Goal: Information Seeking & Learning: Check status

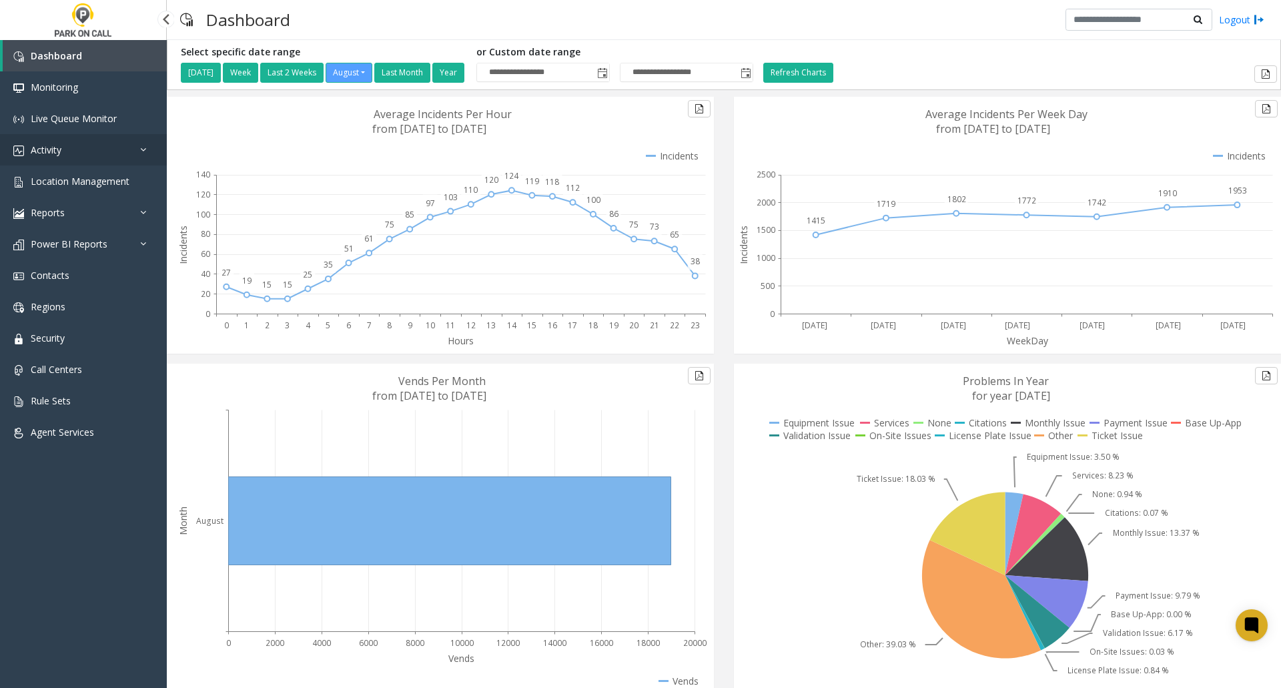
click at [65, 151] on link "Activity" at bounding box center [83, 149] width 167 height 31
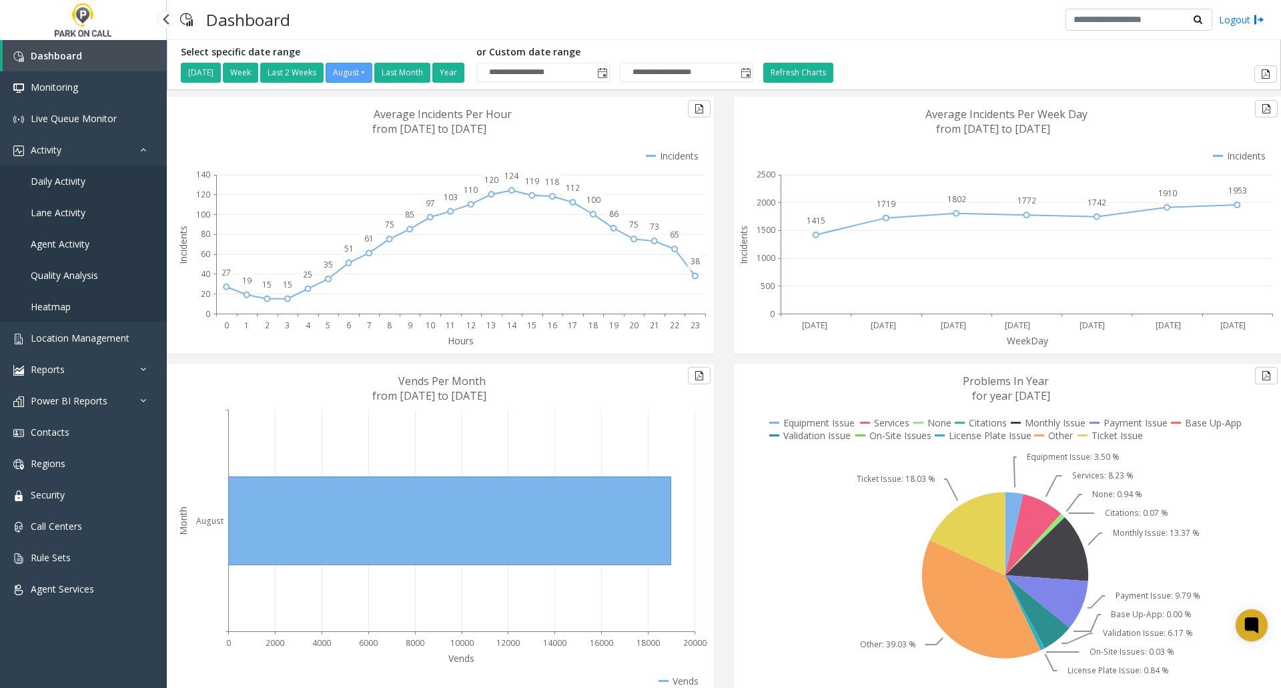
click at [89, 242] on link "Agent Activity" at bounding box center [83, 243] width 167 height 31
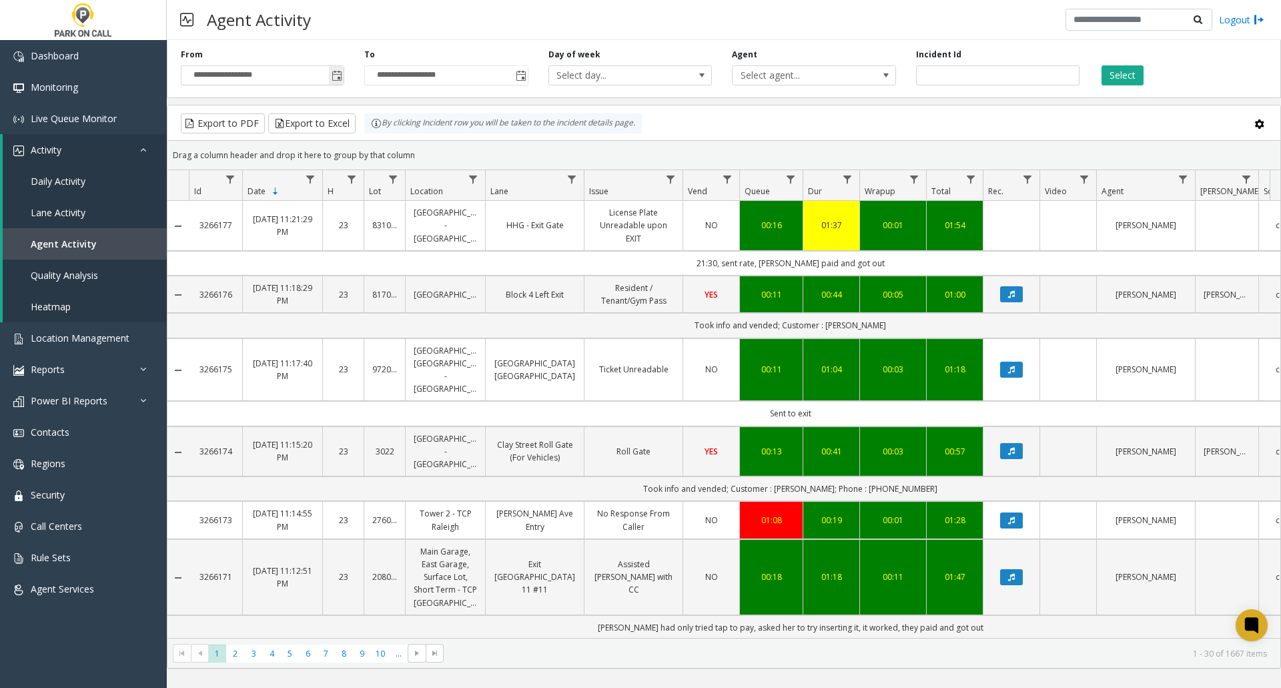
click at [335, 74] on span "Toggle popup" at bounding box center [336, 76] width 11 height 11
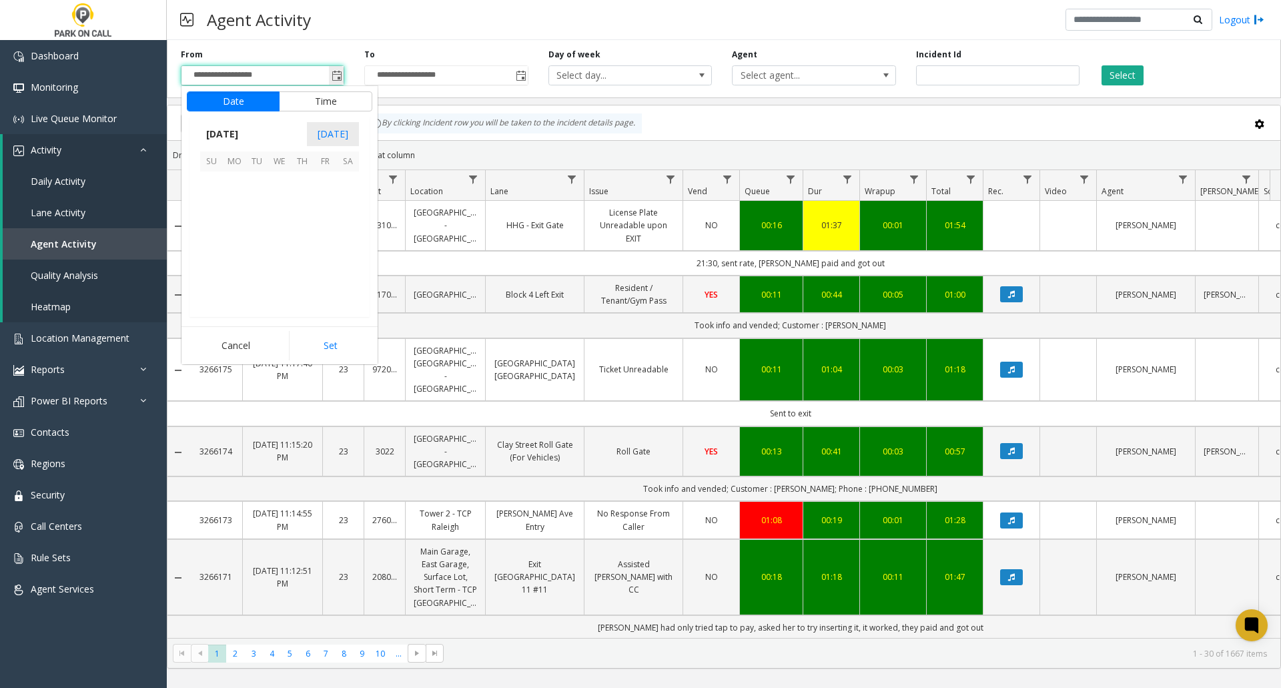
scroll to position [239228, 0]
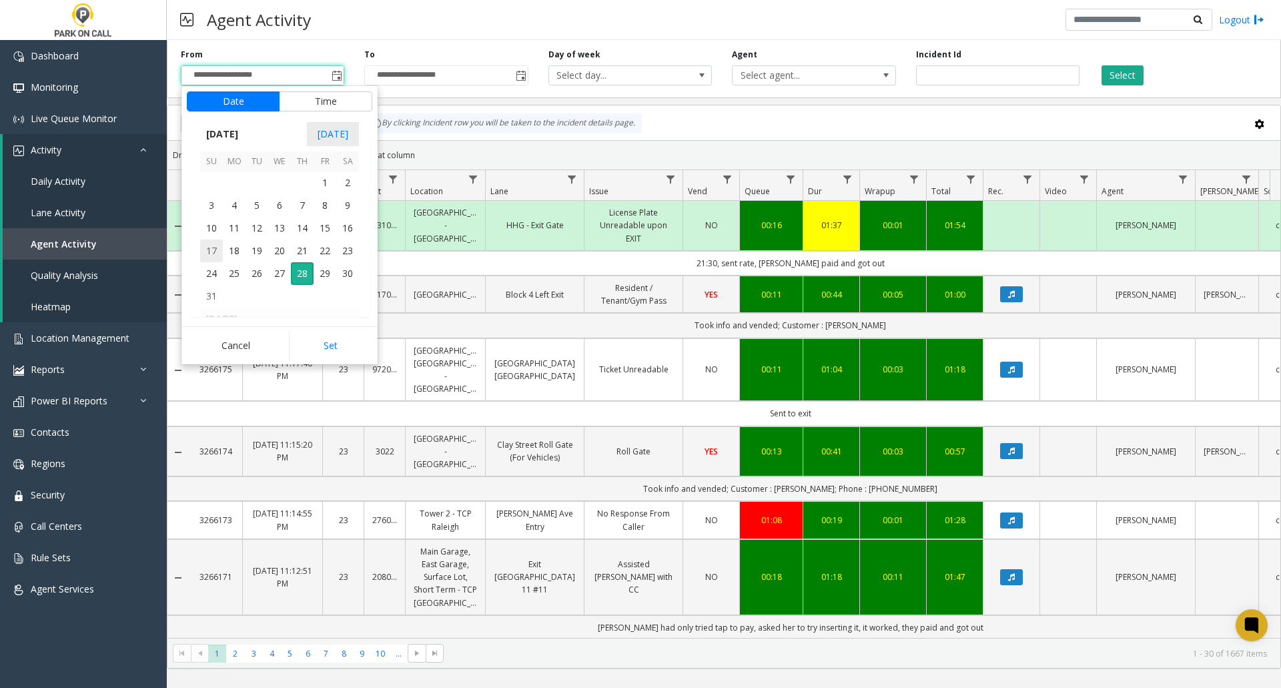
click at [211, 247] on span "17" at bounding box center [211, 250] width 23 height 23
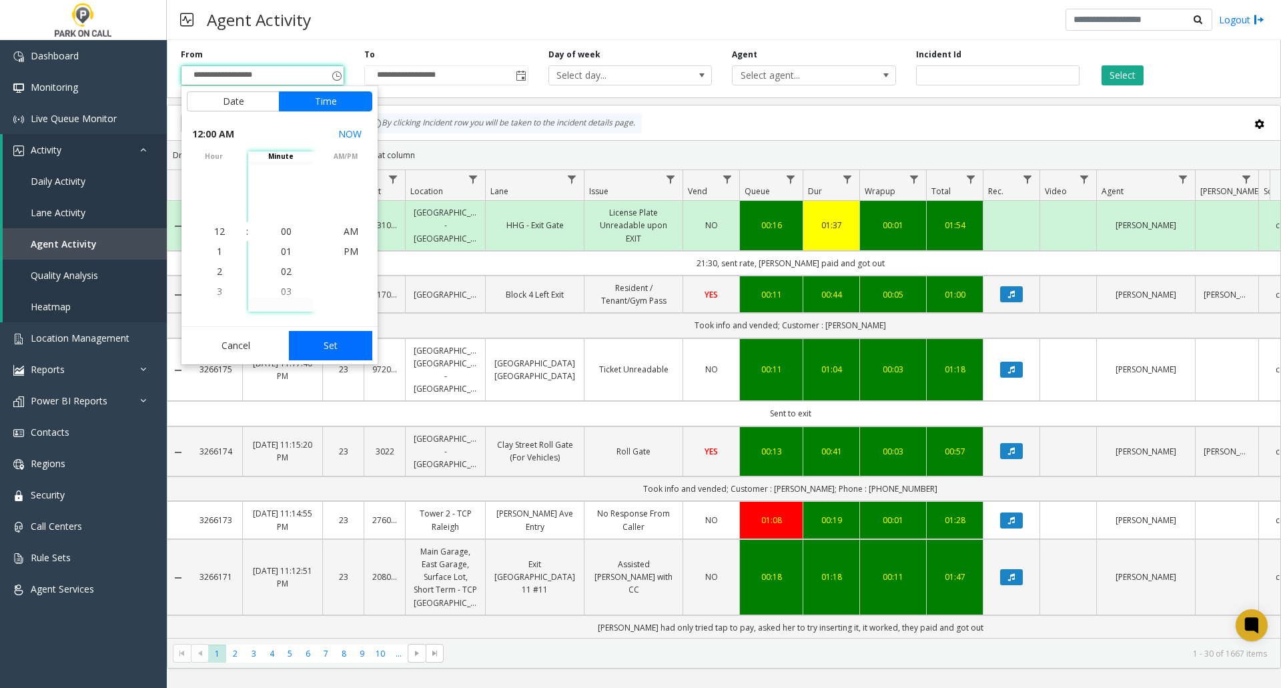
click at [330, 339] on button "Set" at bounding box center [331, 345] width 84 height 29
type input "**********"
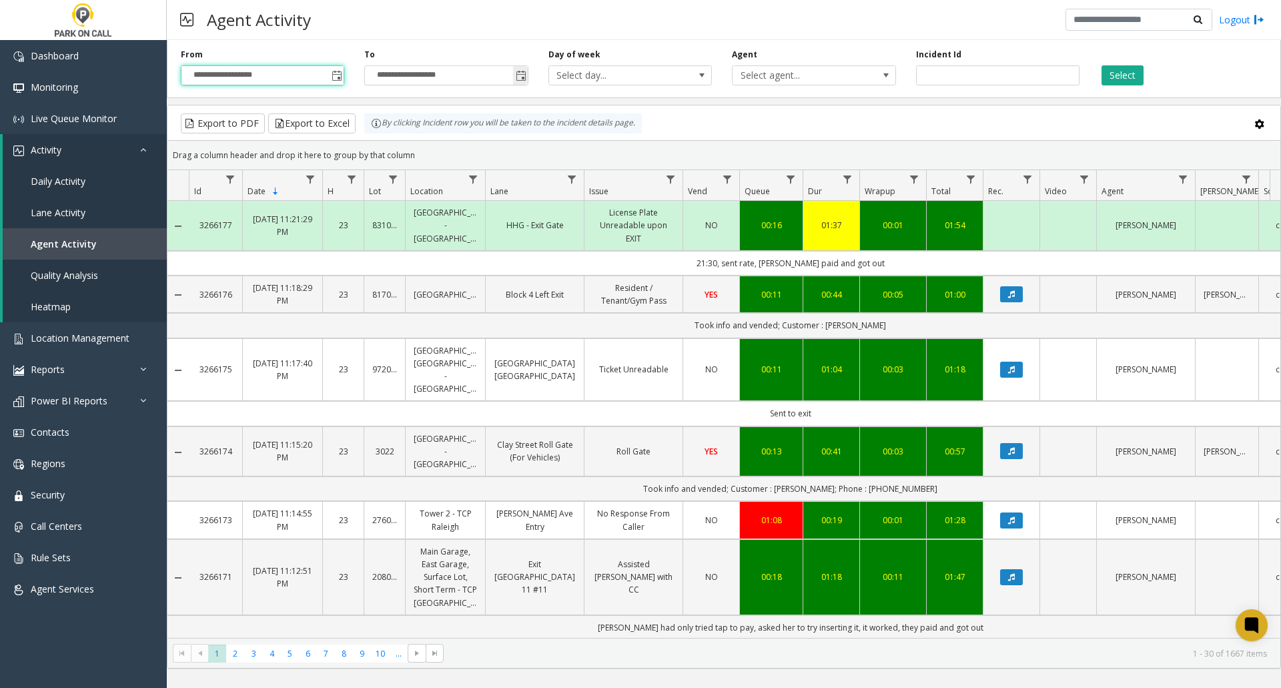
click at [522, 77] on span "Toggle popup" at bounding box center [521, 76] width 11 height 11
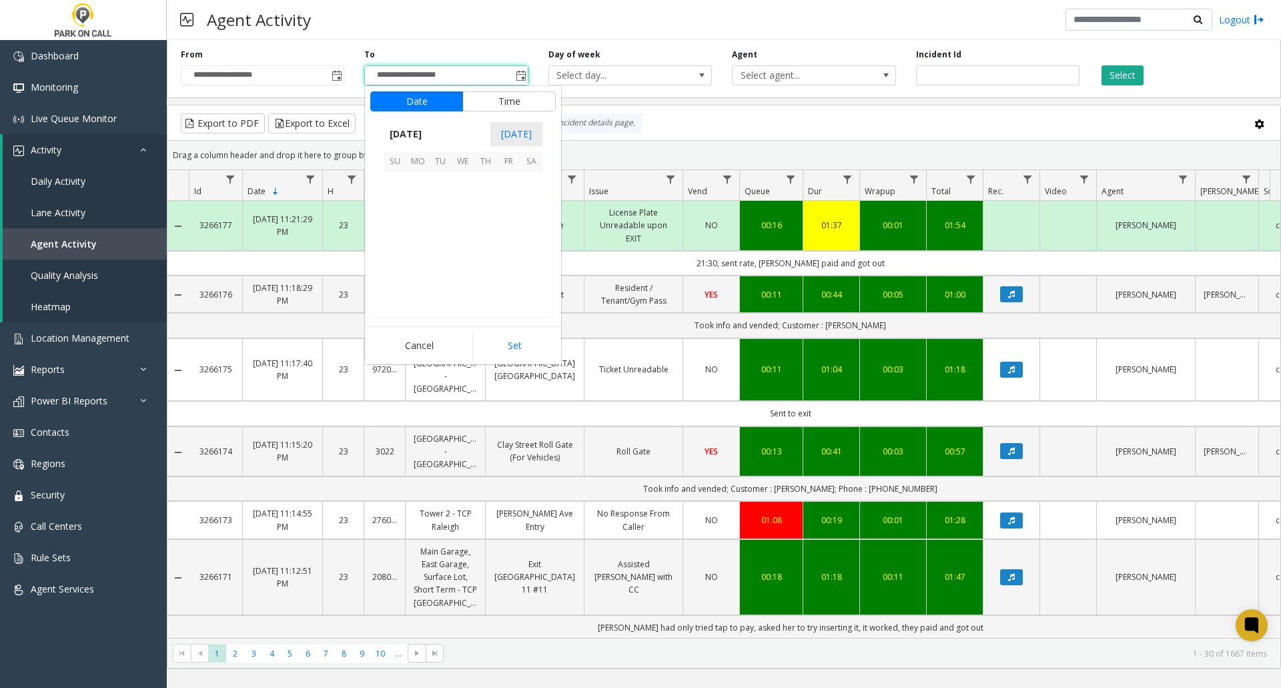
scroll to position [20, 0]
click at [534, 250] on span "23" at bounding box center [531, 250] width 23 height 23
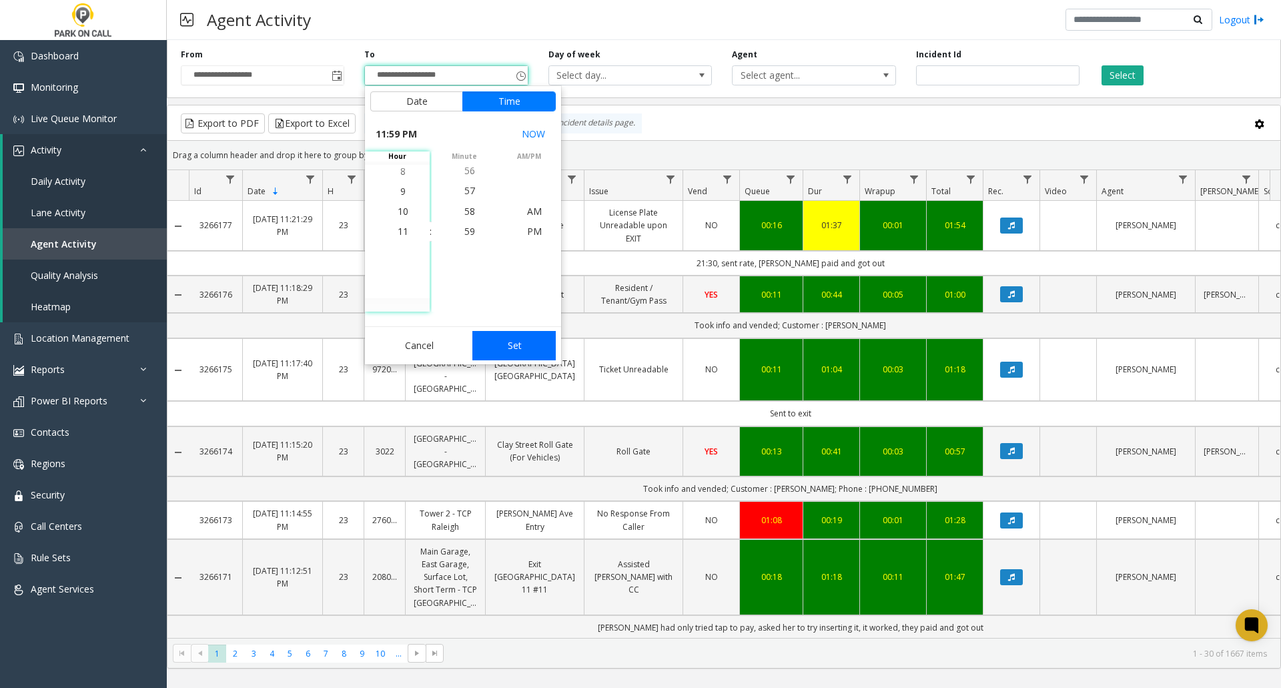
click at [522, 340] on button "Set" at bounding box center [514, 345] width 84 height 29
type input "**********"
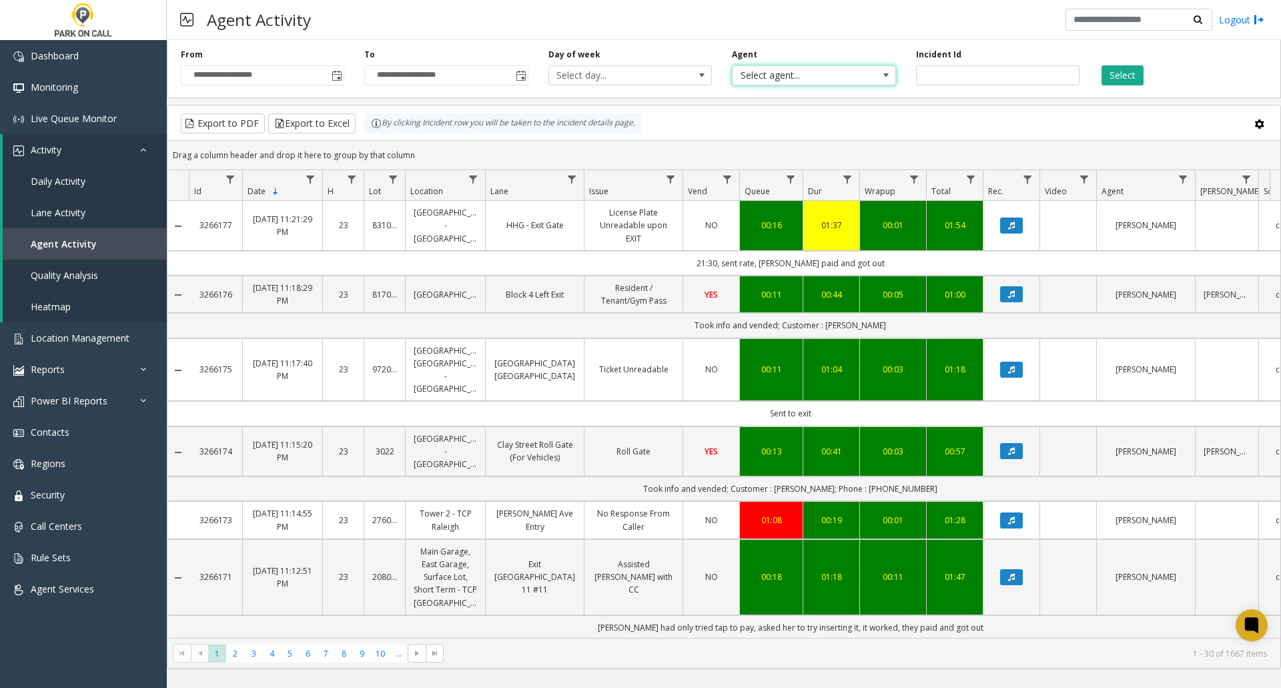
click at [892, 77] on span at bounding box center [885, 75] width 19 height 19
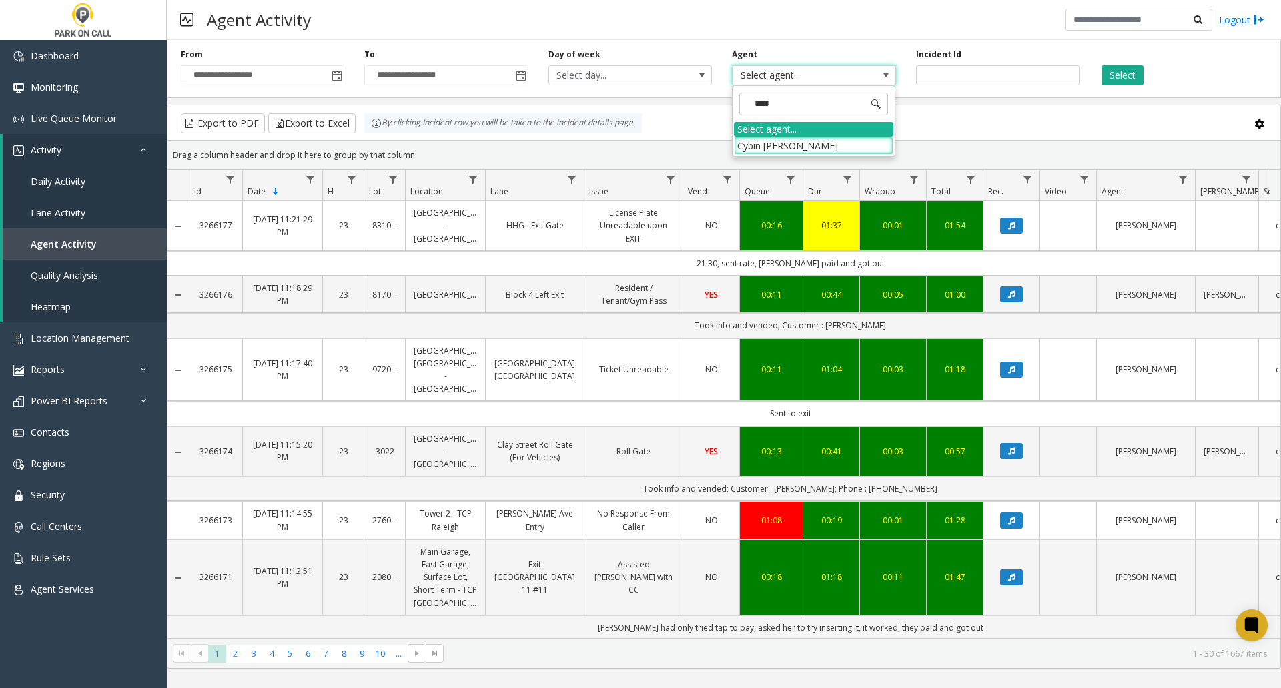
type input "*****"
click at [799, 145] on li "Cybin [PERSON_NAME]" at bounding box center [813, 146] width 159 height 18
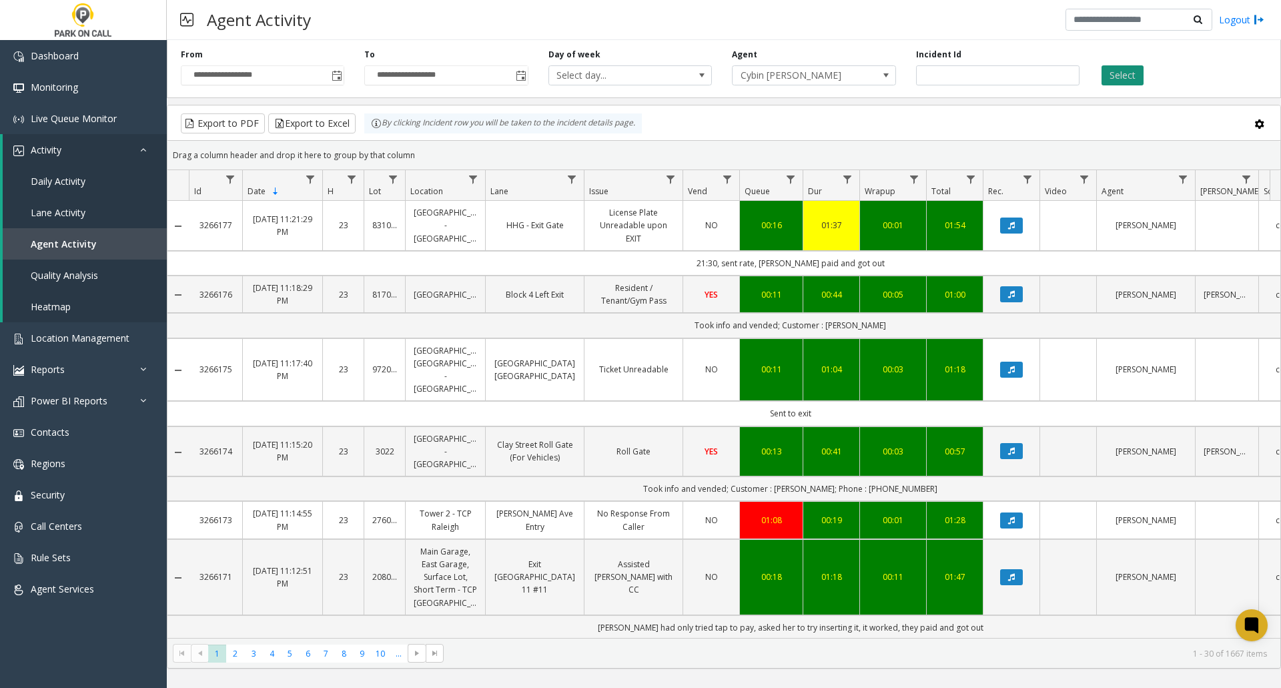
click at [1115, 74] on button "Select" at bounding box center [1122, 75] width 42 height 20
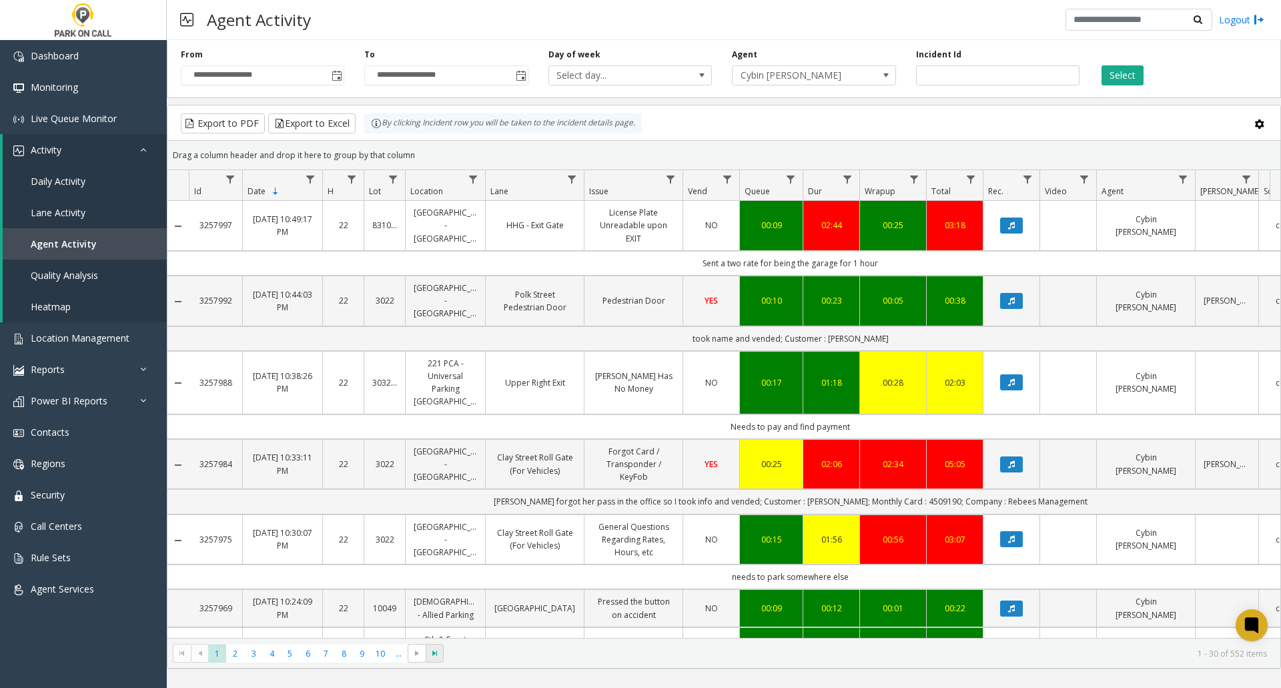
click at [439, 655] on span "Go to the last page" at bounding box center [435, 653] width 11 height 11
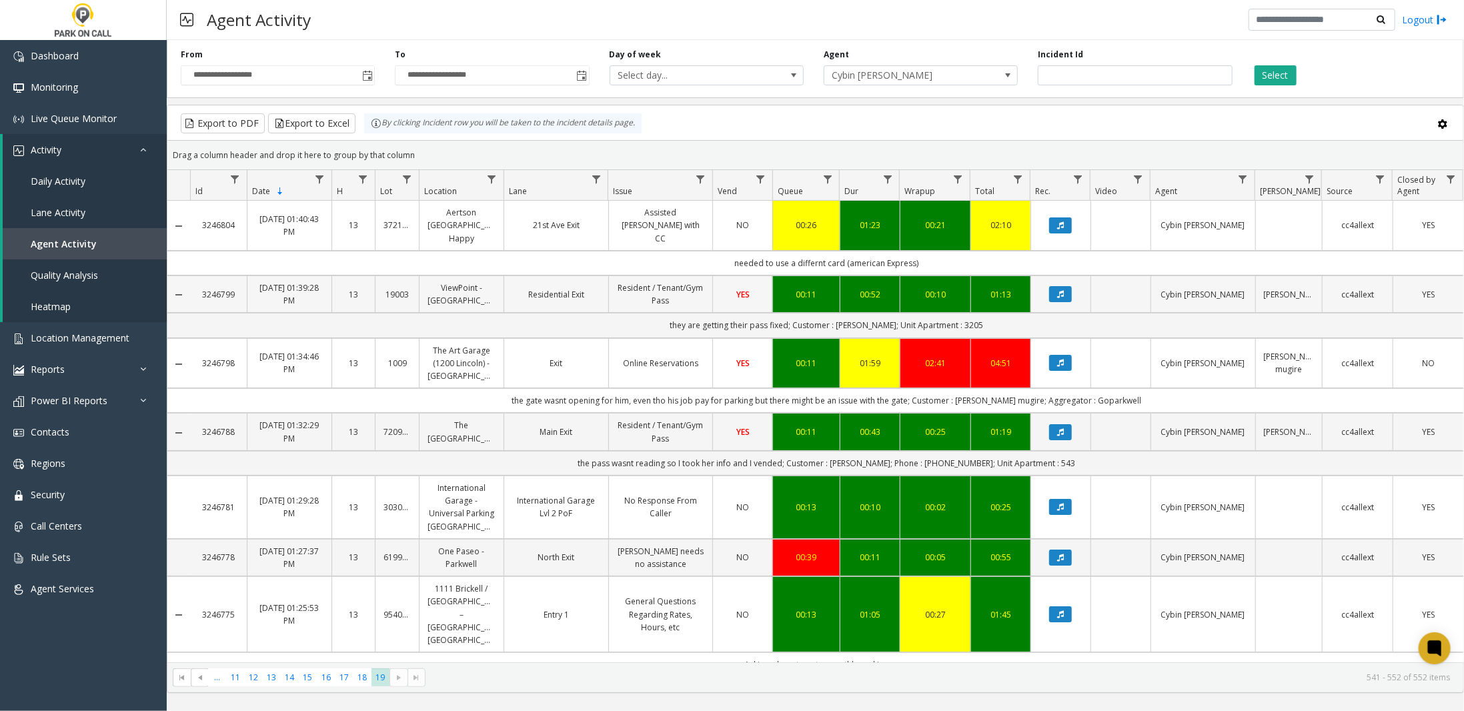
click at [466, 281] on link "ViewPoint - [GEOGRAPHIC_DATA]" at bounding box center [462, 293] width 68 height 25
click at [460, 281] on link "ViewPoint - [GEOGRAPHIC_DATA]" at bounding box center [462, 293] width 68 height 25
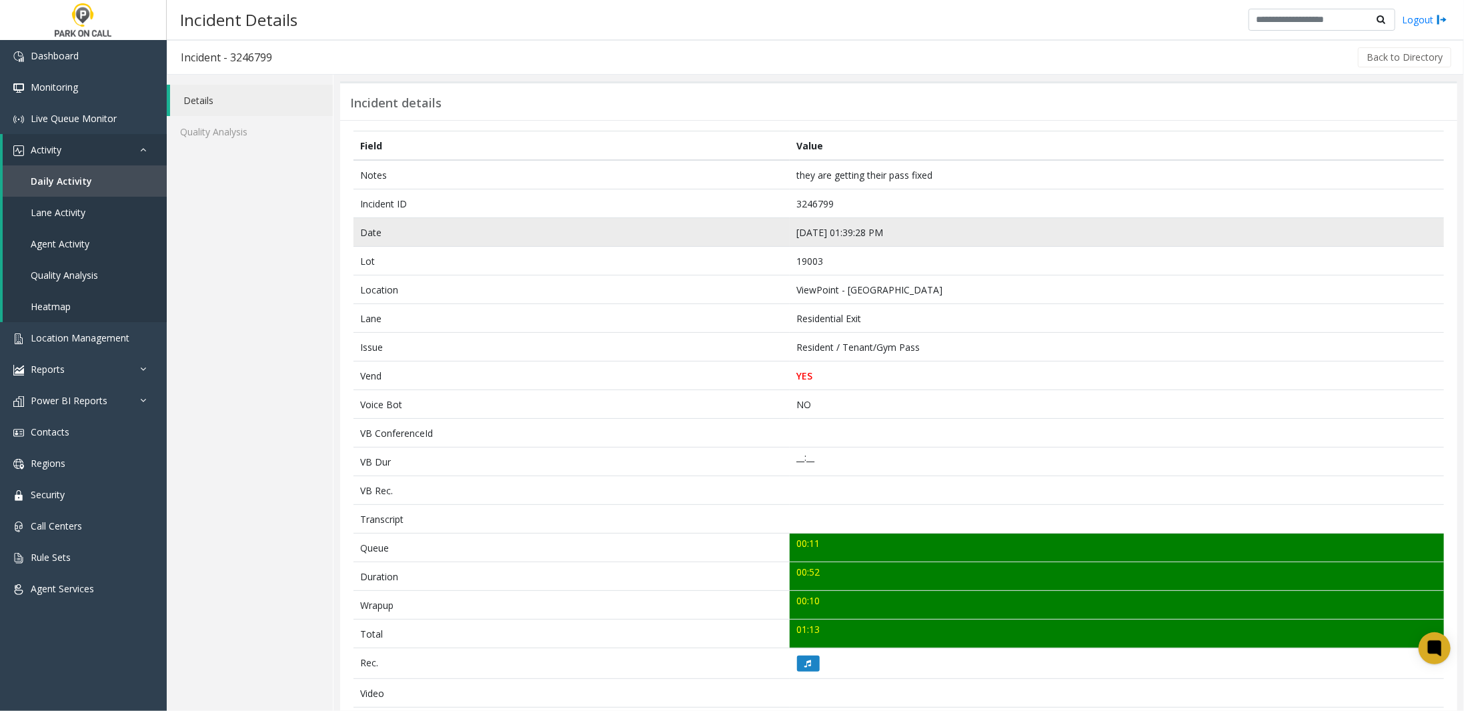
click at [858, 229] on td "[DATE] 01:39:28 PM" at bounding box center [1117, 232] width 654 height 29
copy td "[DATE] 01:39:28 PM"
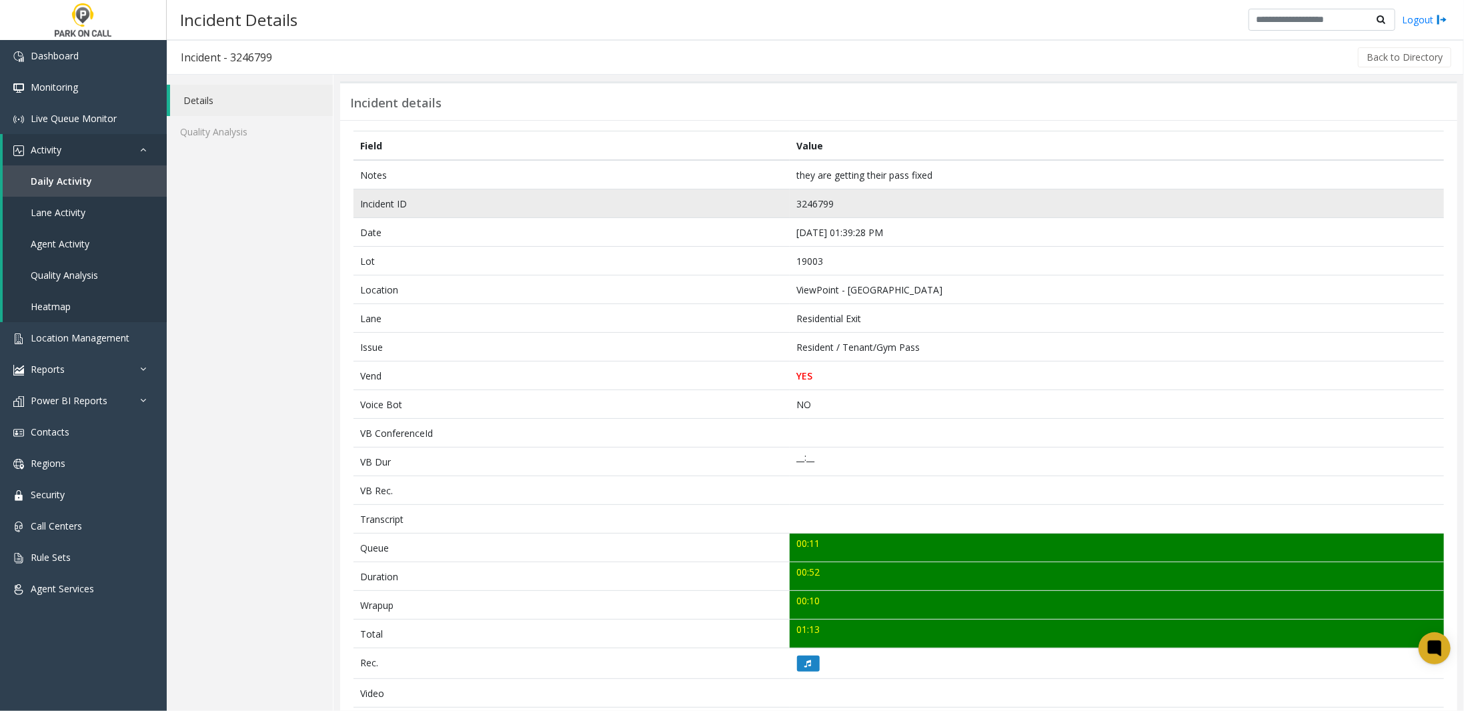
click at [812, 202] on td "3246799" at bounding box center [1117, 203] width 654 height 29
copy td "3246799"
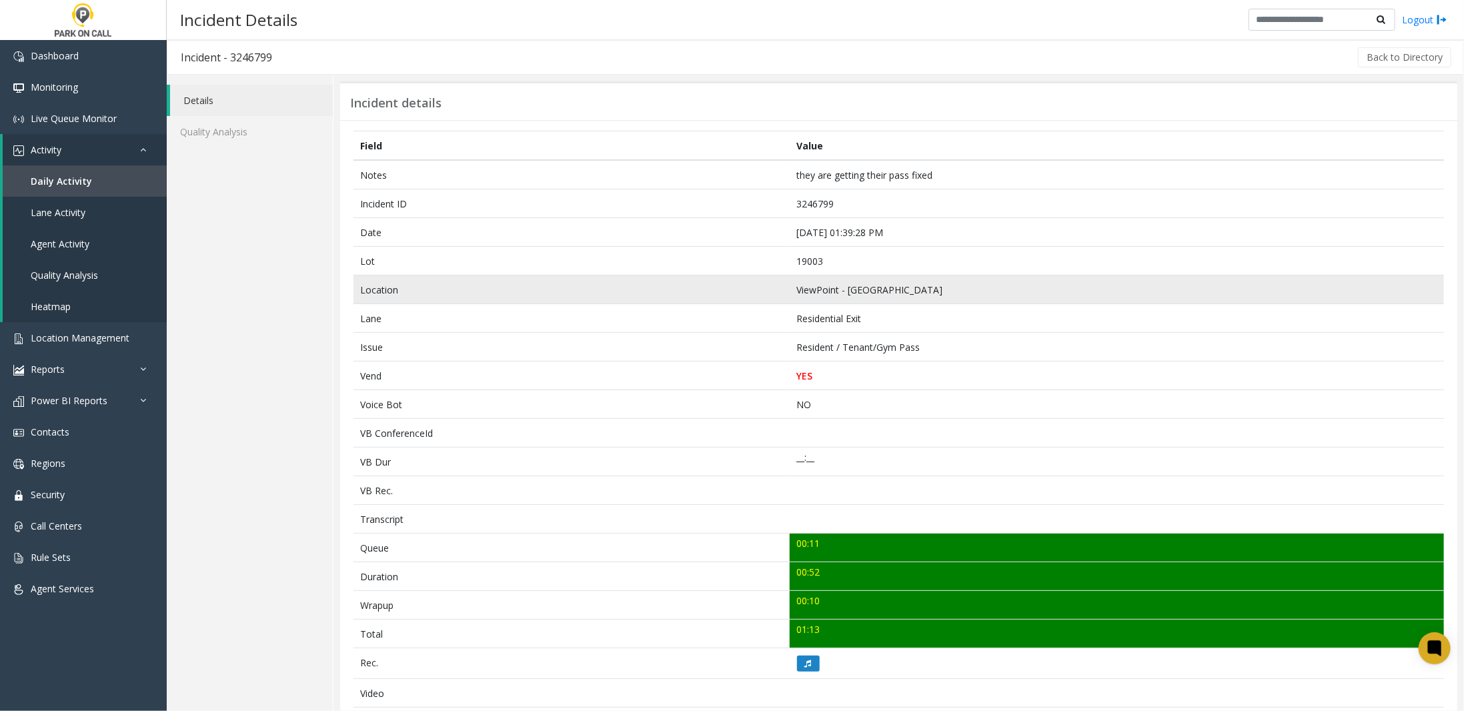
click at [850, 287] on td "ViewPoint - [GEOGRAPHIC_DATA]" at bounding box center [1117, 289] width 654 height 29
copy td "ViewPoint - [GEOGRAPHIC_DATA]"
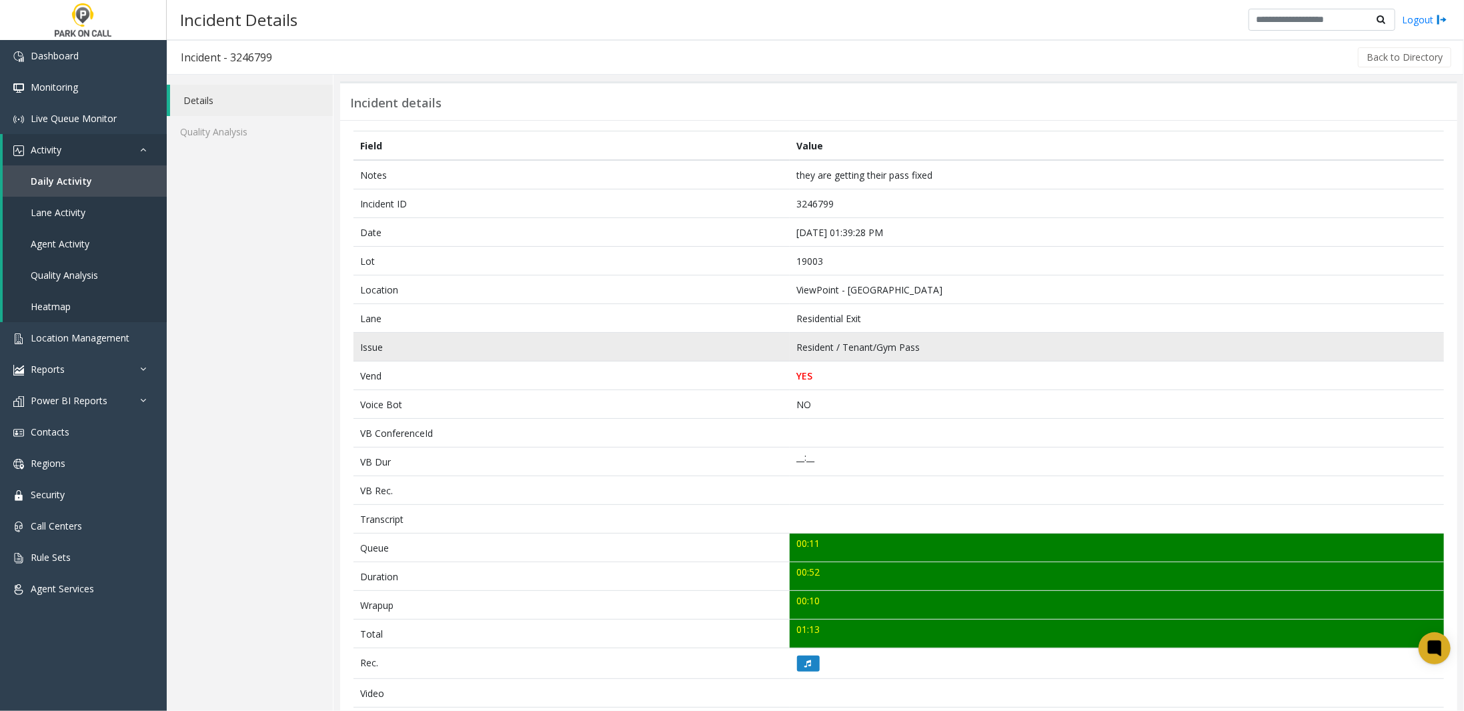
click at [840, 343] on td "Resident / Tenant/Gym Pass" at bounding box center [1117, 347] width 654 height 29
copy td "Resident / Tenant/Gym Pass"
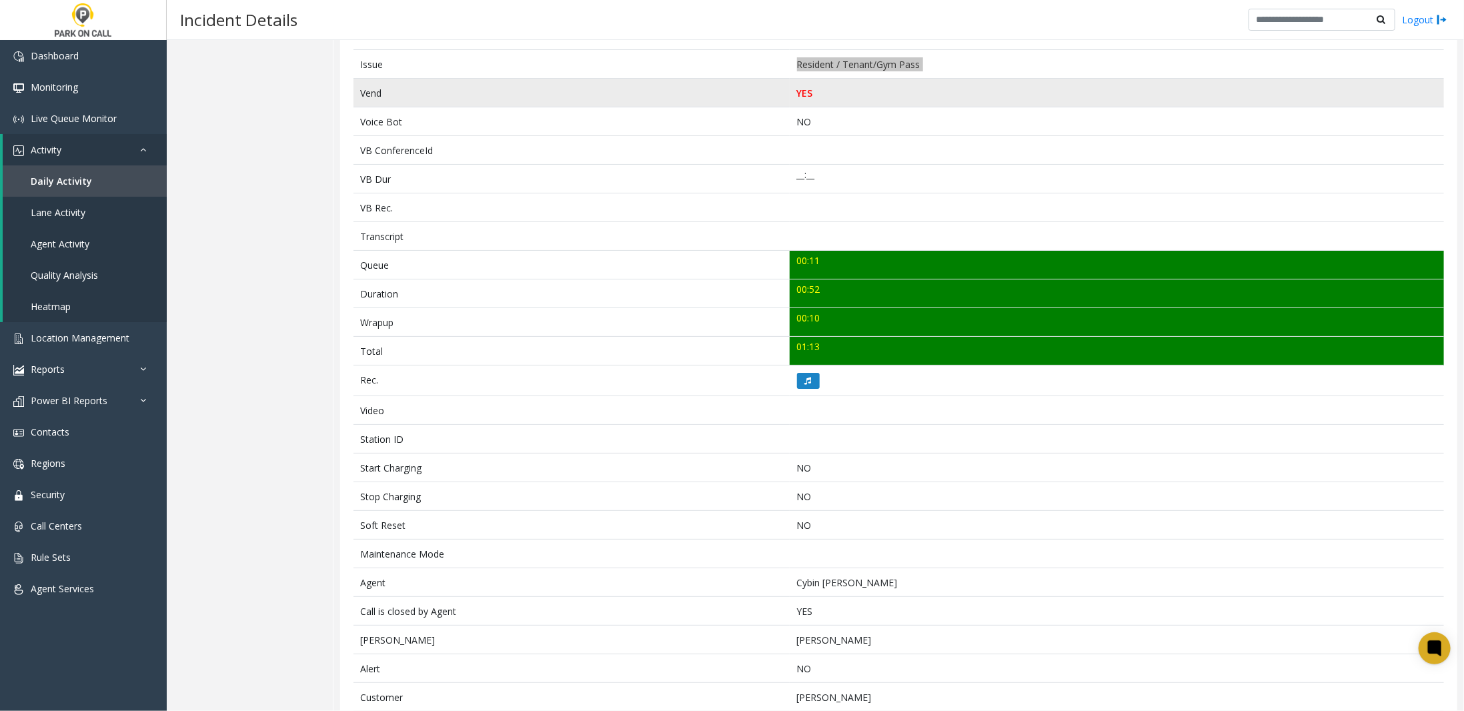
scroll to position [331, 0]
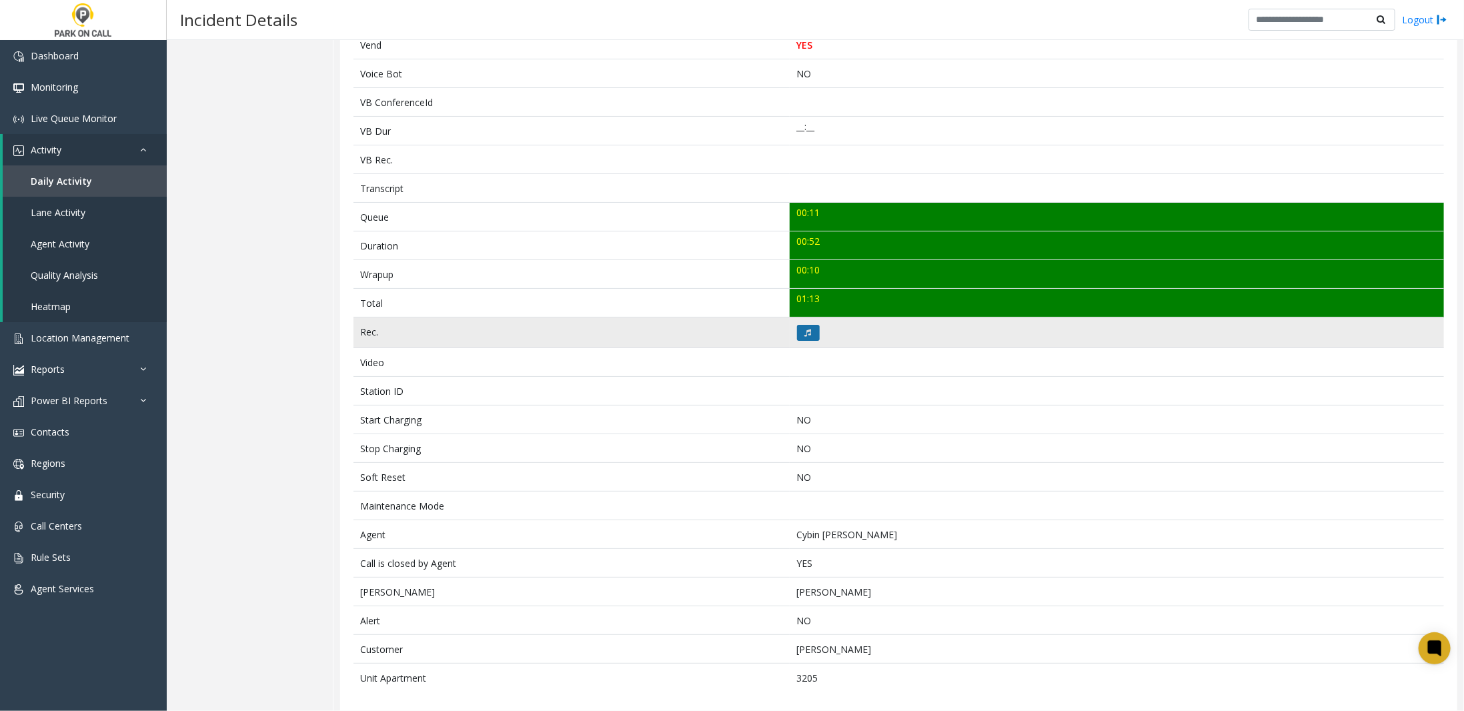
click at [812, 325] on button at bounding box center [808, 333] width 23 height 16
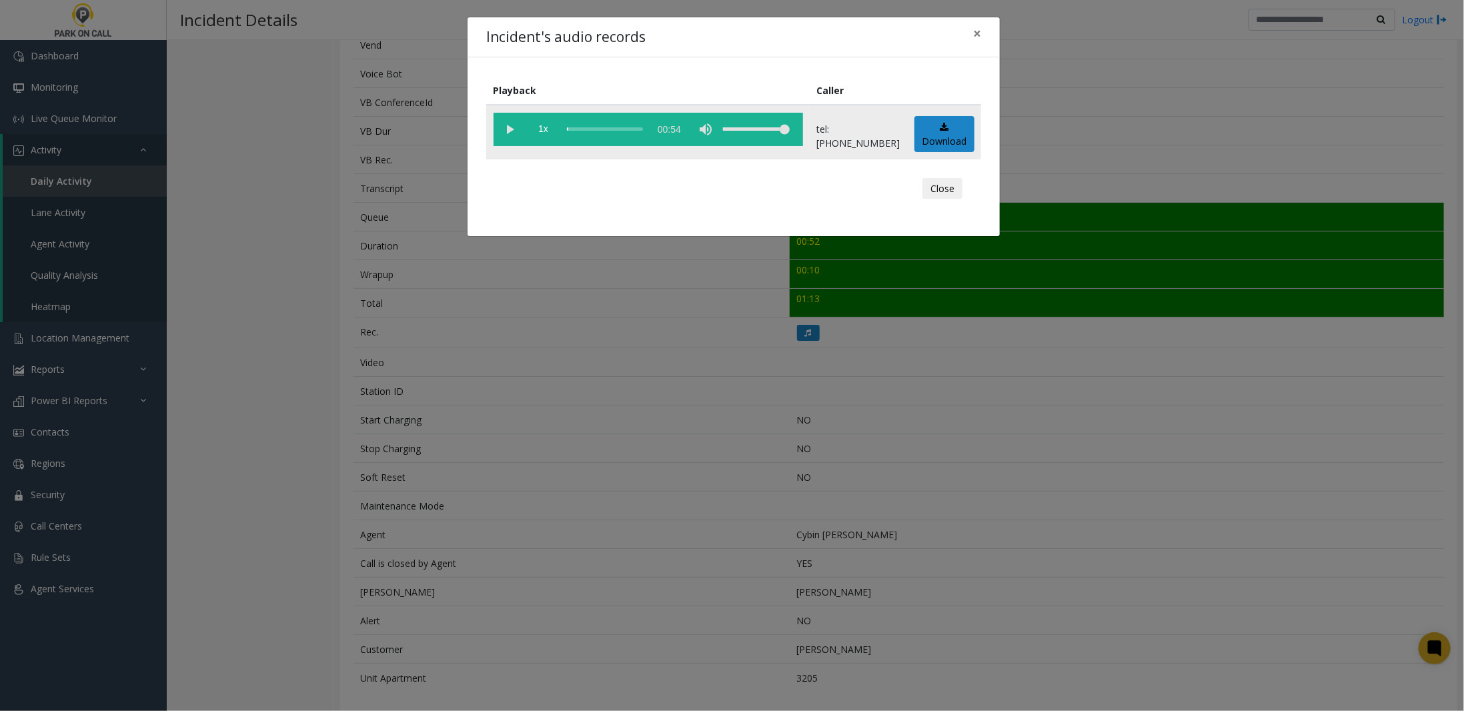
click at [505, 128] on vg-play-pause at bounding box center [510, 129] width 33 height 33
click at [944, 189] on button "Close" at bounding box center [942, 188] width 40 height 21
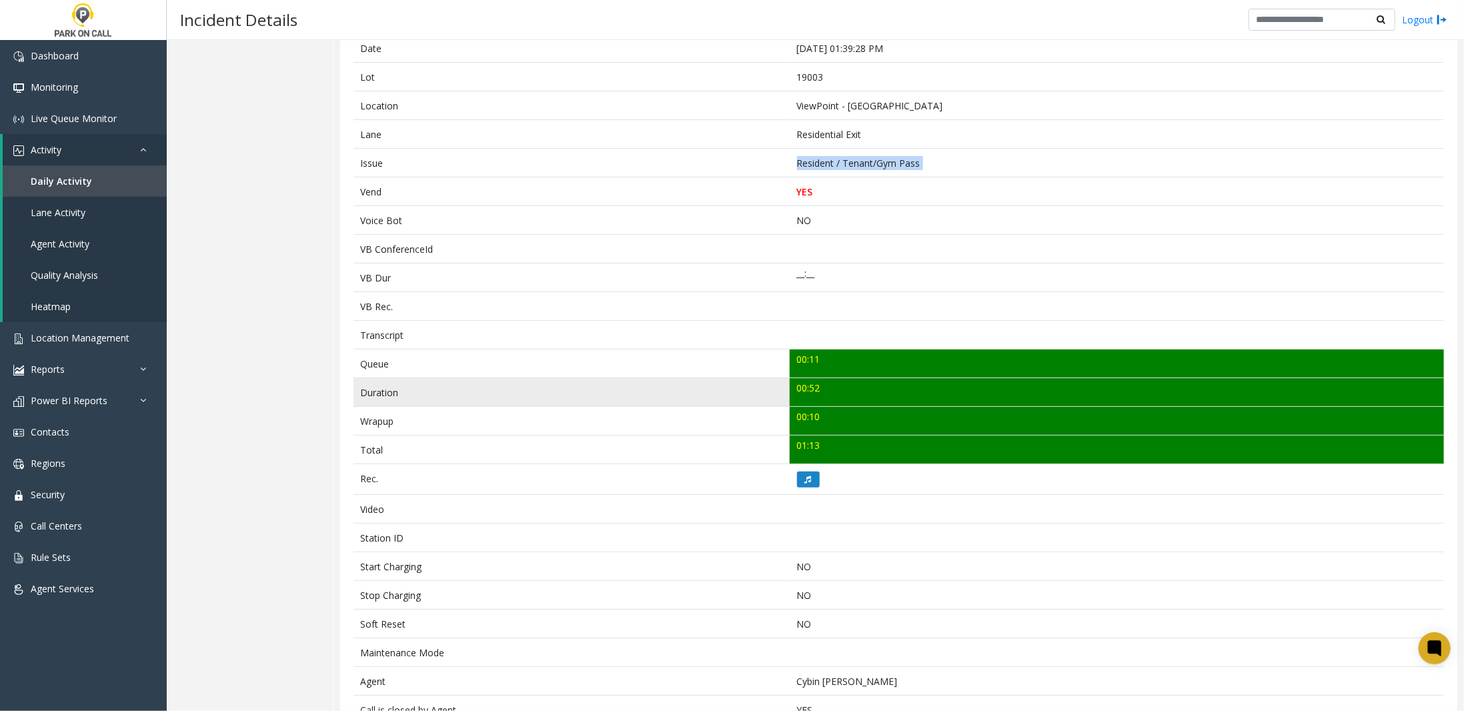
scroll to position [0, 0]
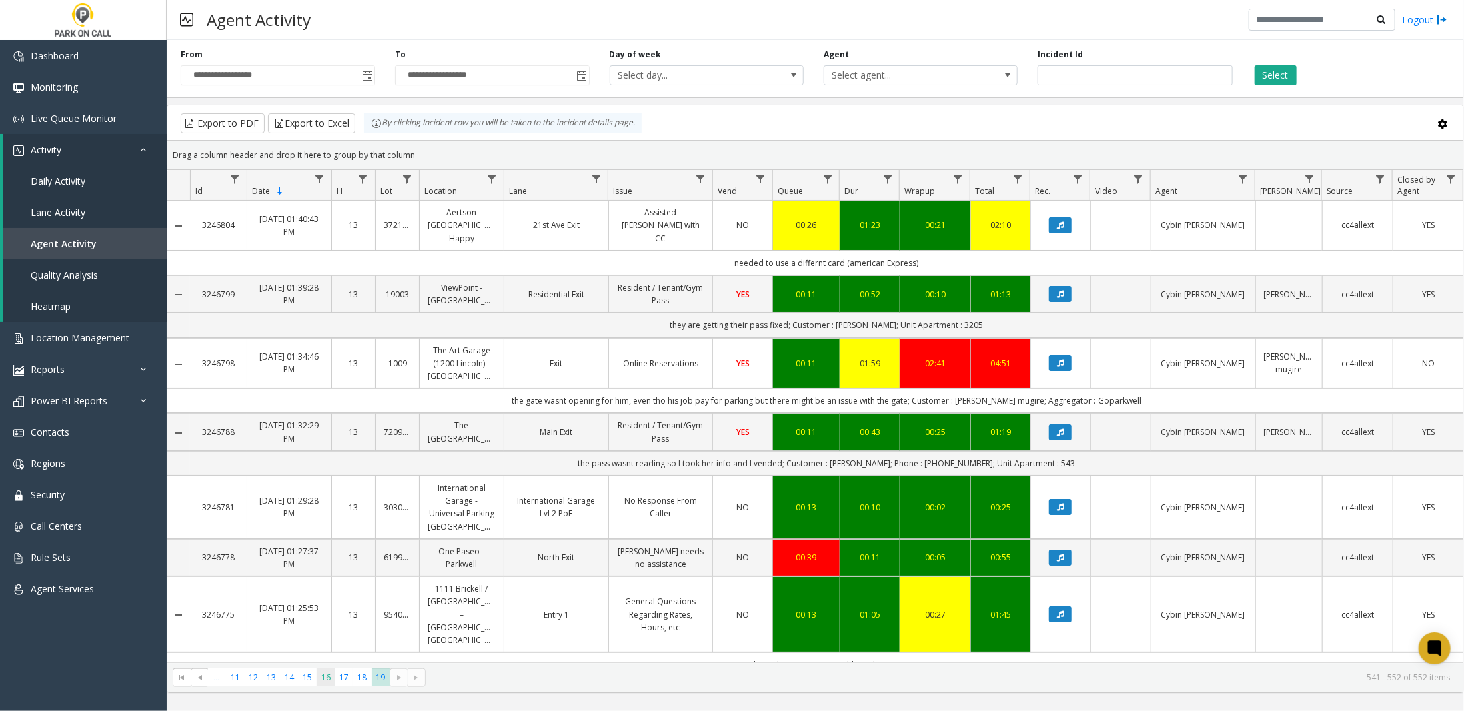
click at [317, 679] on span "16" at bounding box center [326, 677] width 18 height 18
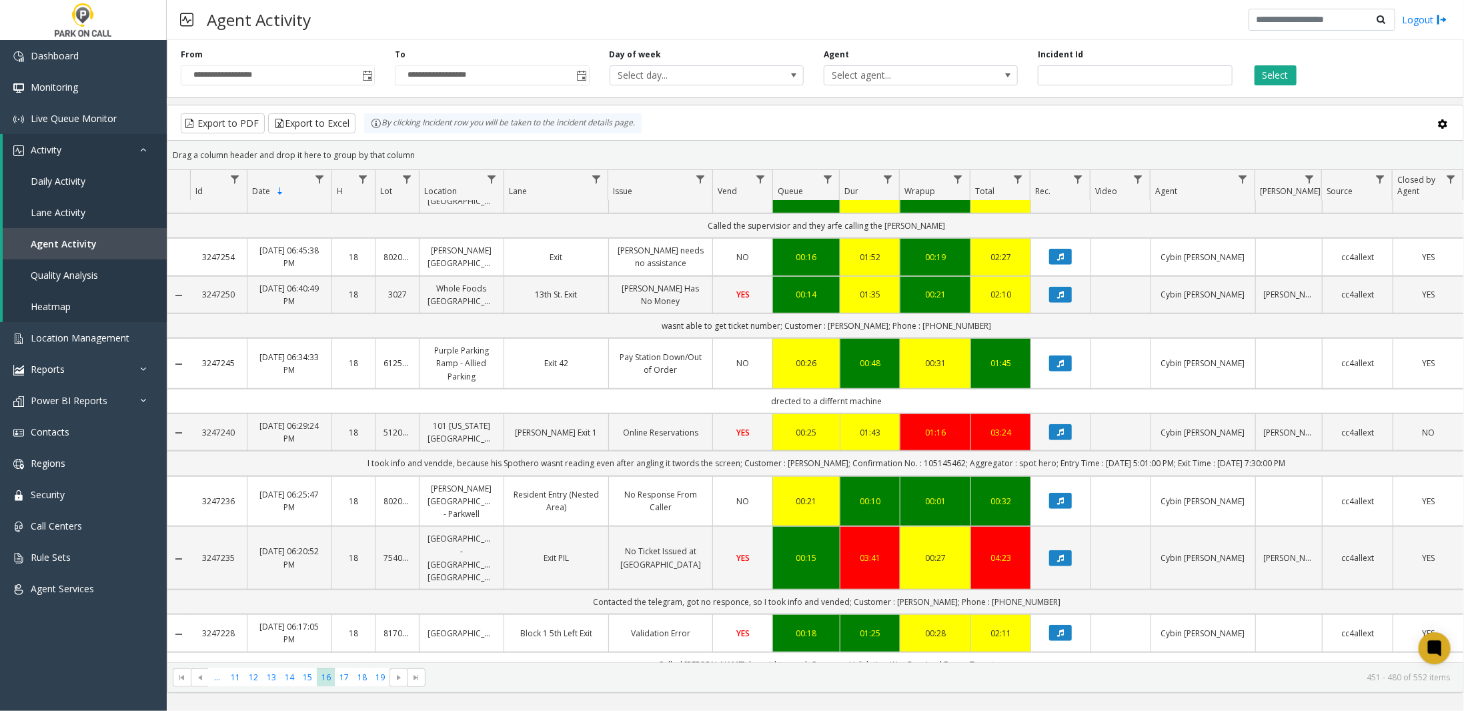
scroll to position [667, 0]
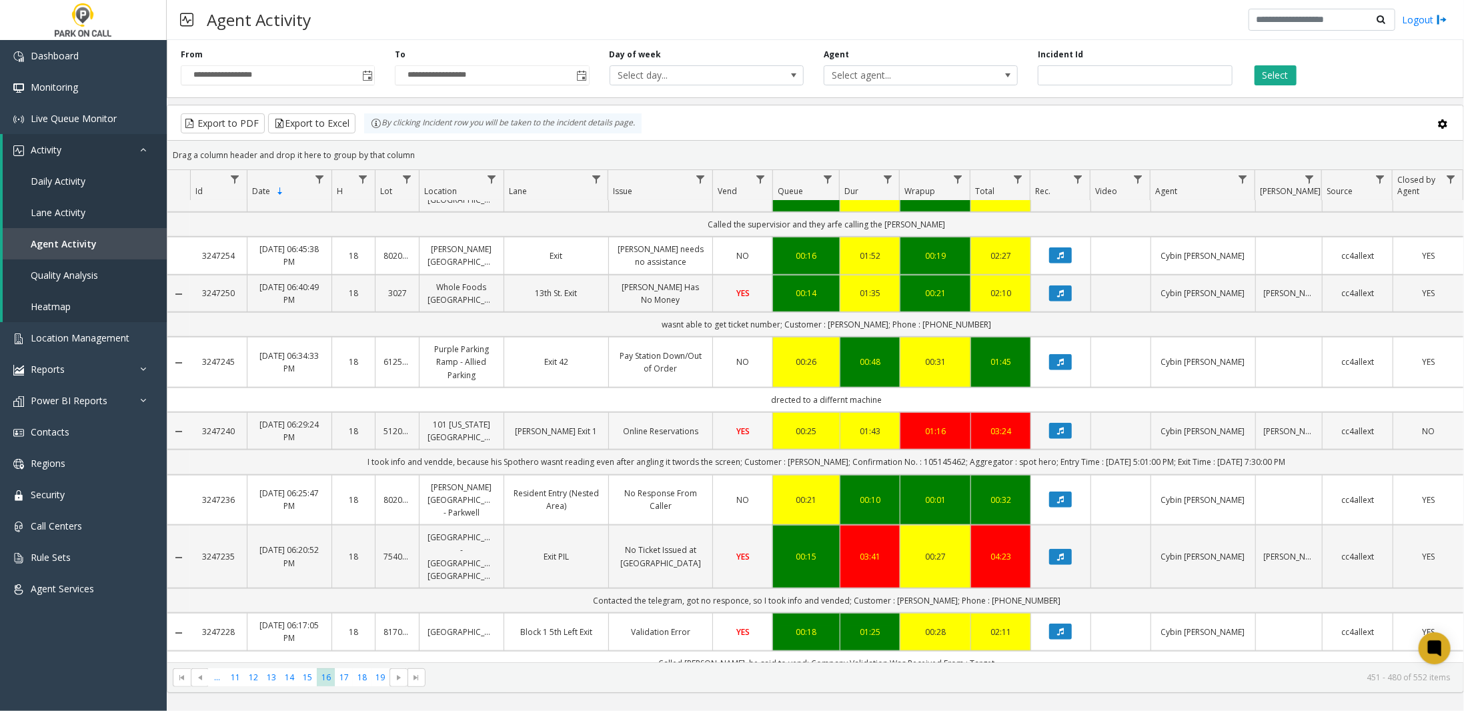
click at [454, 418] on link "101 [US_STATE][GEOGRAPHIC_DATA]" at bounding box center [462, 430] width 68 height 25
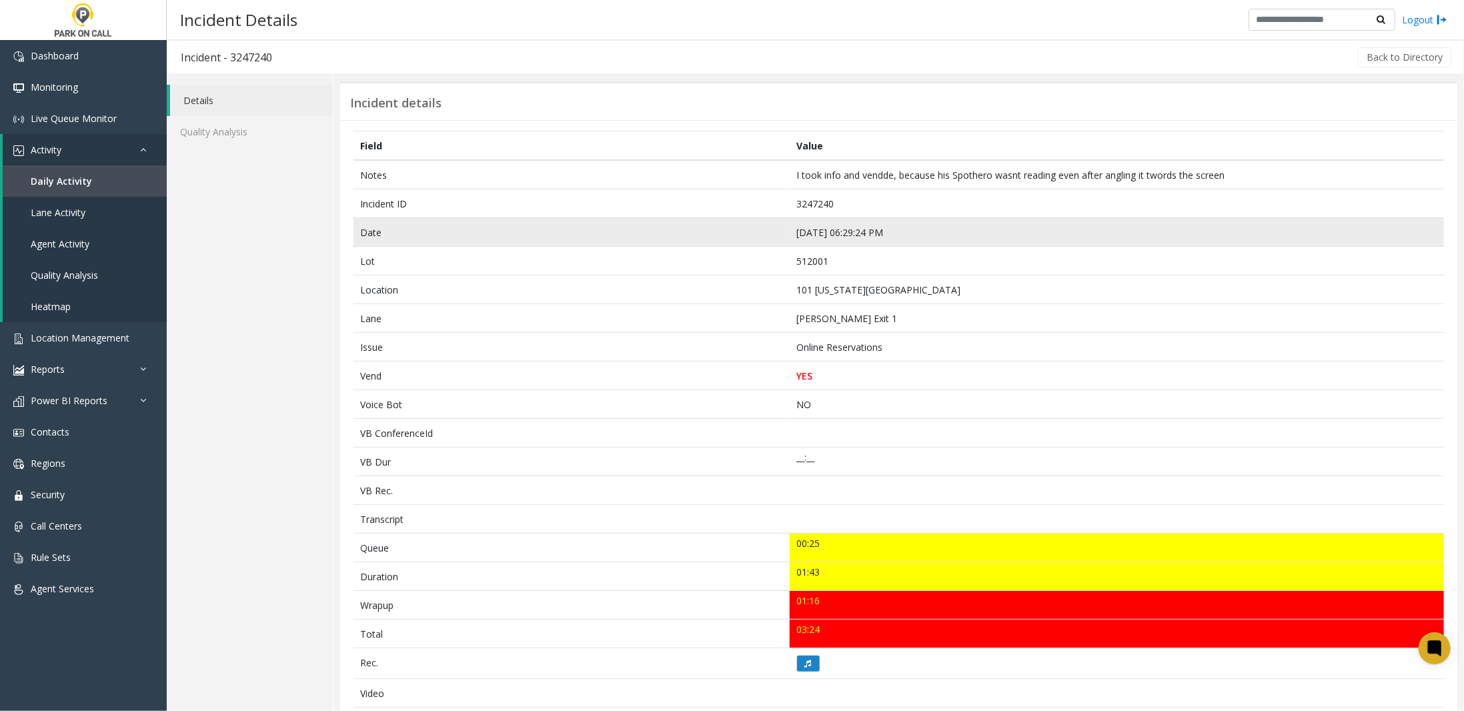
click at [842, 226] on td "[DATE] 06:29:24 PM" at bounding box center [1117, 232] width 654 height 29
copy td "[DATE] 06:29:24 PM"
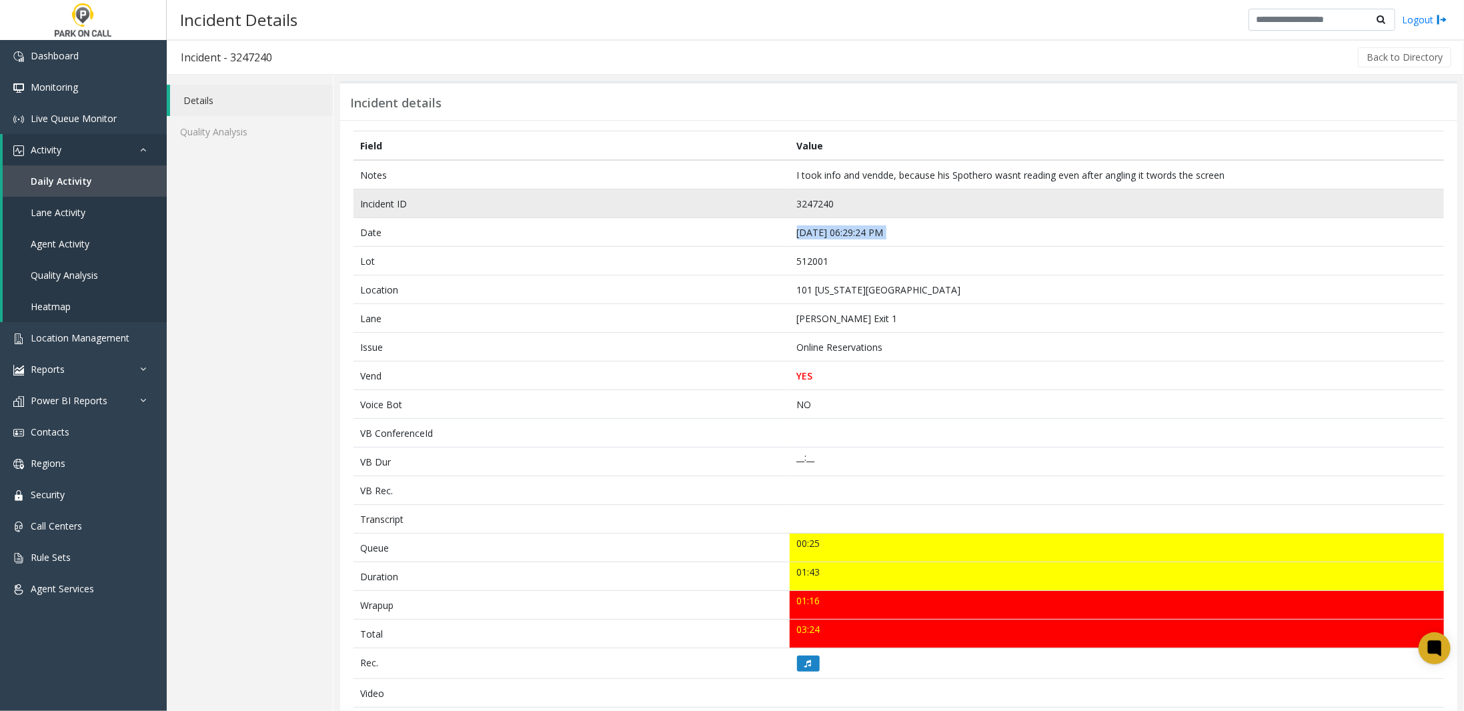
click at [811, 193] on td "3247240" at bounding box center [1117, 203] width 654 height 29
click at [812, 202] on td "3247240" at bounding box center [1117, 203] width 654 height 29
copy td "3247240"
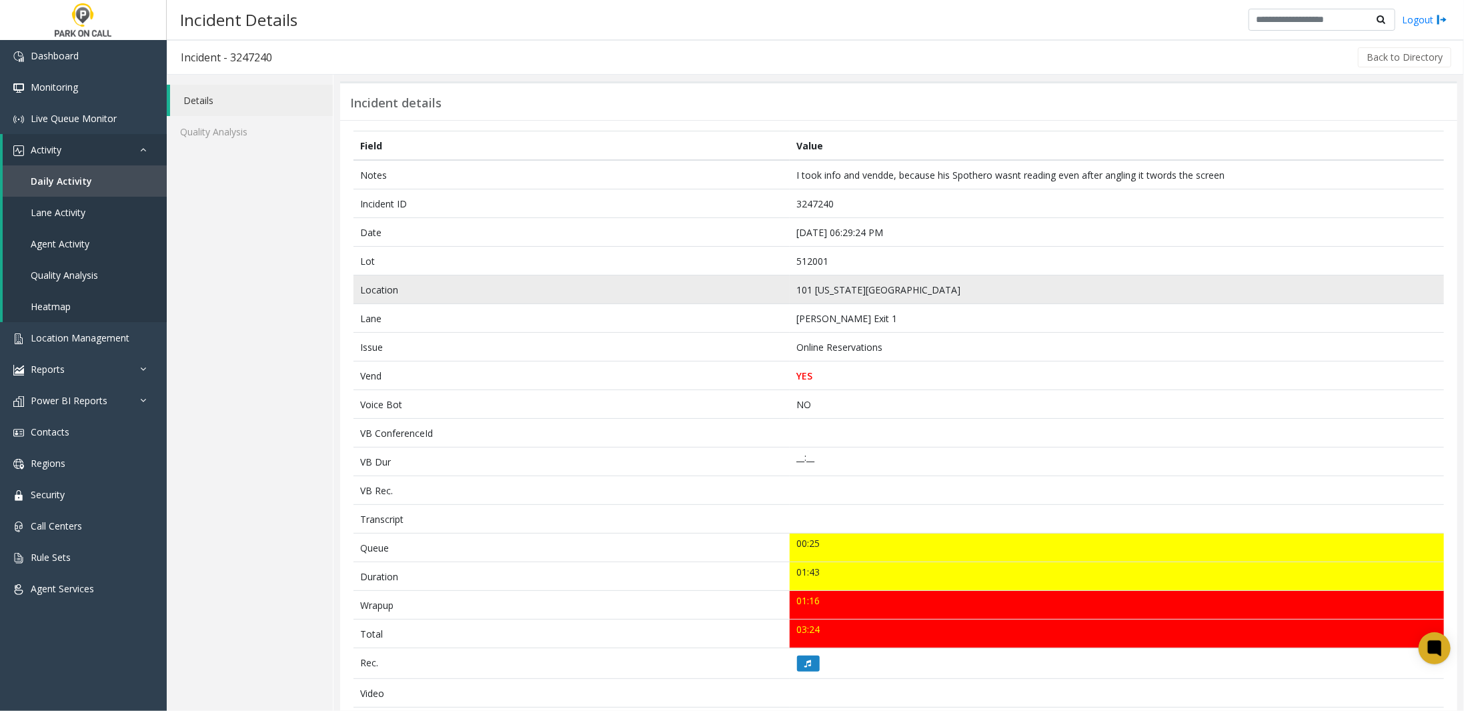
click at [844, 285] on td "101 [US_STATE][GEOGRAPHIC_DATA]" at bounding box center [1117, 289] width 654 height 29
copy td "101 [US_STATE][GEOGRAPHIC_DATA]"
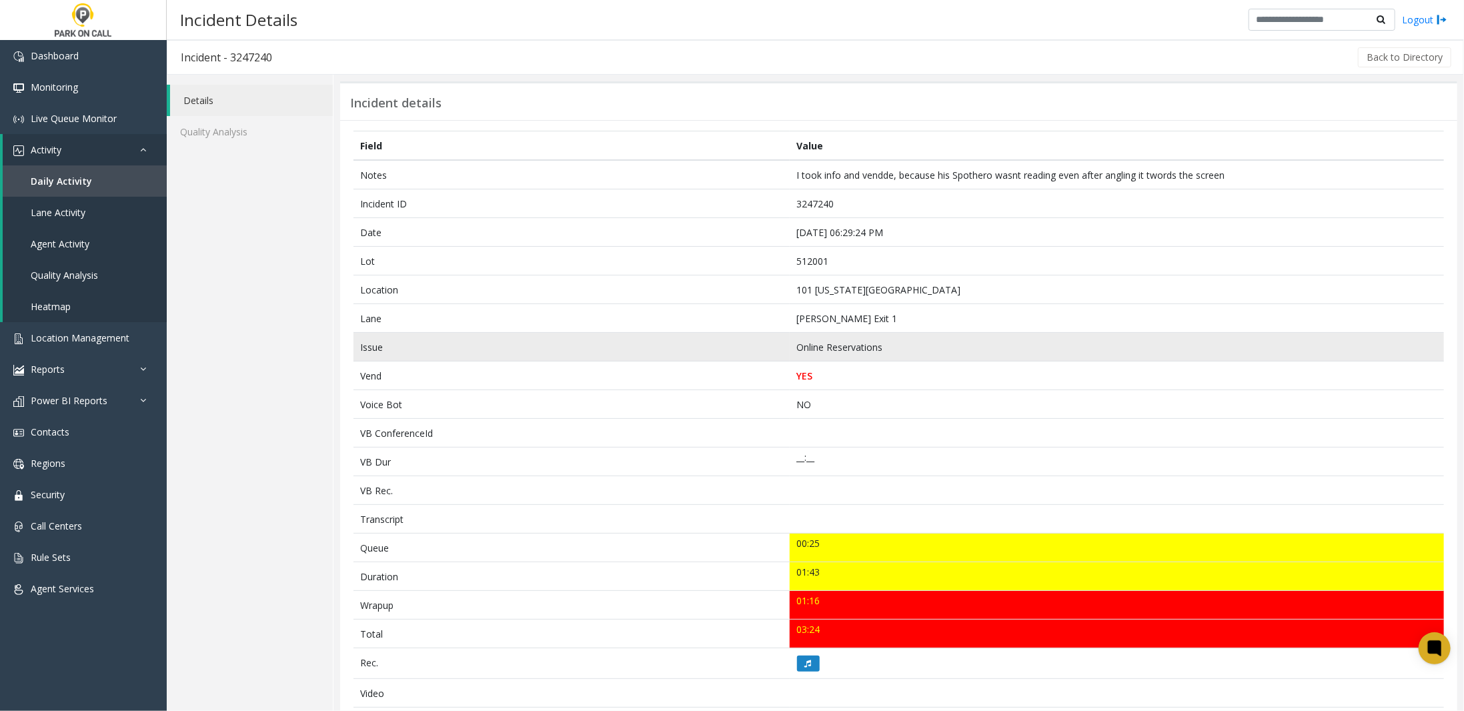
click at [832, 344] on td "Online Reservations" at bounding box center [1117, 347] width 654 height 29
copy td "Online Reservations"
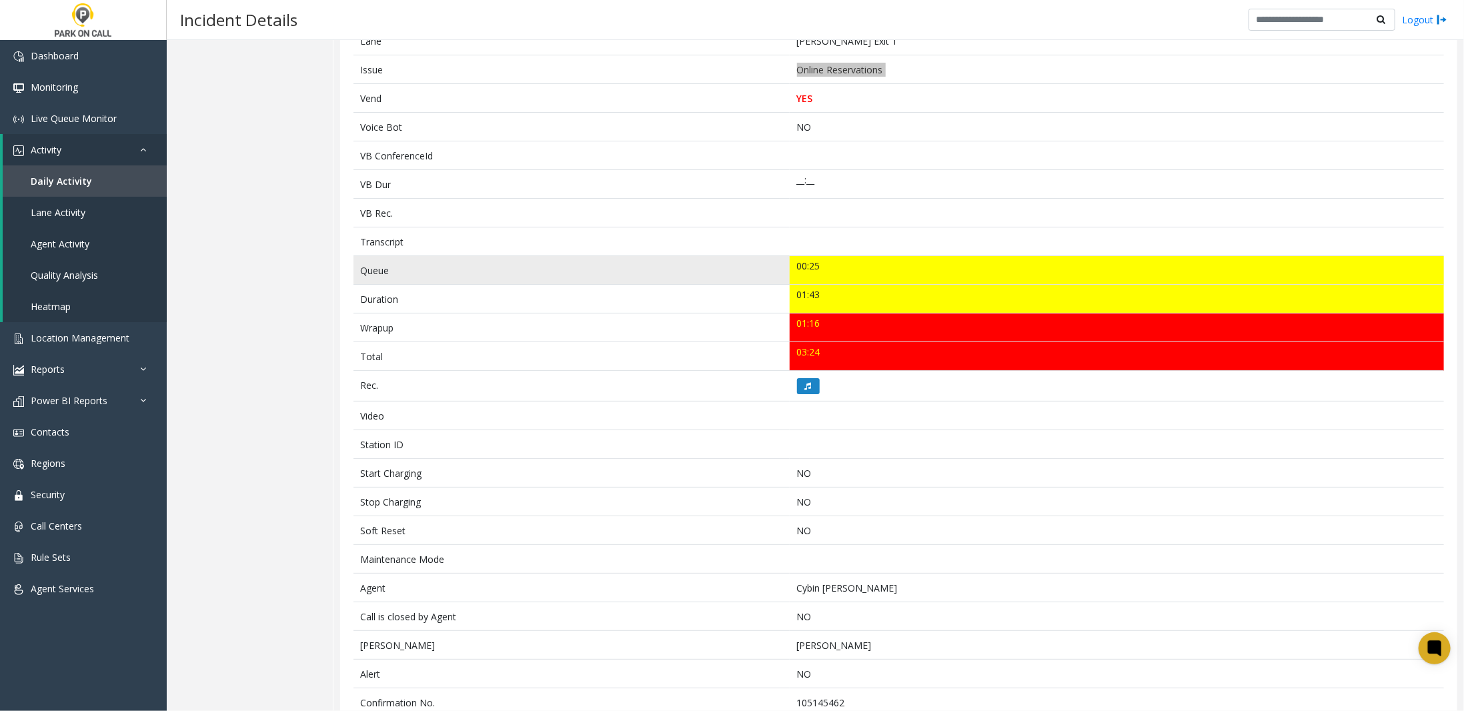
scroll to position [416, 0]
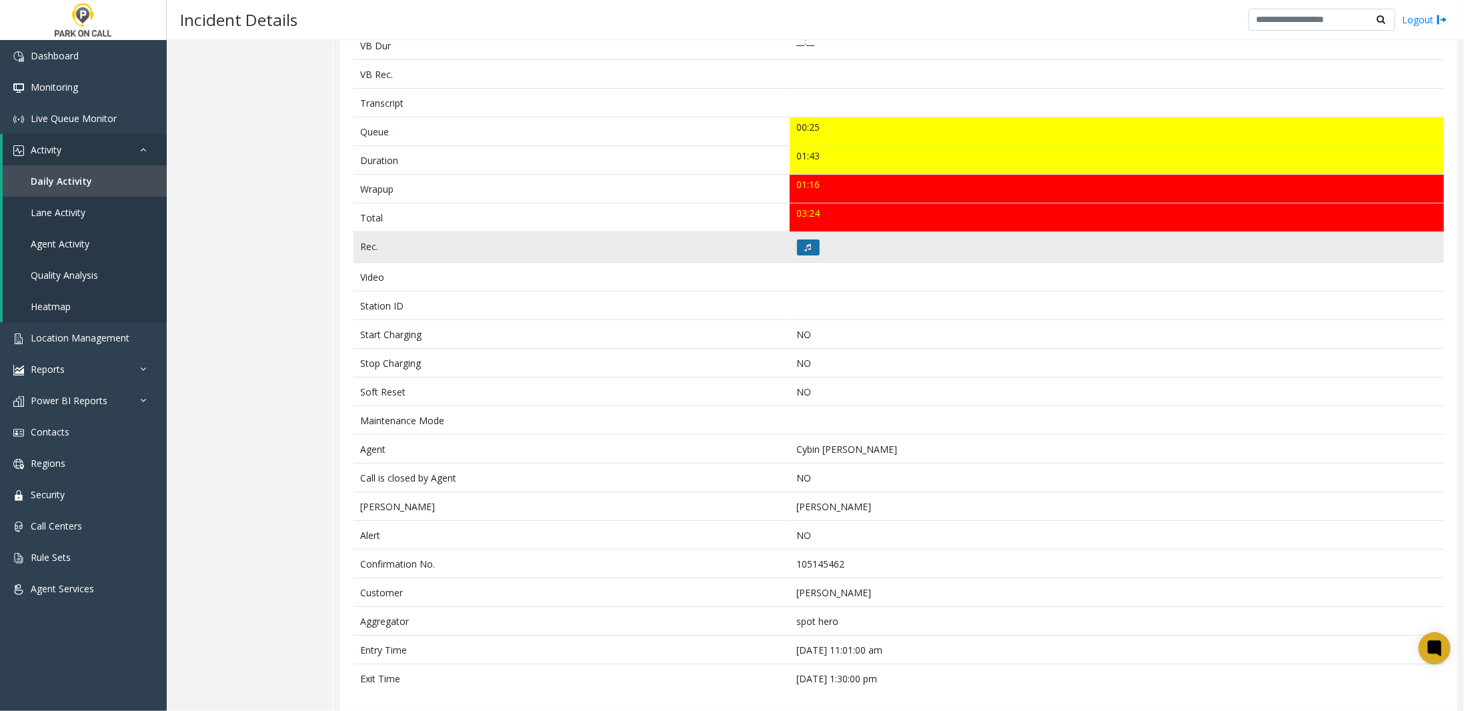
click at [805, 243] on icon at bounding box center [808, 247] width 7 height 8
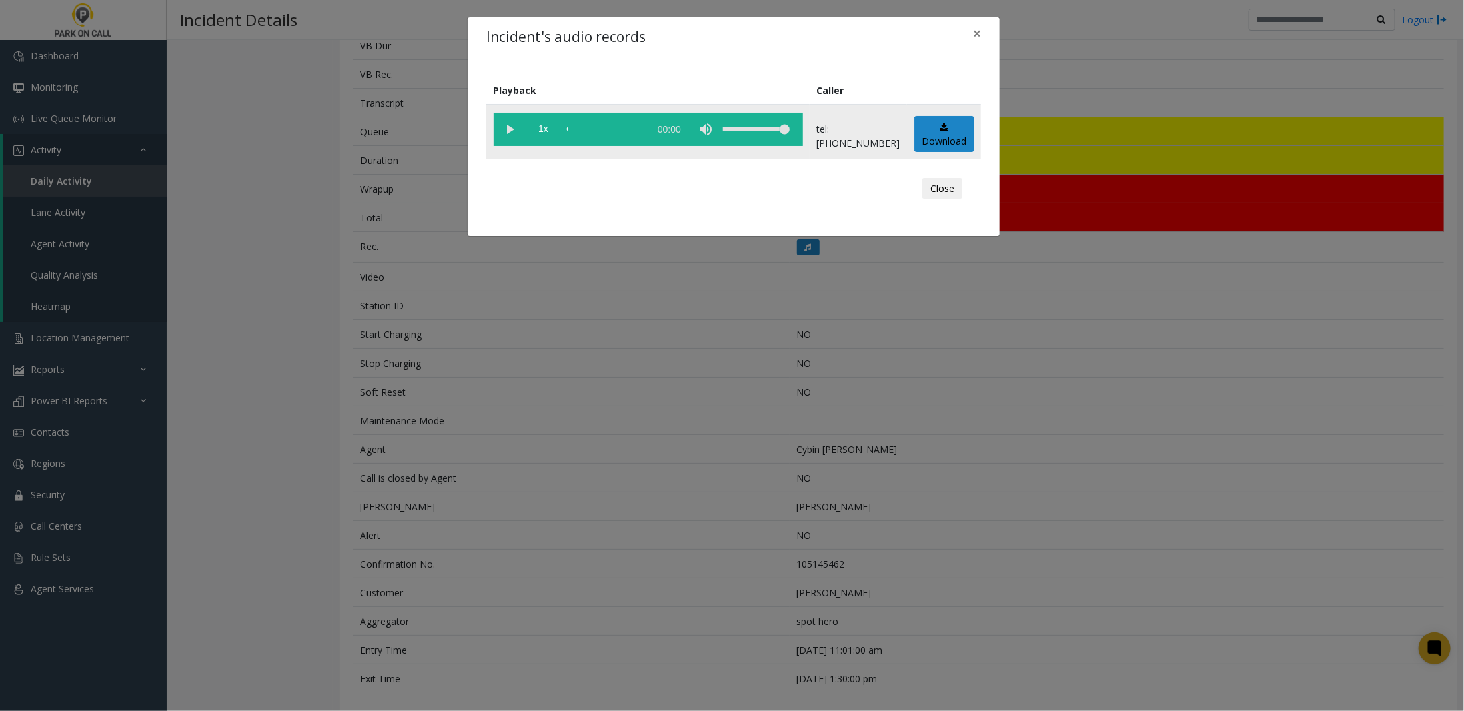
click at [513, 131] on vg-play-pause at bounding box center [510, 129] width 33 height 33
drag, startPoint x: 952, startPoint y: 187, endPoint x: 916, endPoint y: 187, distance: 35.4
click at [952, 187] on button "Close" at bounding box center [942, 188] width 40 height 21
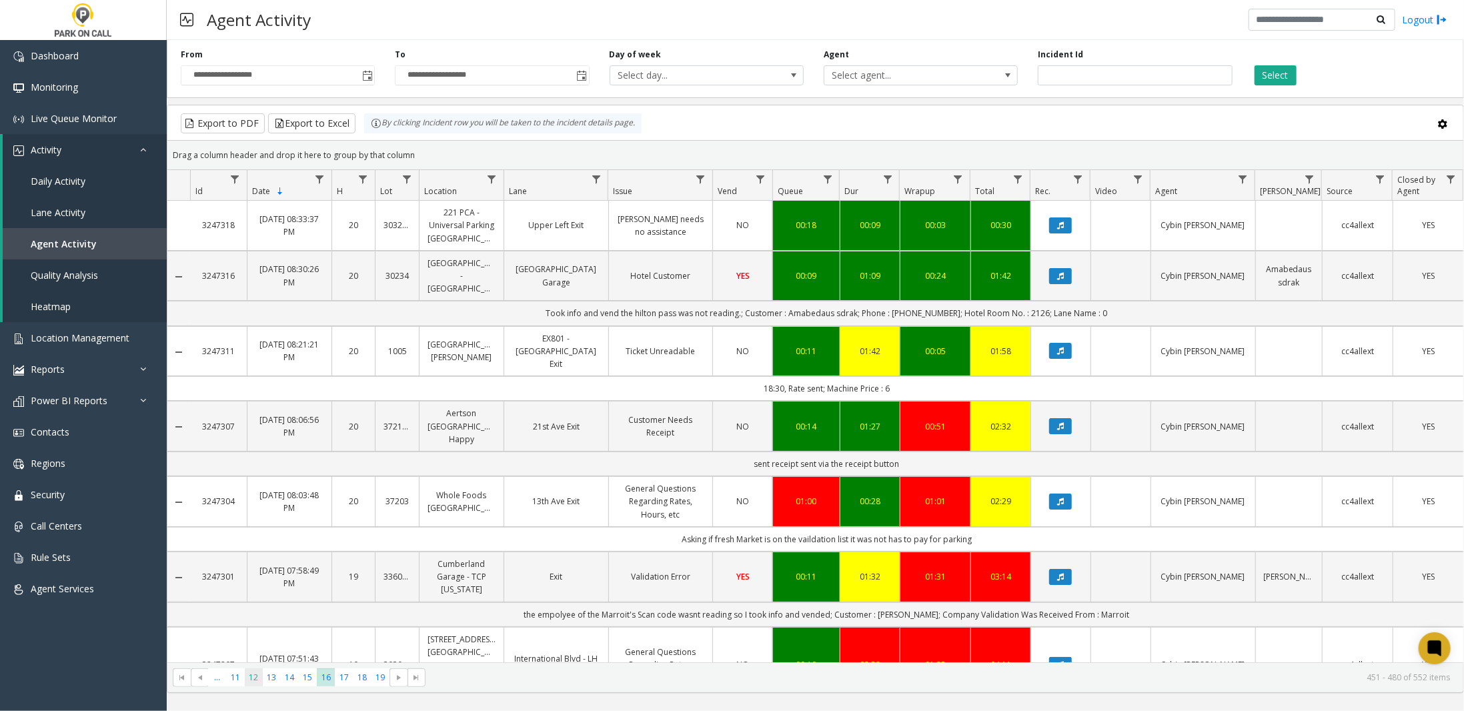
click at [257, 678] on span "12" at bounding box center [254, 677] width 18 height 18
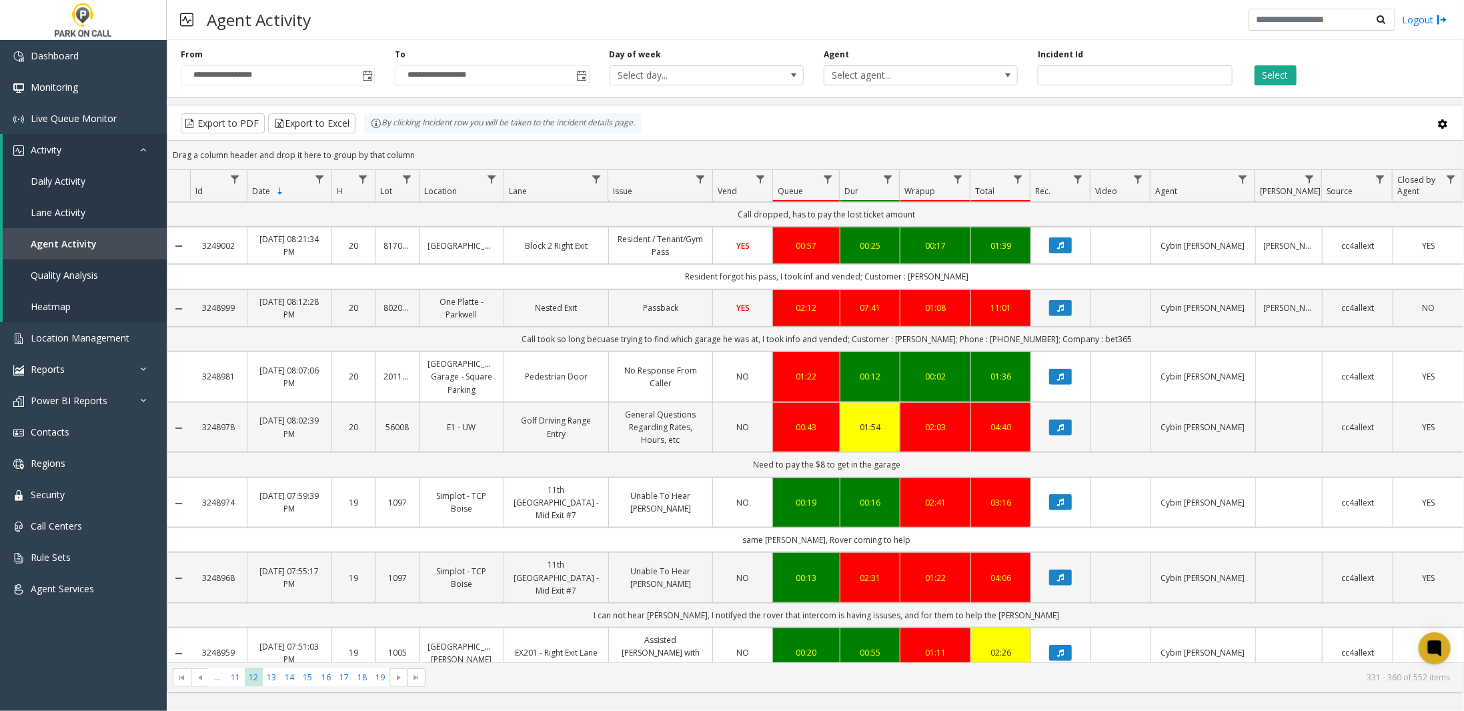
scroll to position [734, 0]
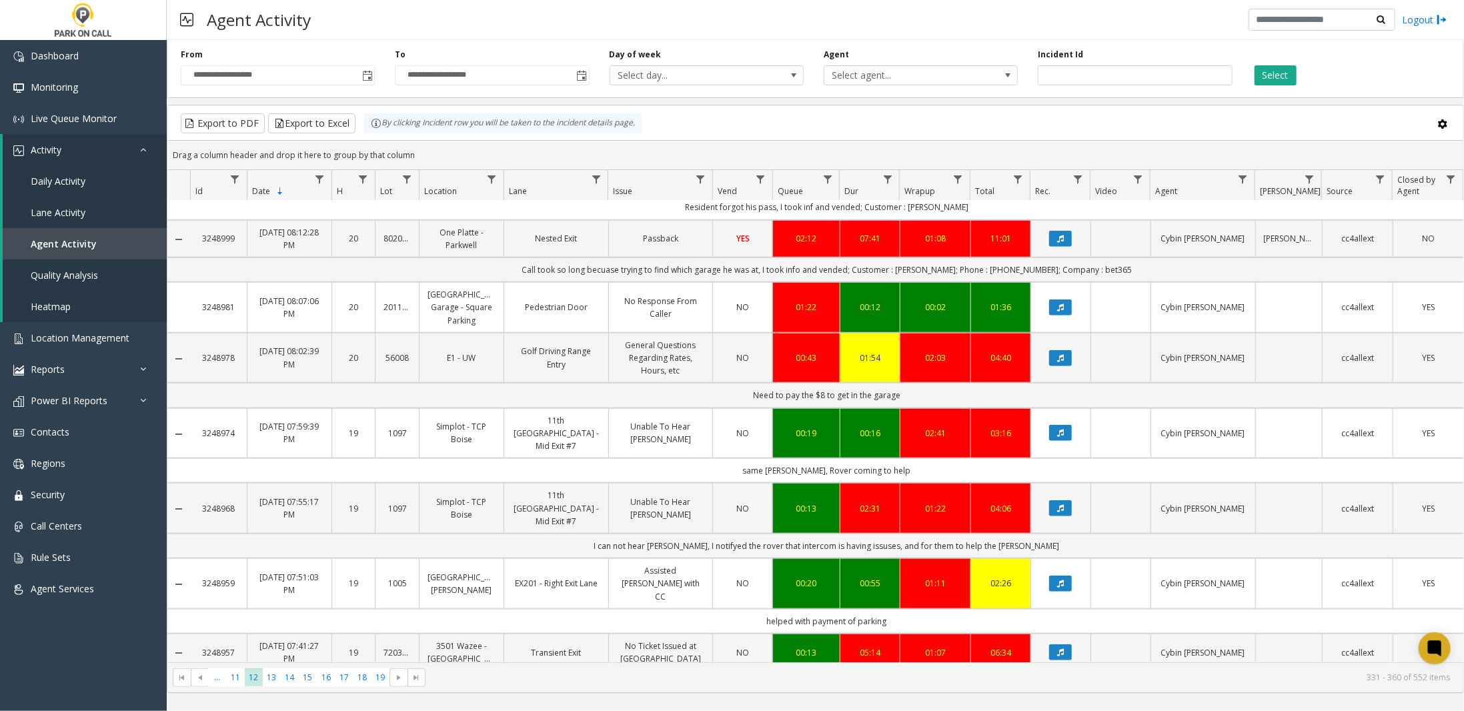
click at [440, 571] on link "[GEOGRAPHIC_DATA][PERSON_NAME]" at bounding box center [462, 583] width 68 height 25
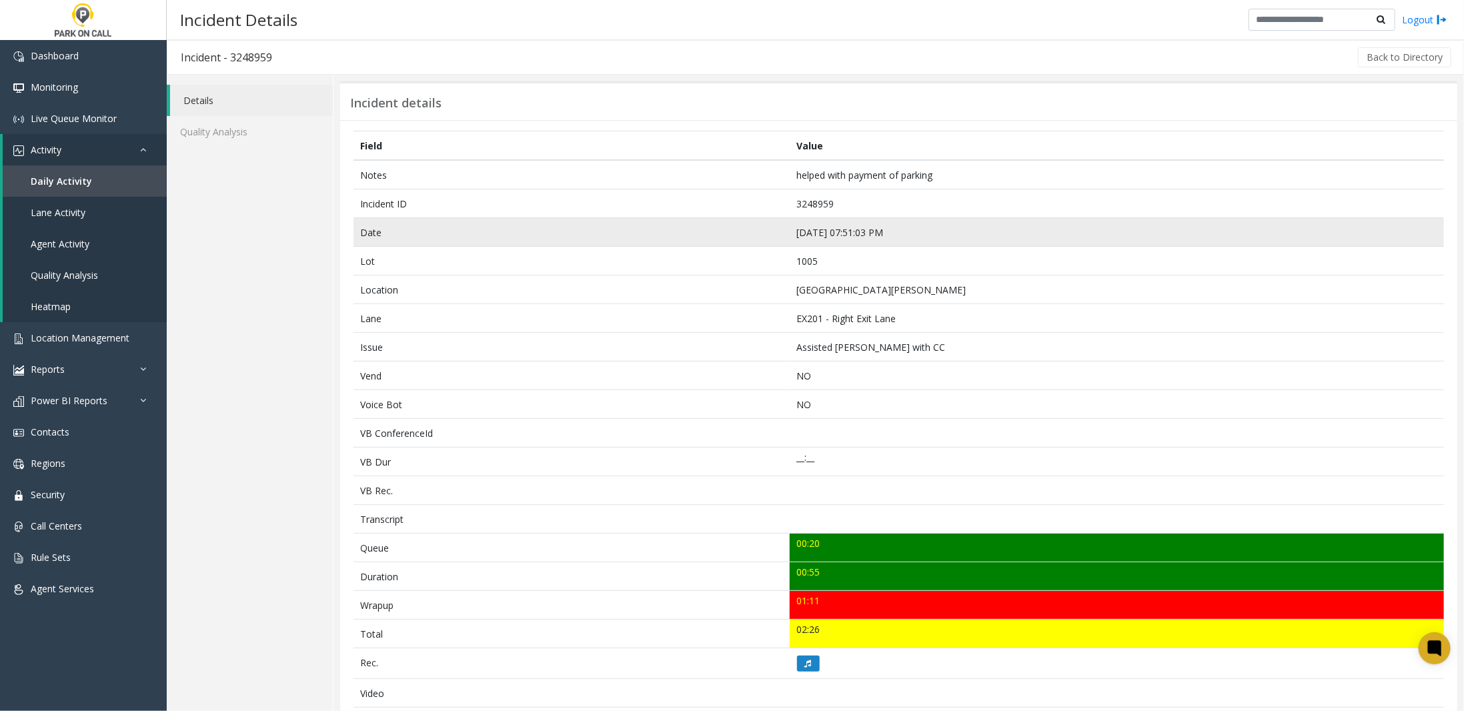
click at [852, 224] on td "[DATE] 07:51:03 PM" at bounding box center [1117, 232] width 654 height 29
copy td "[DATE] 07:51:03 PM"
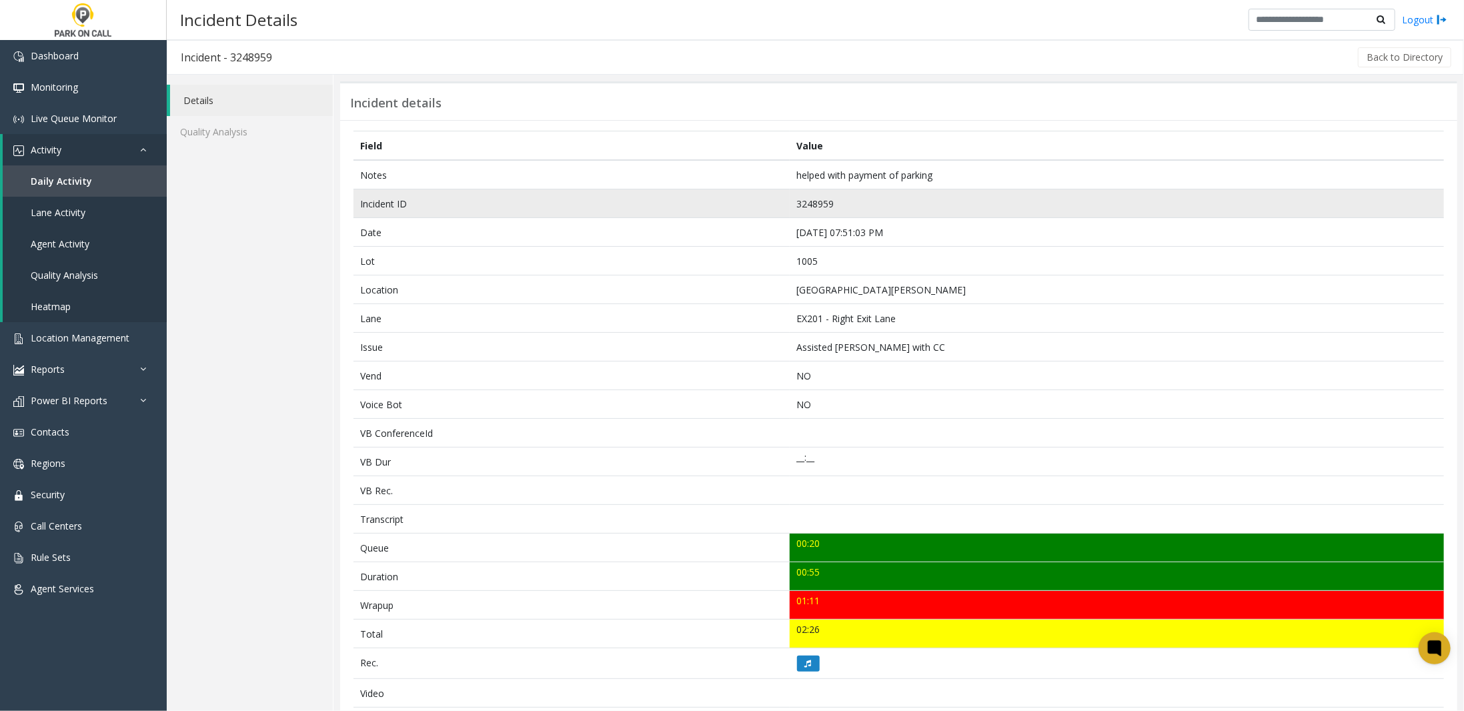
click at [811, 199] on td "3248959" at bounding box center [1117, 203] width 654 height 29
click at [811, 200] on td "3248959" at bounding box center [1117, 203] width 654 height 29
copy td "3248959"
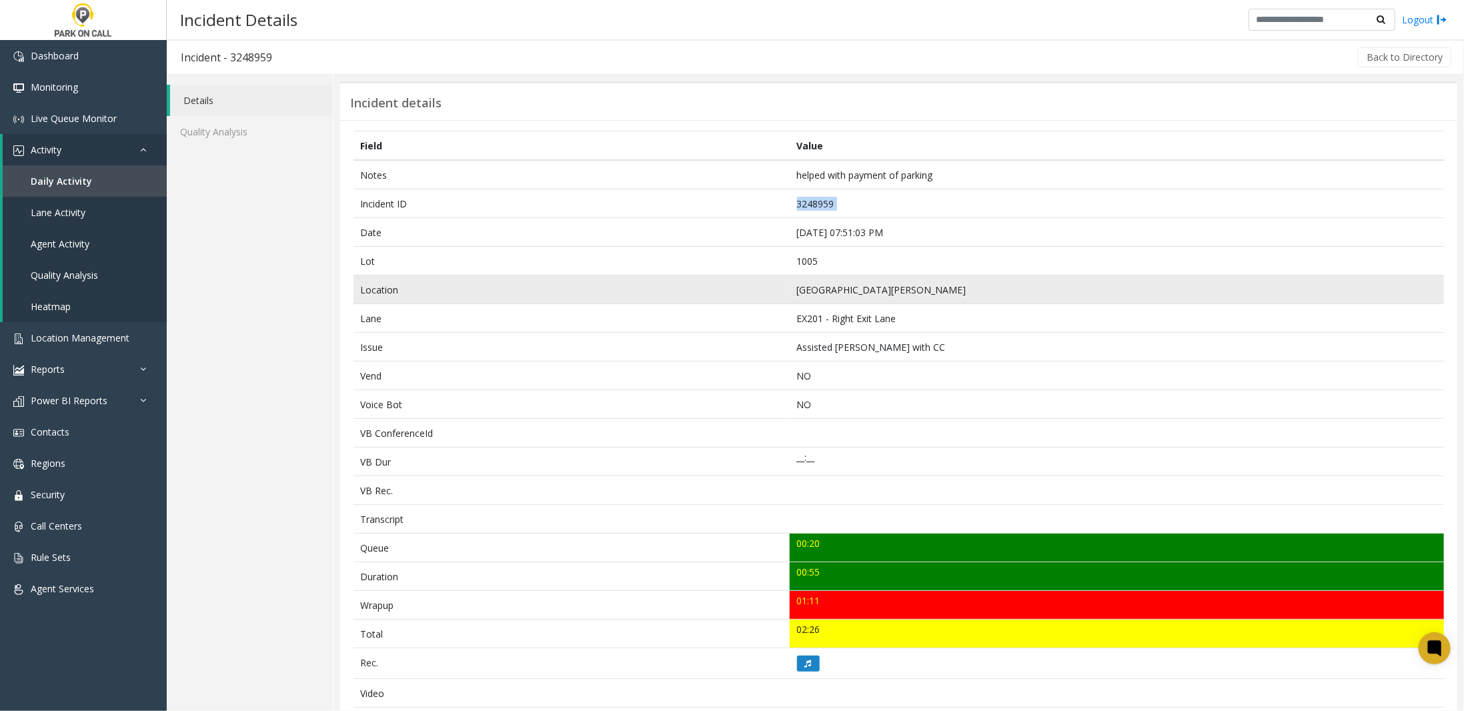
click at [878, 286] on td "[GEOGRAPHIC_DATA][PERSON_NAME]" at bounding box center [1117, 289] width 654 height 29
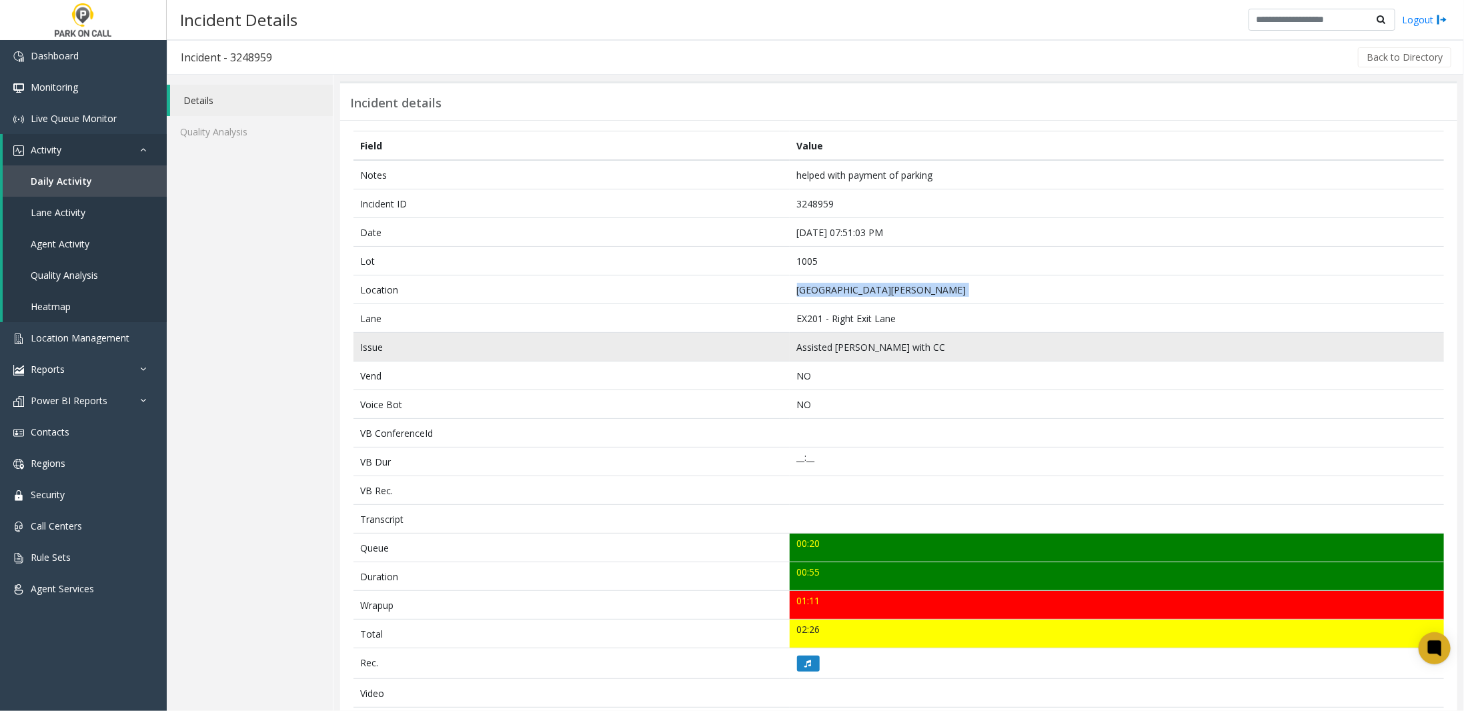
click at [835, 344] on td "Assisted [PERSON_NAME] with CC" at bounding box center [1117, 347] width 654 height 29
click at [836, 344] on td "Assisted [PERSON_NAME] with CC" at bounding box center [1117, 347] width 654 height 29
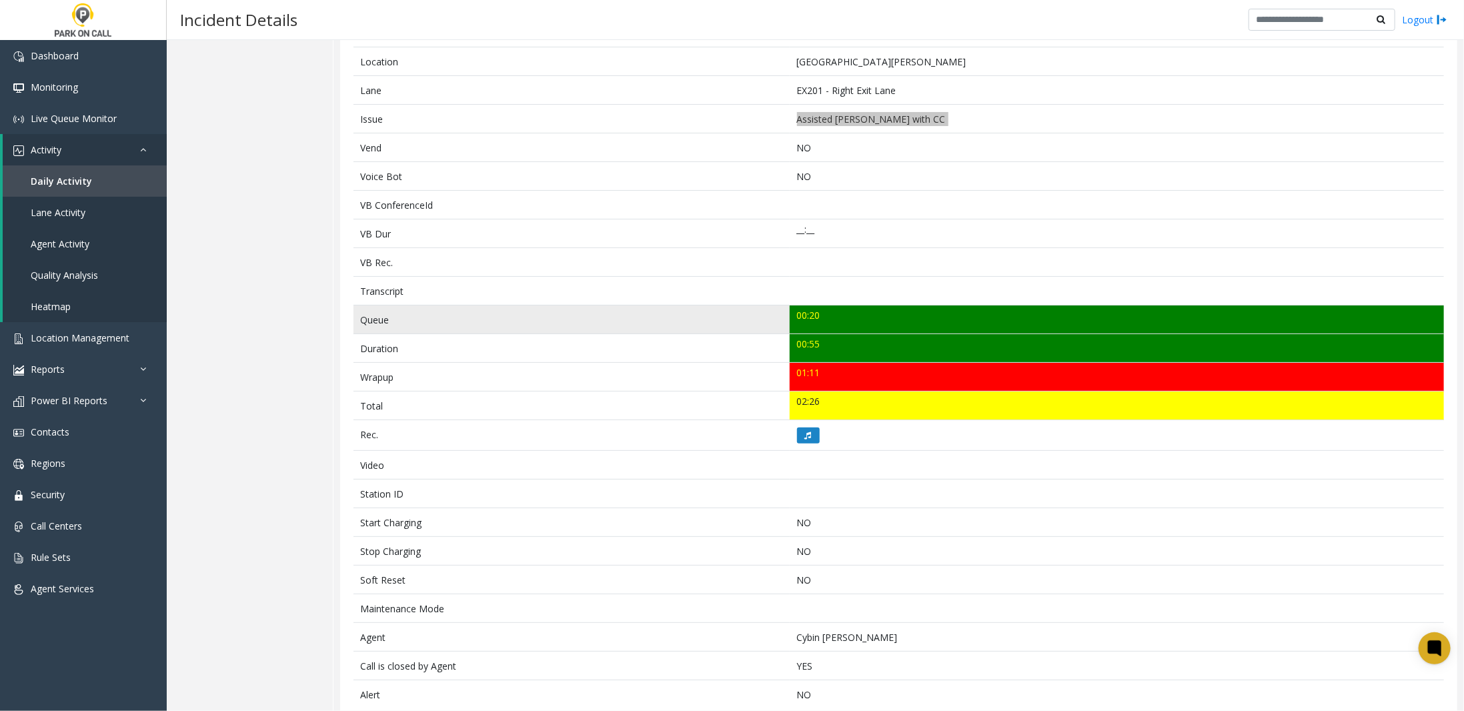
scroll to position [245, 0]
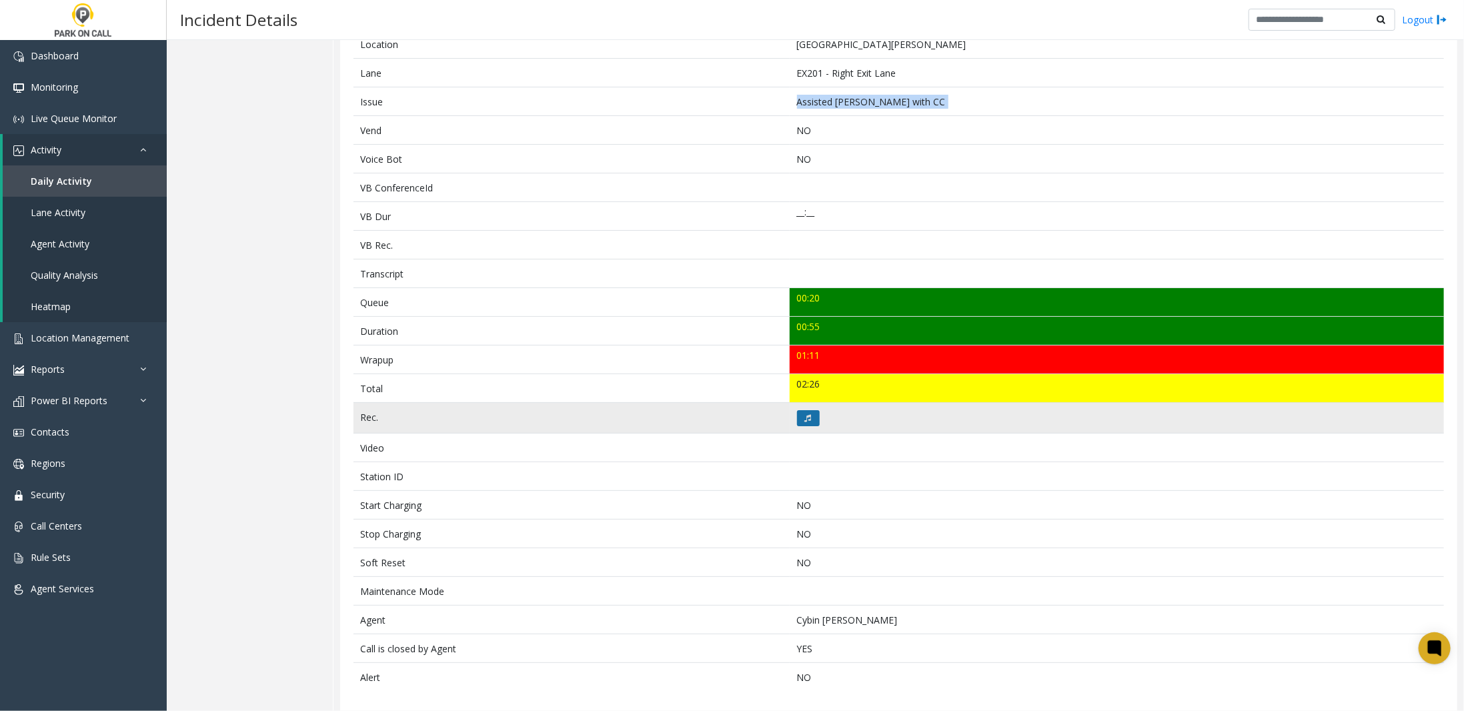
click at [806, 414] on icon at bounding box center [808, 418] width 7 height 8
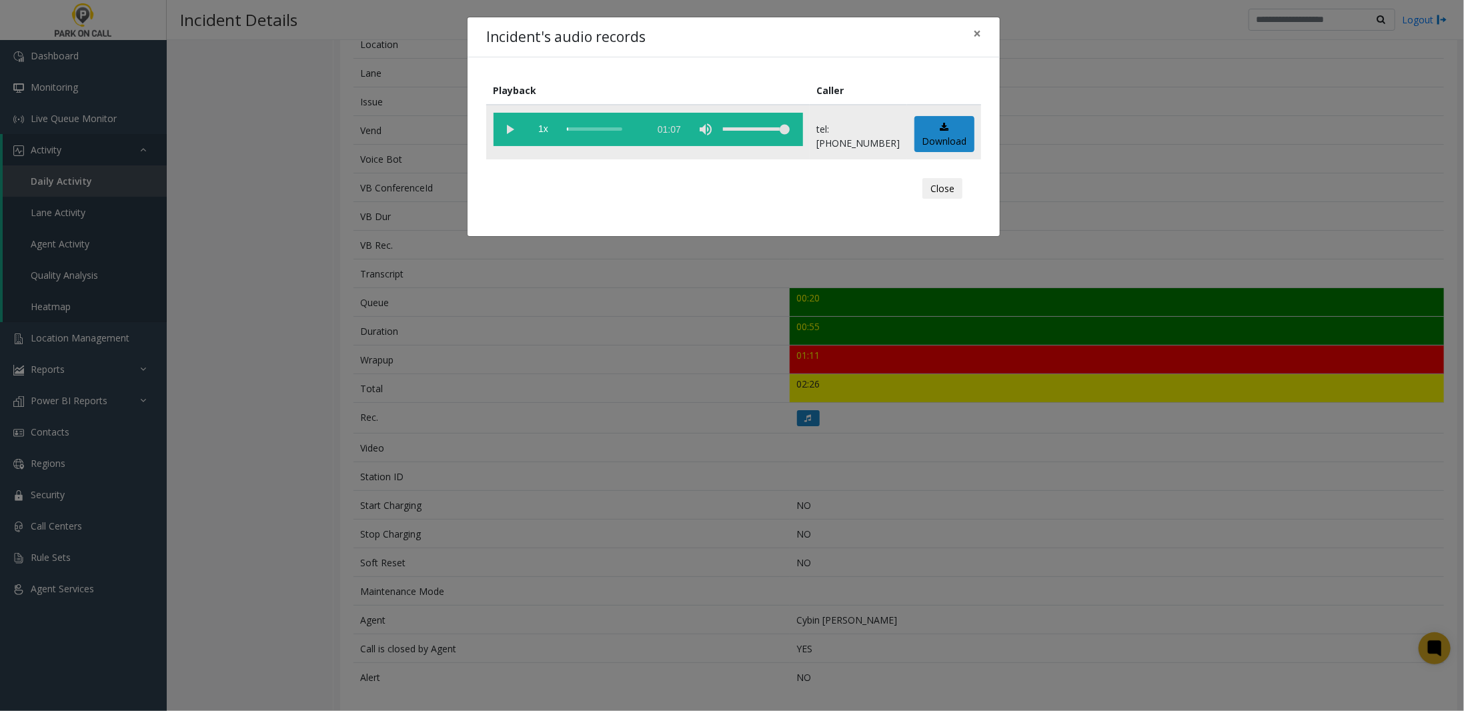
click at [505, 127] on vg-play-pause at bounding box center [510, 129] width 33 height 33
click at [954, 178] on button "Close" at bounding box center [942, 188] width 40 height 21
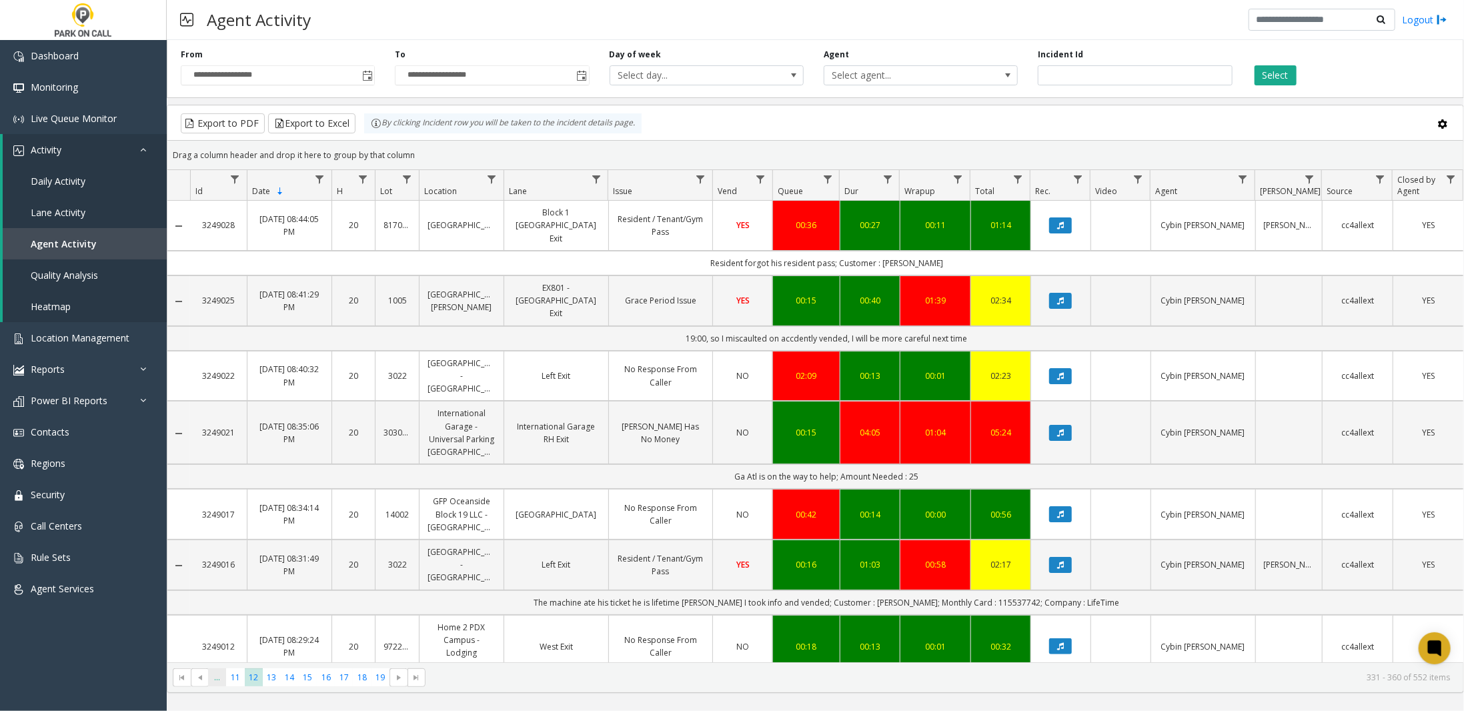
click at [220, 680] on span "..." at bounding box center [217, 677] width 18 height 18
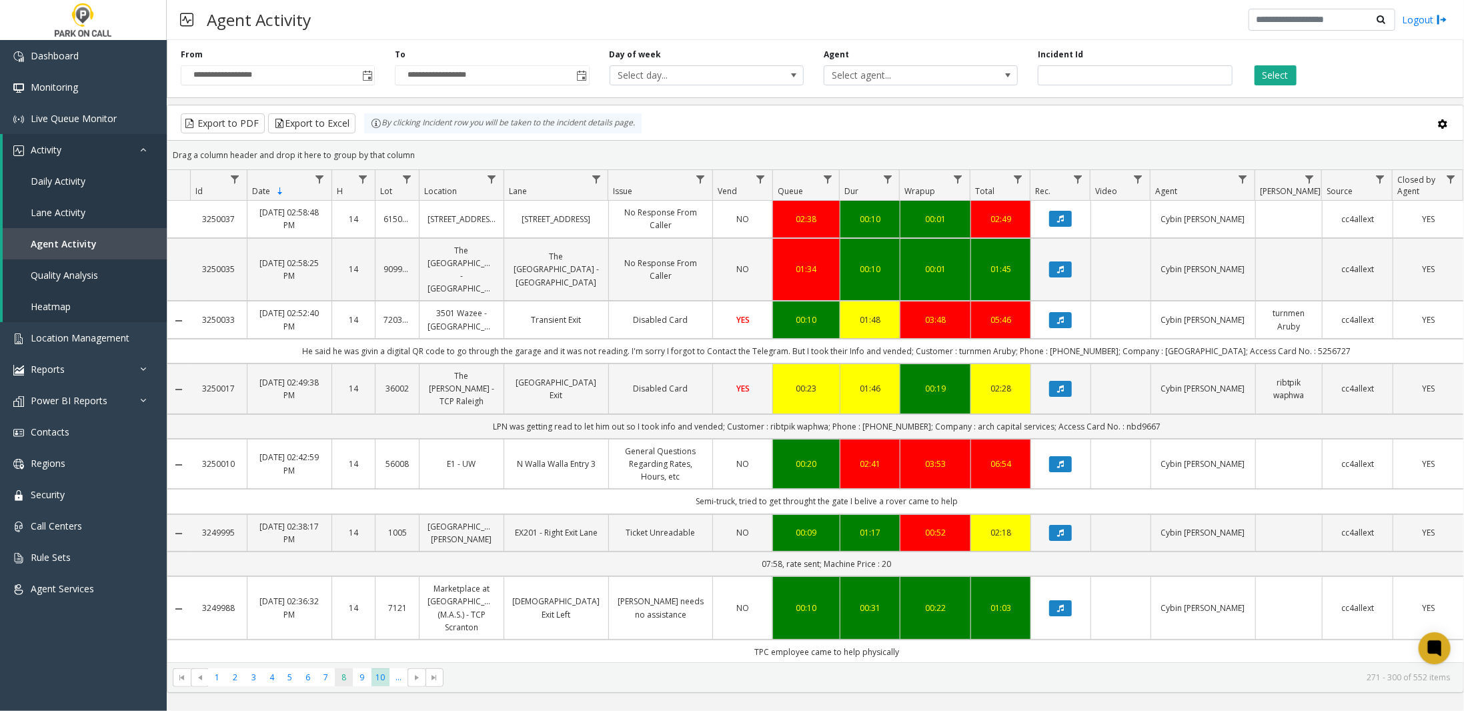
click at [342, 676] on span "8" at bounding box center [344, 677] width 18 height 18
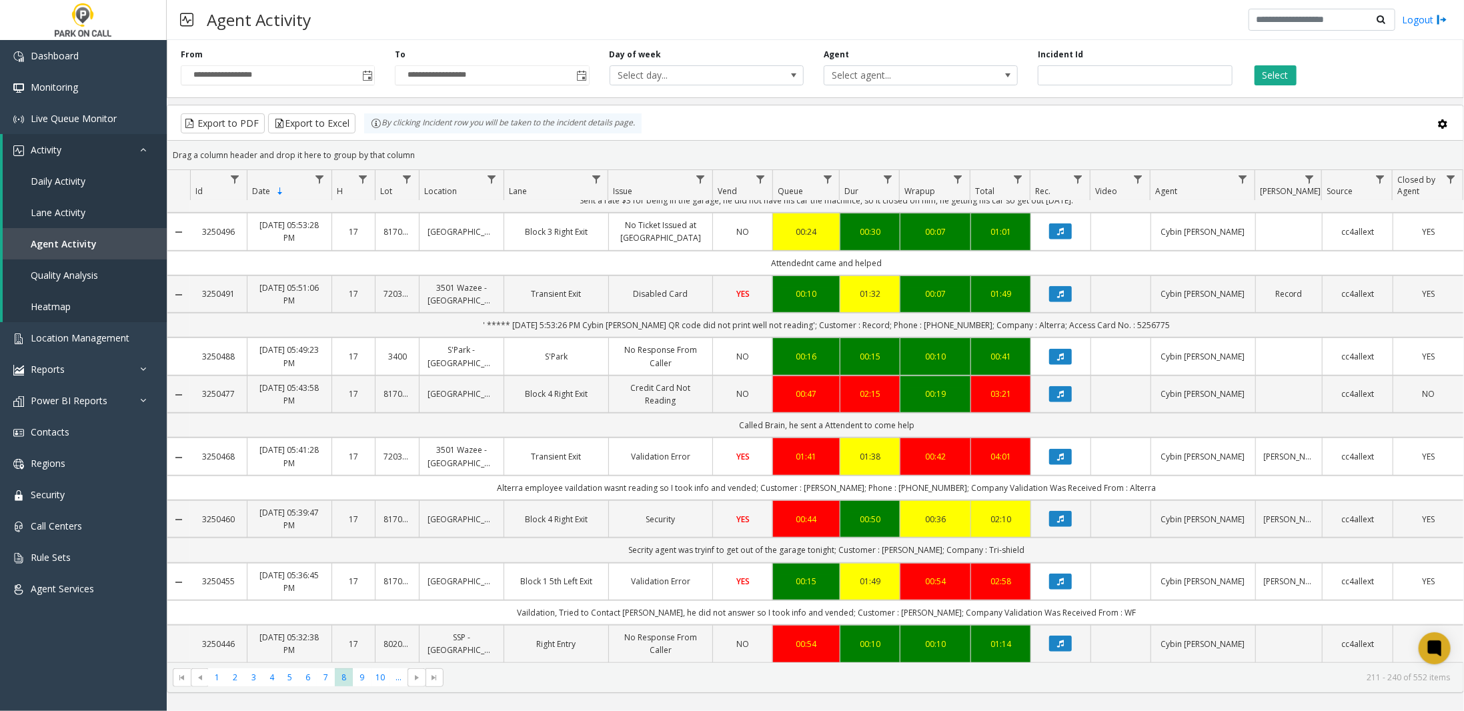
scroll to position [534, 0]
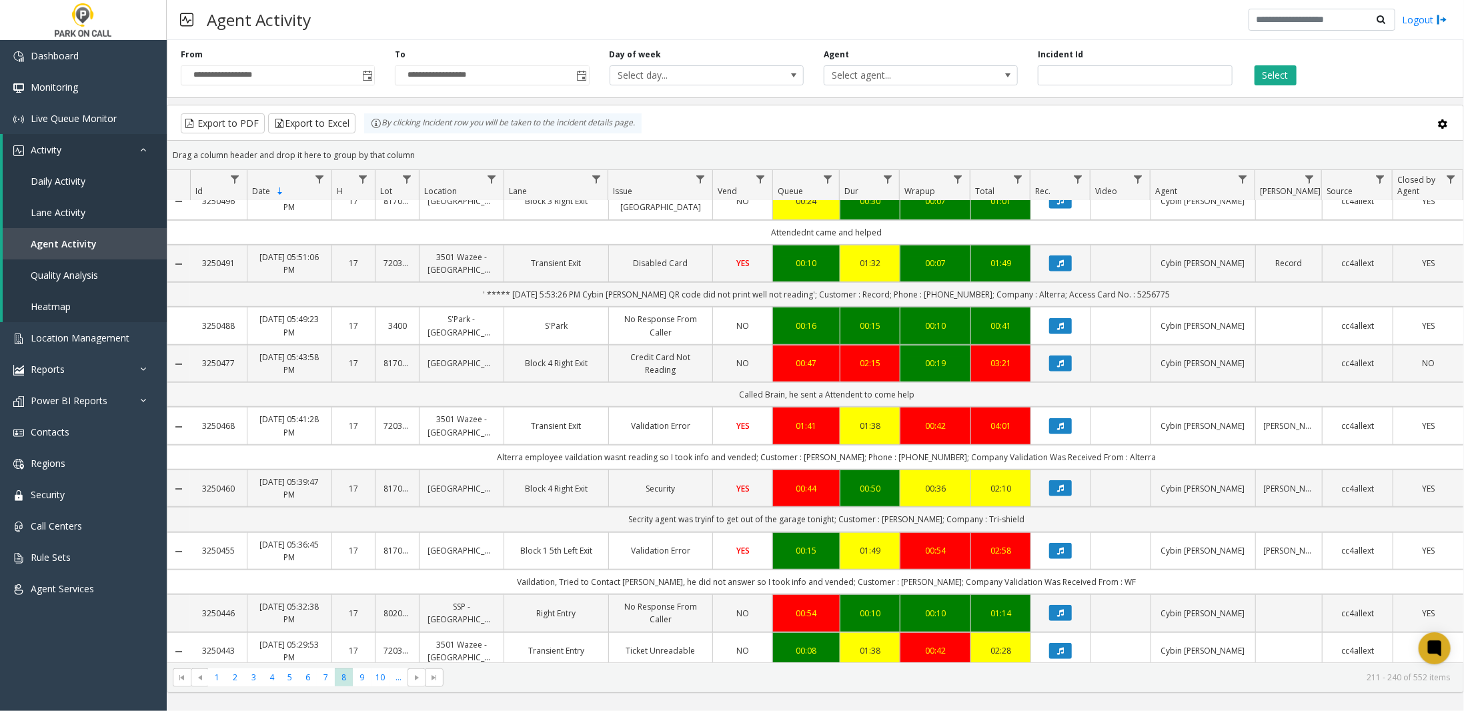
click at [574, 382] on td "Called Brain, he sent a Attendent to come help" at bounding box center [826, 394] width 1273 height 25
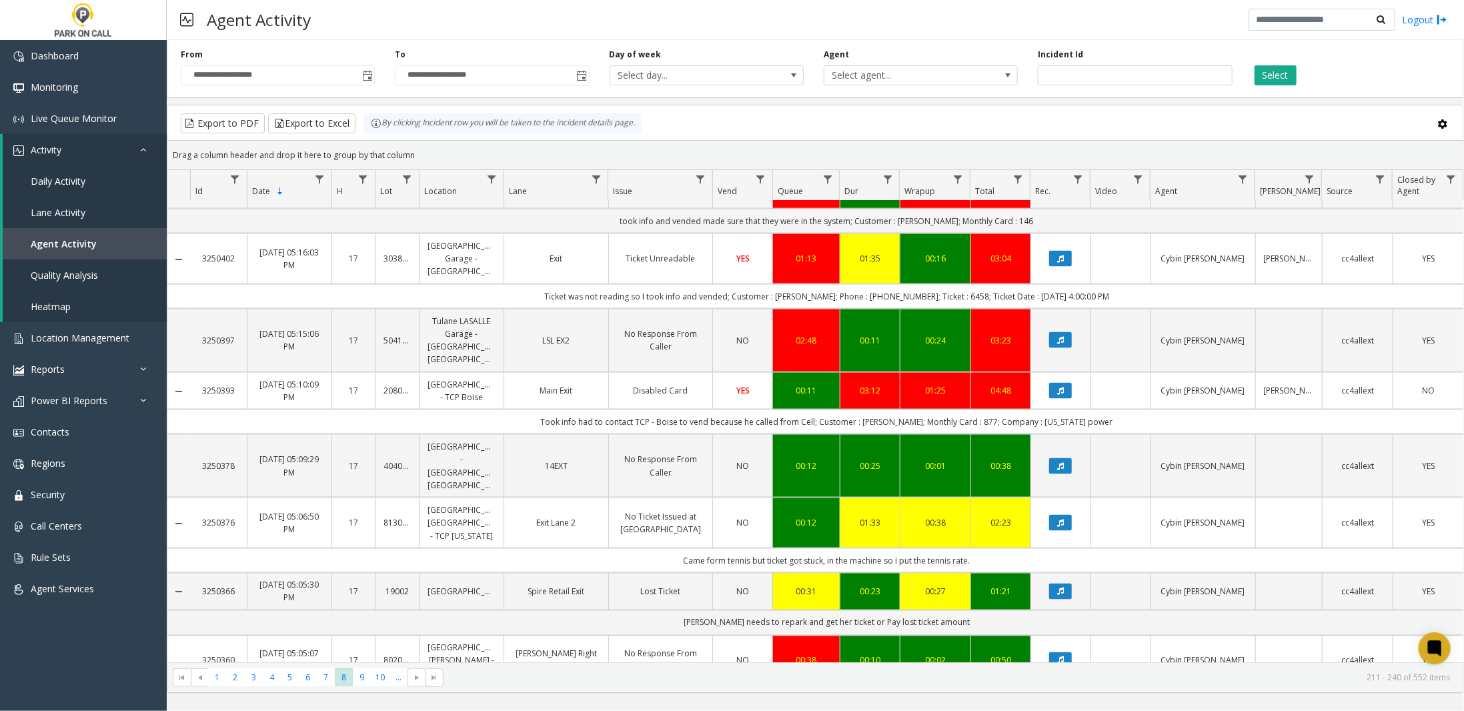
scroll to position [1353, 0]
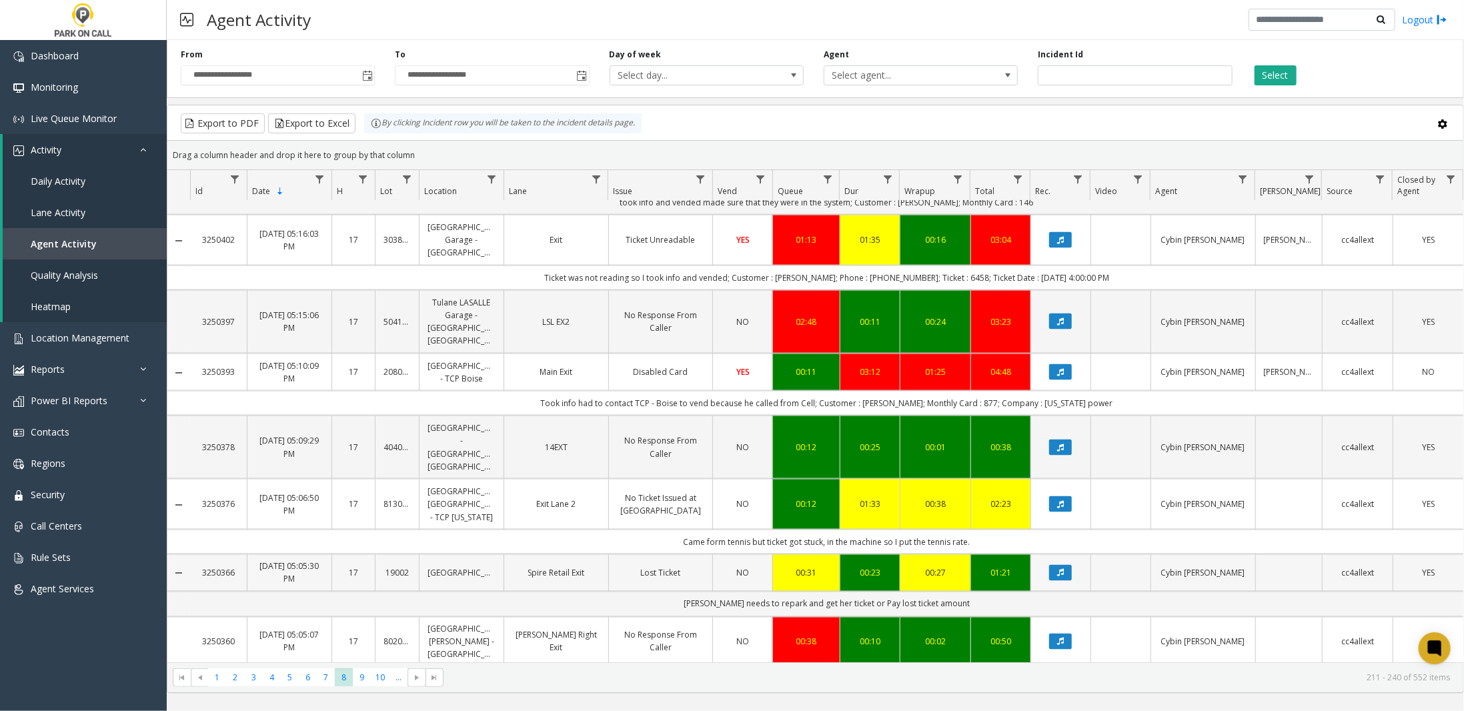
click at [456, 567] on link "[GEOGRAPHIC_DATA]" at bounding box center [462, 573] width 68 height 13
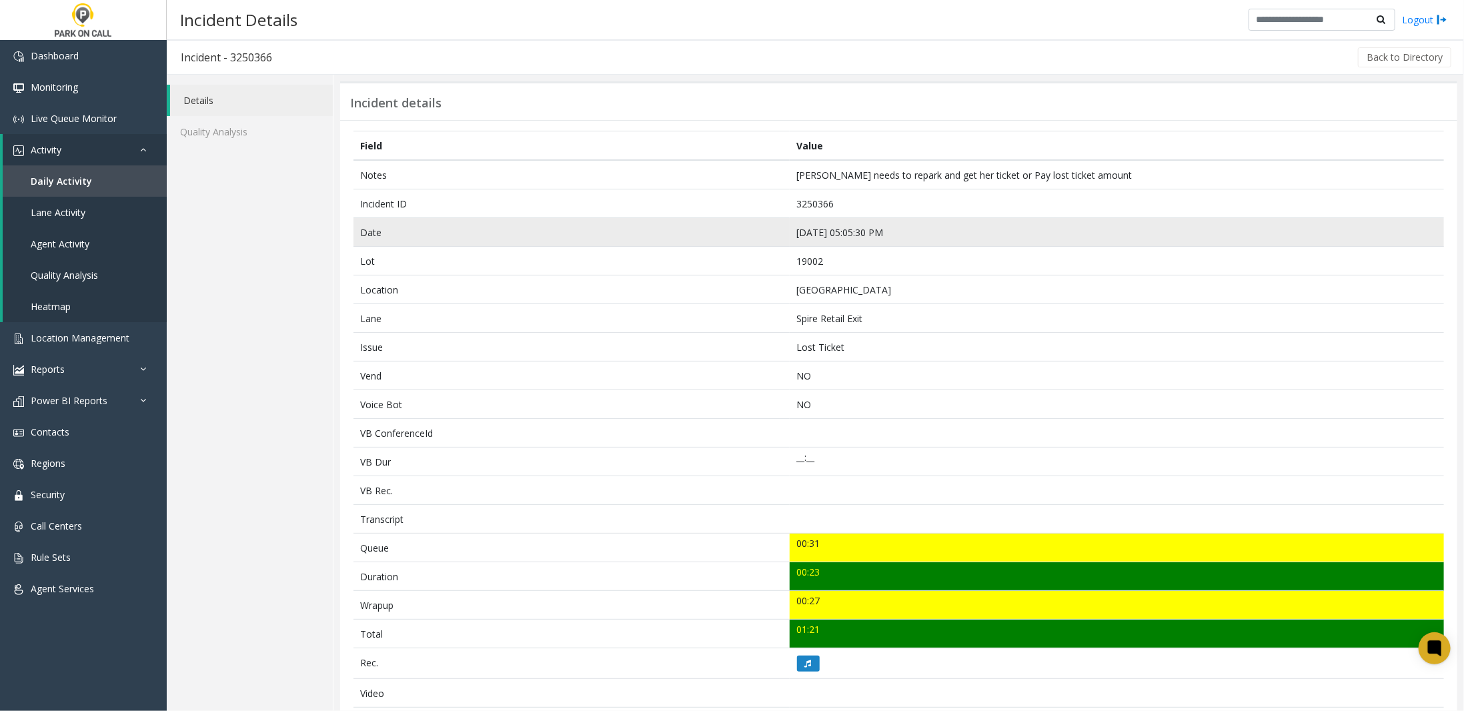
click at [838, 229] on td "[DATE] 05:05:30 PM" at bounding box center [1117, 232] width 654 height 29
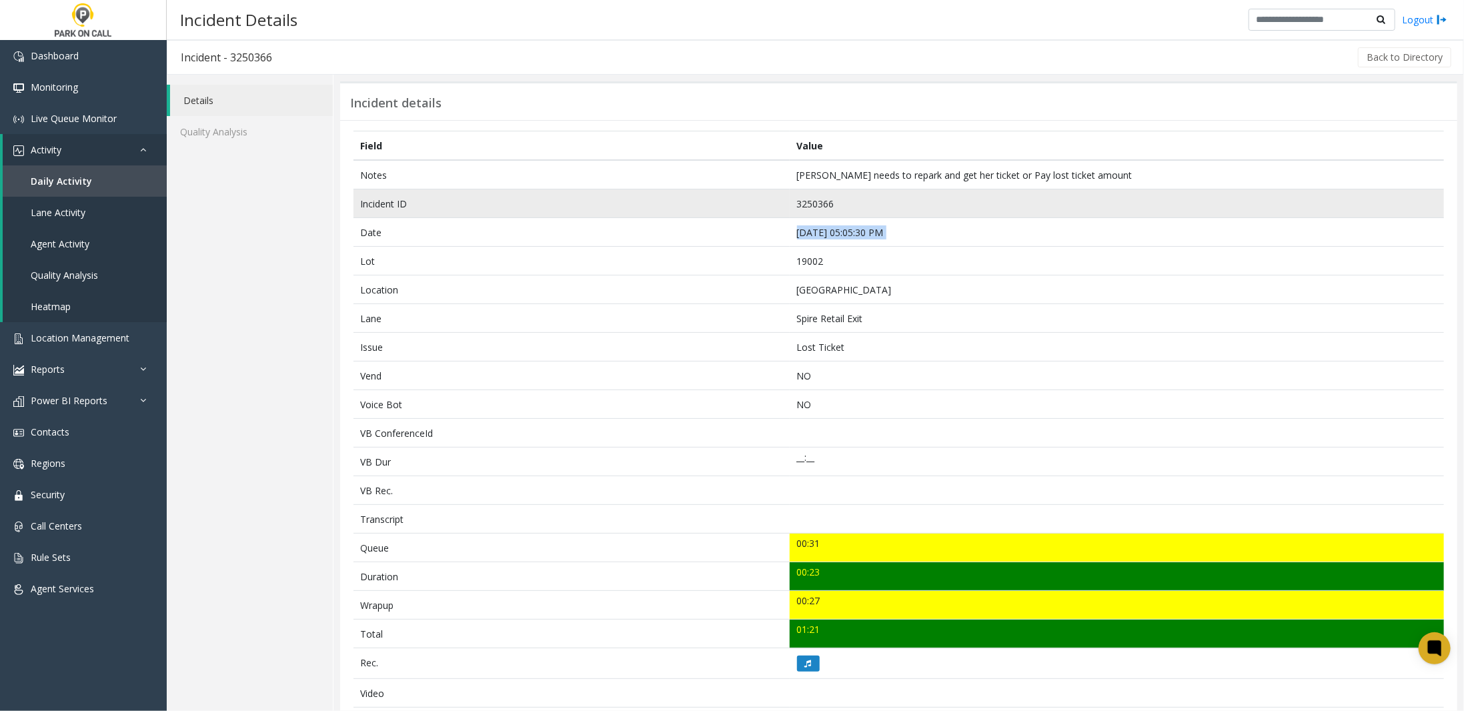
click at [818, 201] on td "3250366" at bounding box center [1117, 203] width 654 height 29
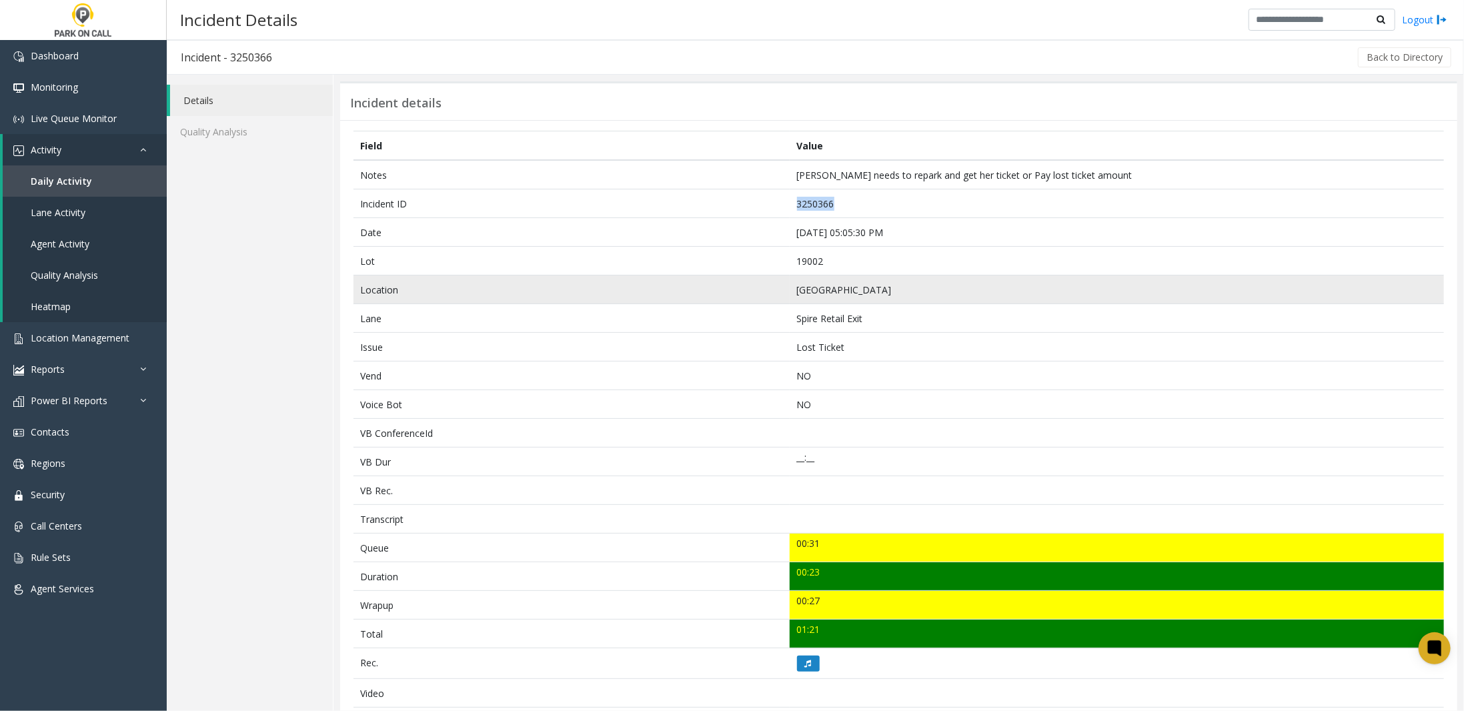
click at [844, 288] on td "[GEOGRAPHIC_DATA]" at bounding box center [1117, 289] width 654 height 29
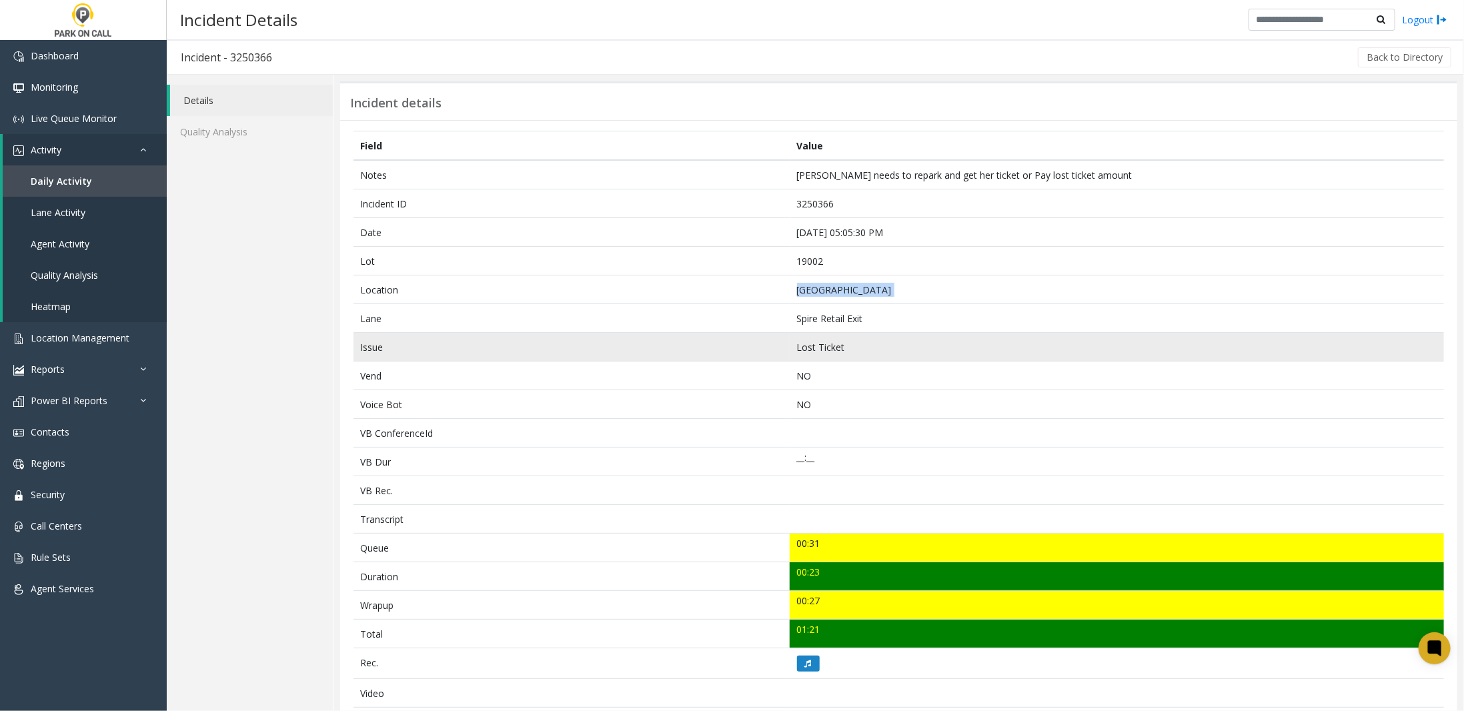
click at [824, 342] on td "Lost Ticket" at bounding box center [1117, 347] width 654 height 29
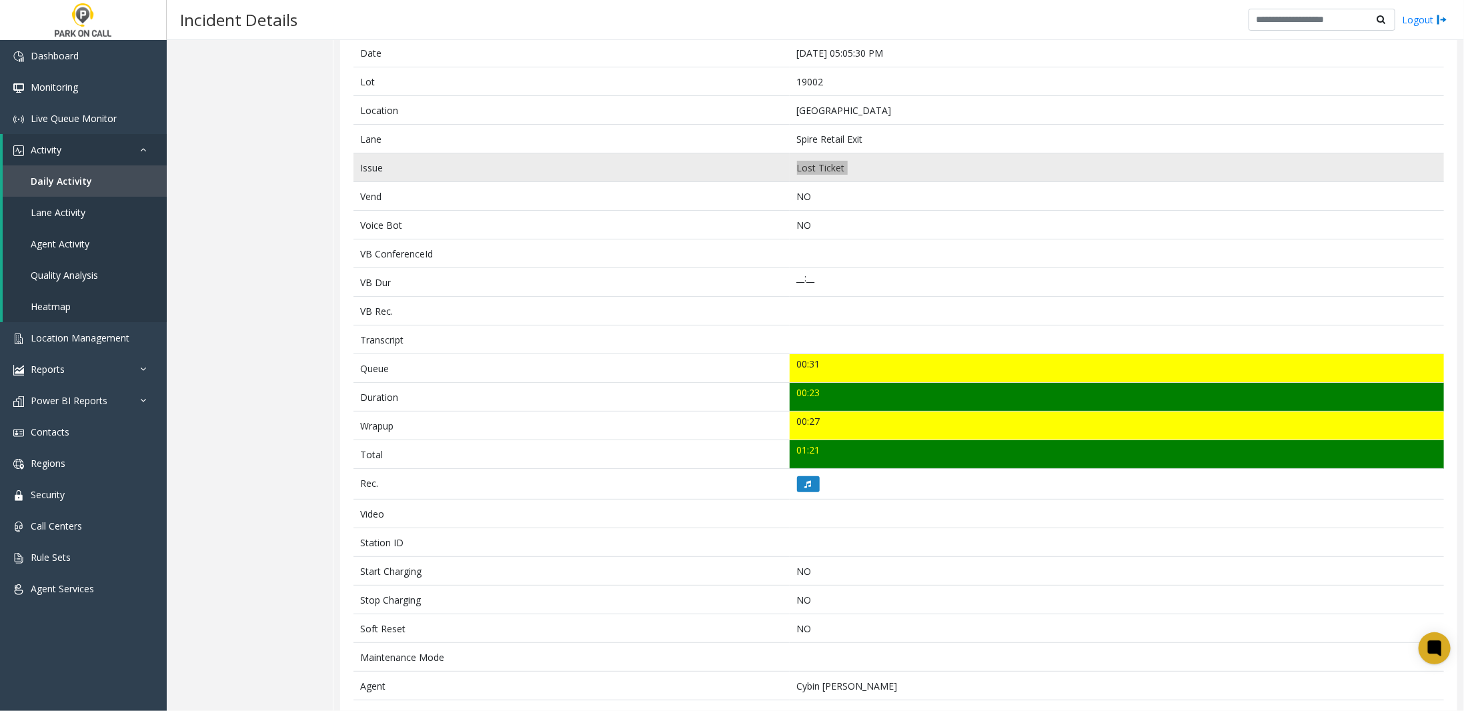
scroll to position [245, 0]
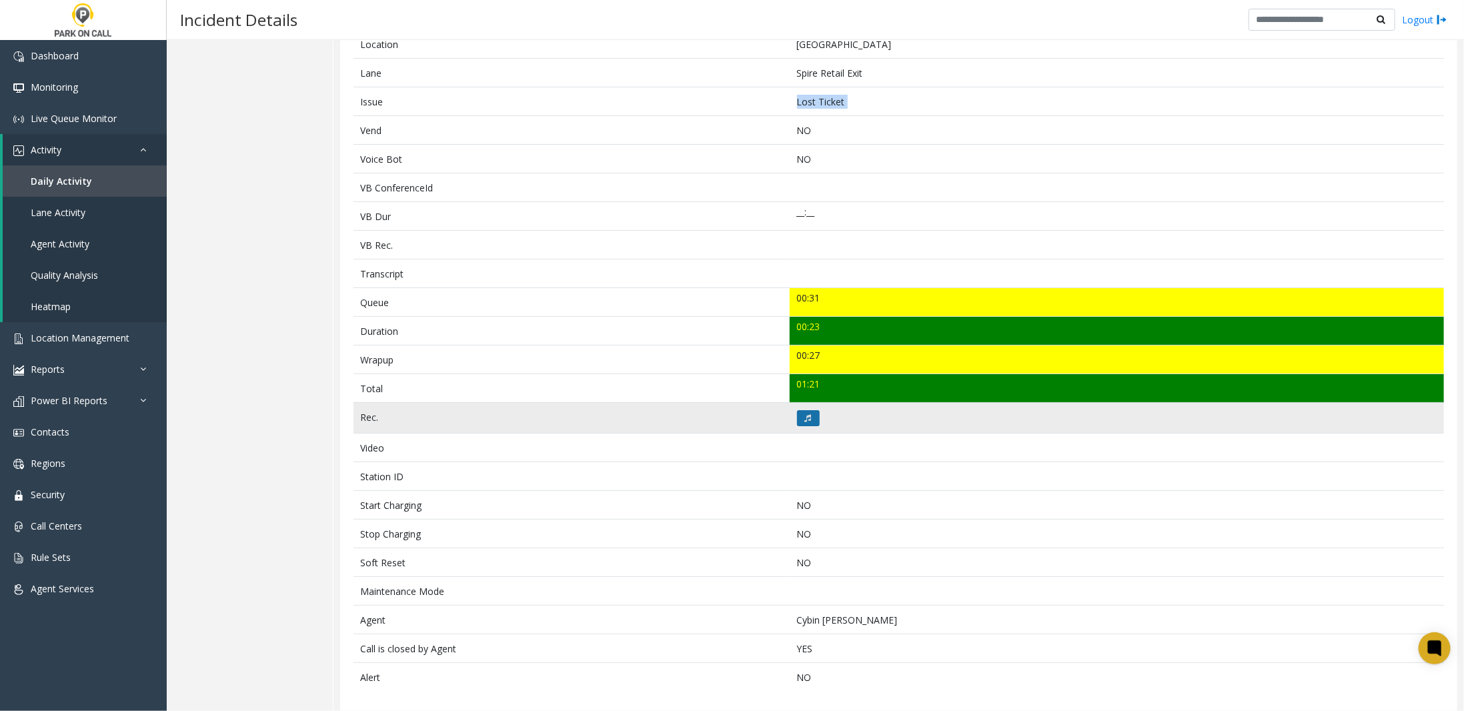
click at [807, 414] on icon at bounding box center [808, 418] width 7 height 8
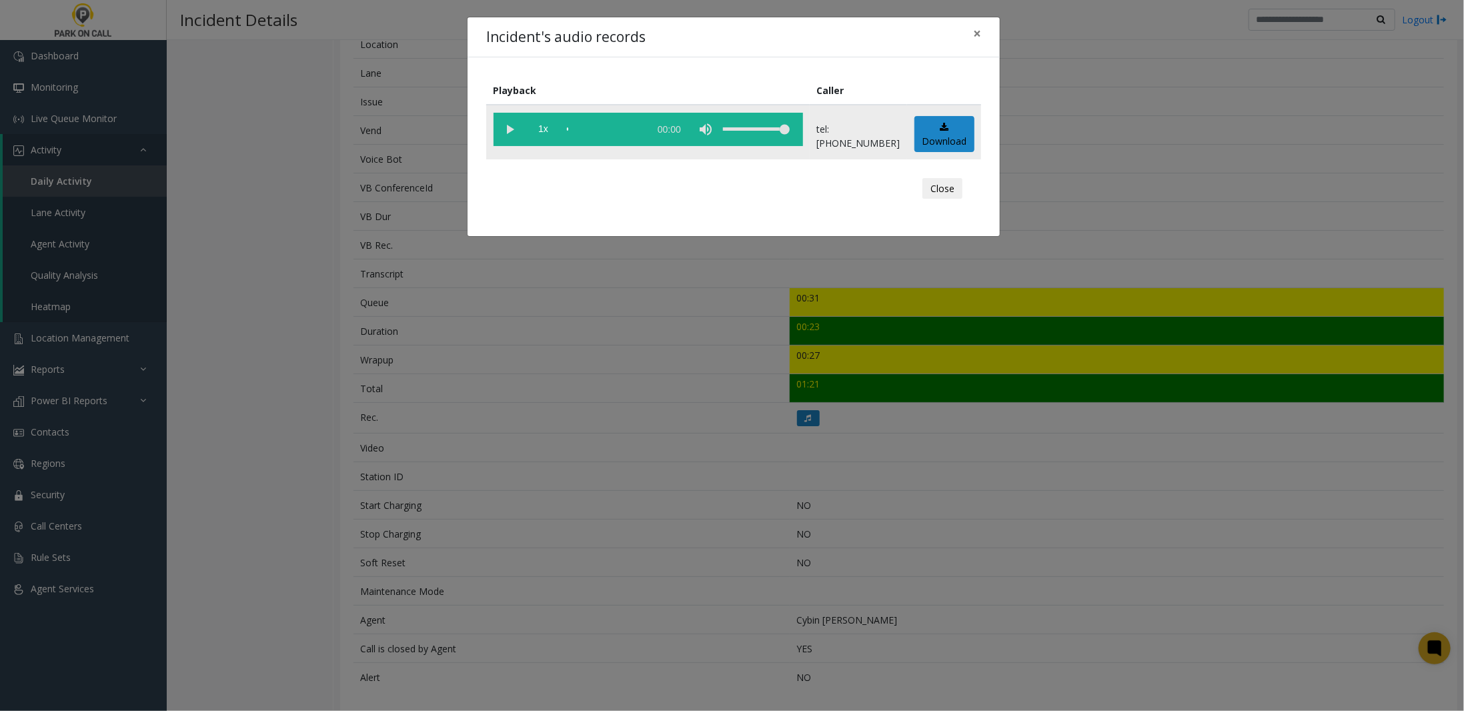
click at [510, 128] on vg-play-pause at bounding box center [510, 129] width 33 height 33
click at [933, 183] on button "Close" at bounding box center [942, 188] width 40 height 21
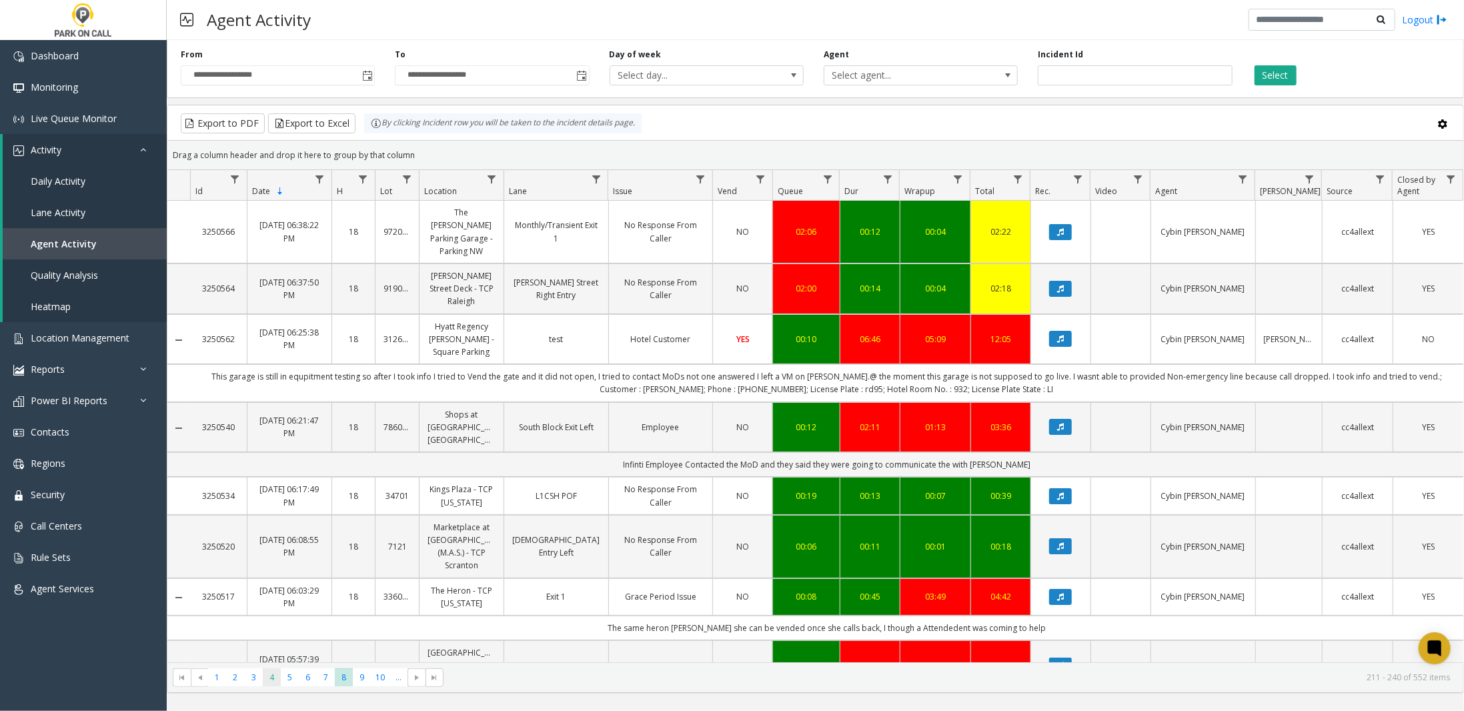
click at [272, 675] on span "4" at bounding box center [272, 677] width 18 height 18
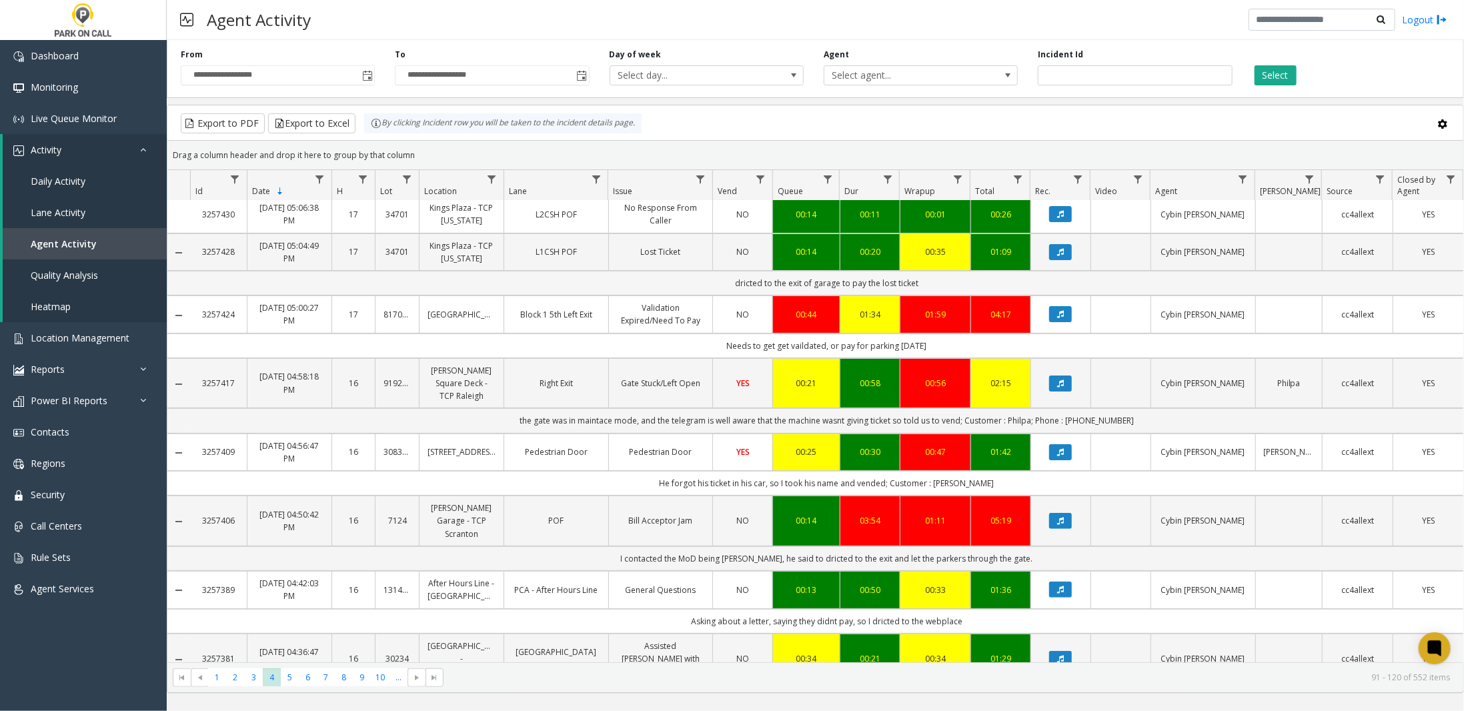
scroll to position [133, 0]
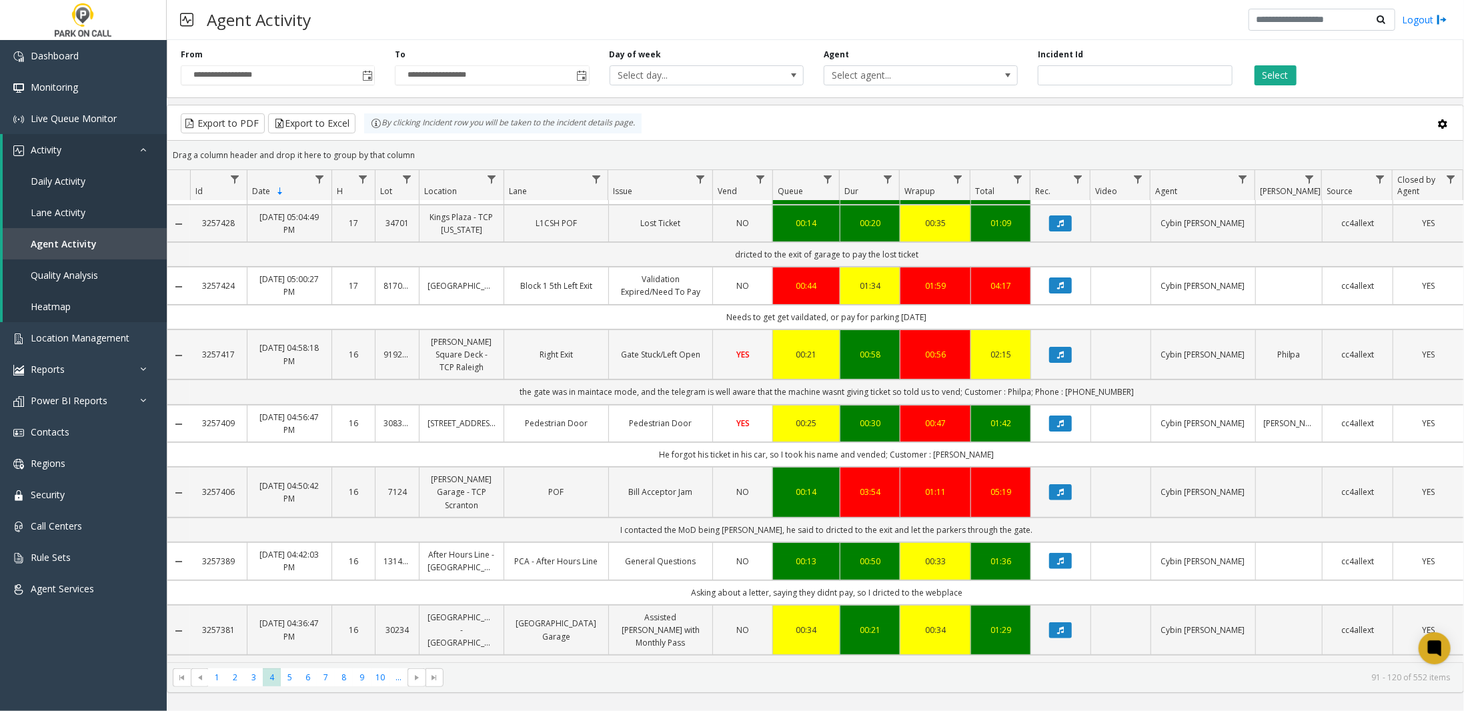
click at [463, 337] on link "[PERSON_NAME] Square Deck - TCP Raleigh" at bounding box center [462, 354] width 68 height 39
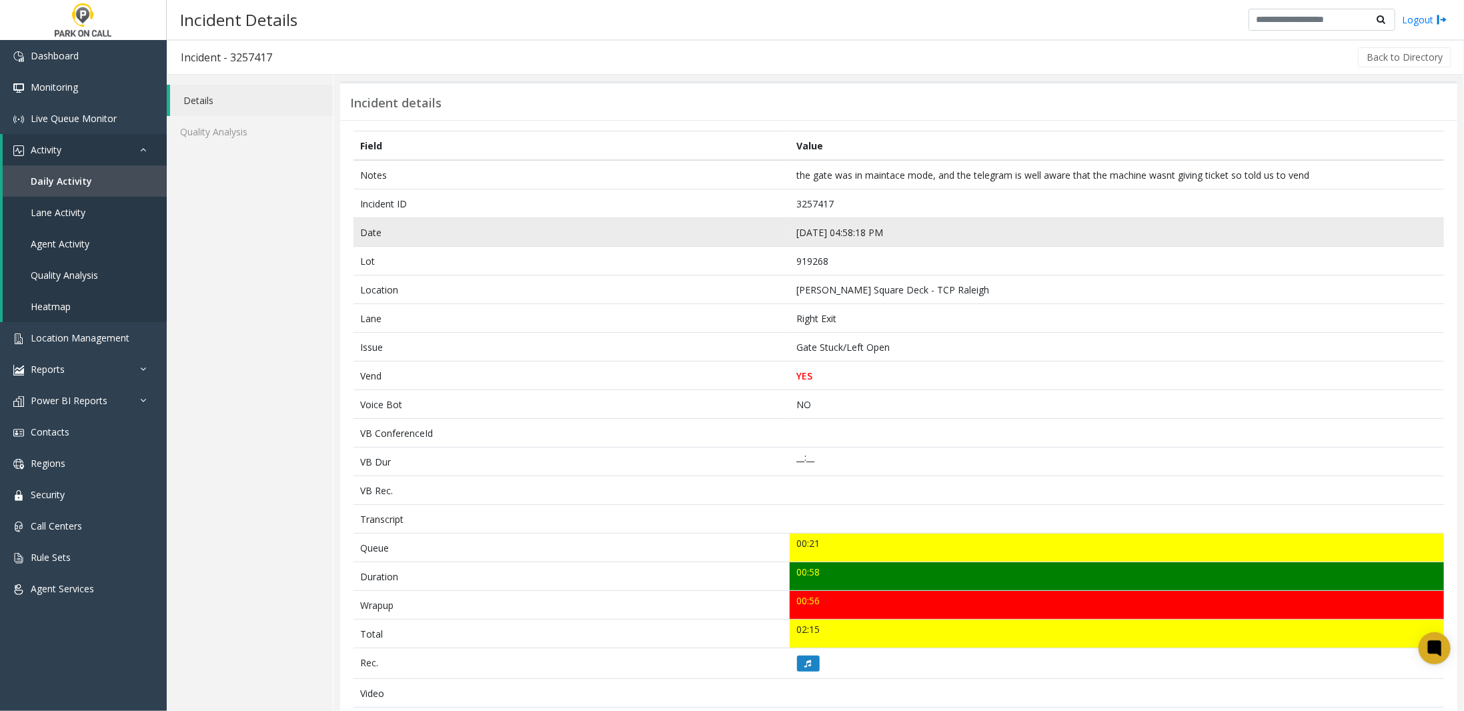
click at [828, 232] on td "[DATE] 04:58:18 PM" at bounding box center [1117, 232] width 654 height 29
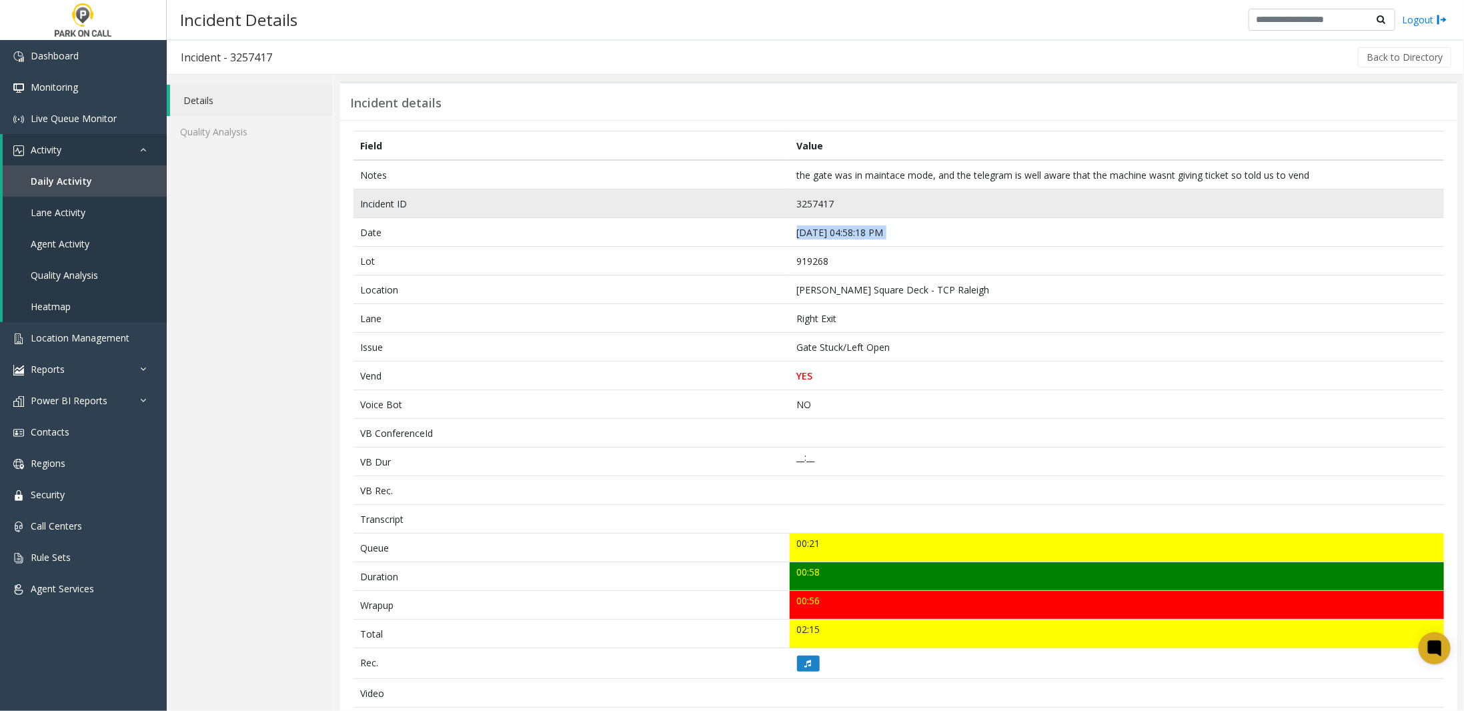
click at [811, 199] on td "3257417" at bounding box center [1117, 203] width 654 height 29
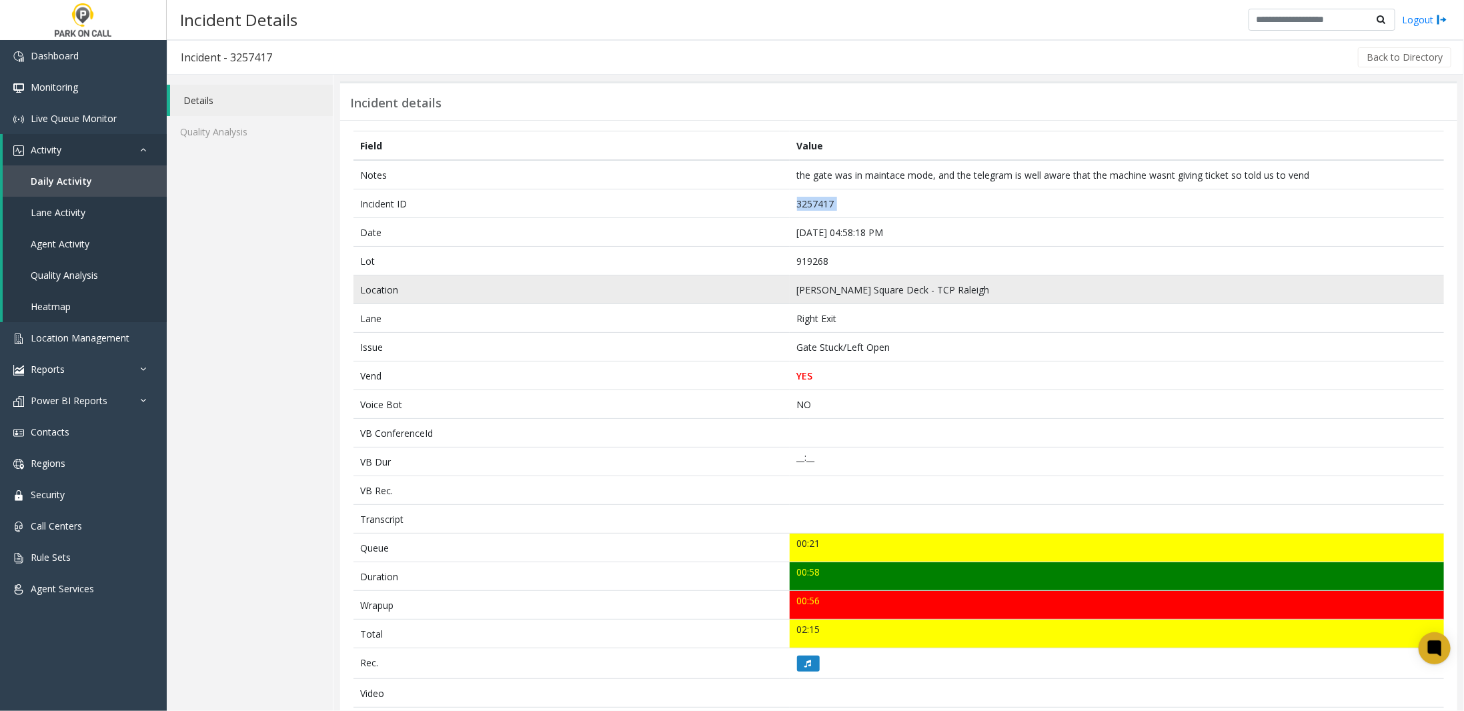
click at [854, 285] on td "[PERSON_NAME] Square Deck - TCP Raleigh" at bounding box center [1117, 289] width 654 height 29
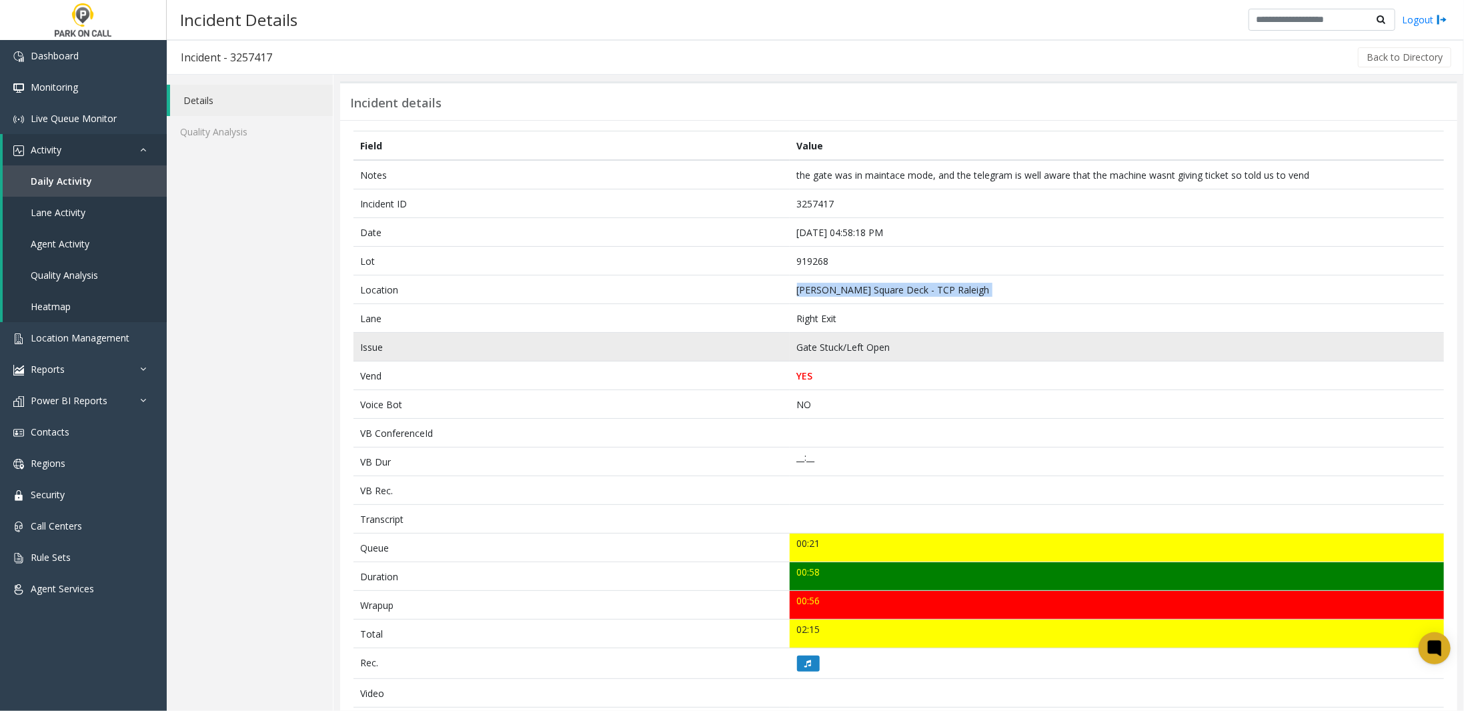
click at [836, 344] on td "Gate Stuck/Left Open" at bounding box center [1117, 347] width 654 height 29
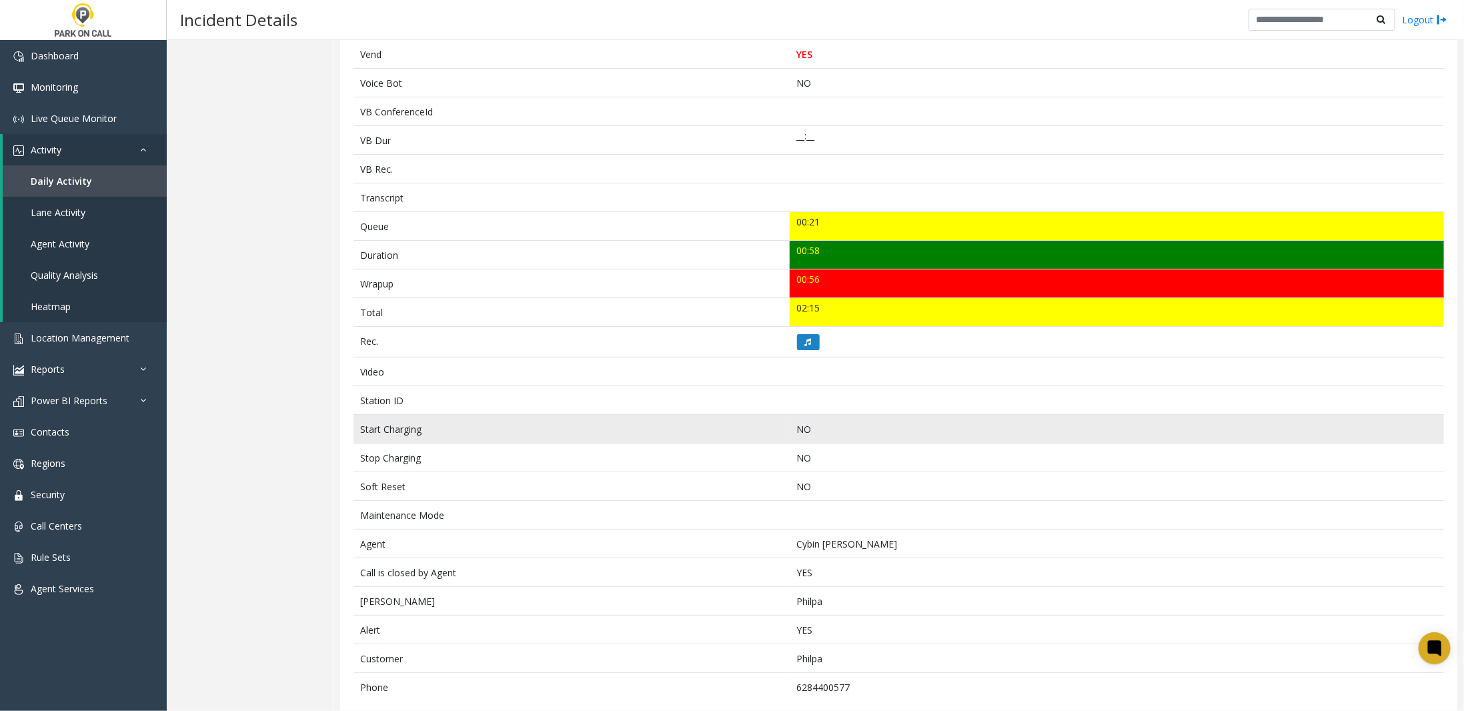
scroll to position [331, 0]
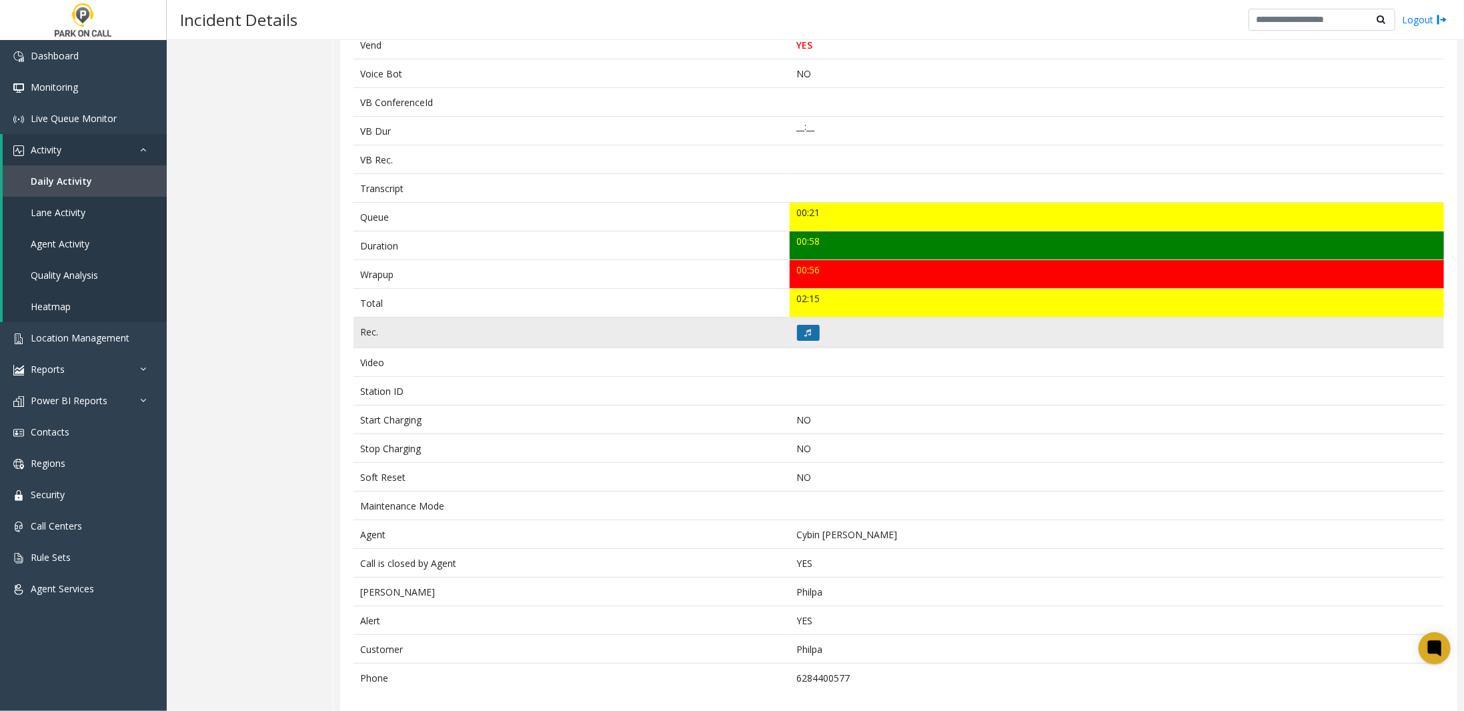
click at [810, 325] on button at bounding box center [808, 333] width 23 height 16
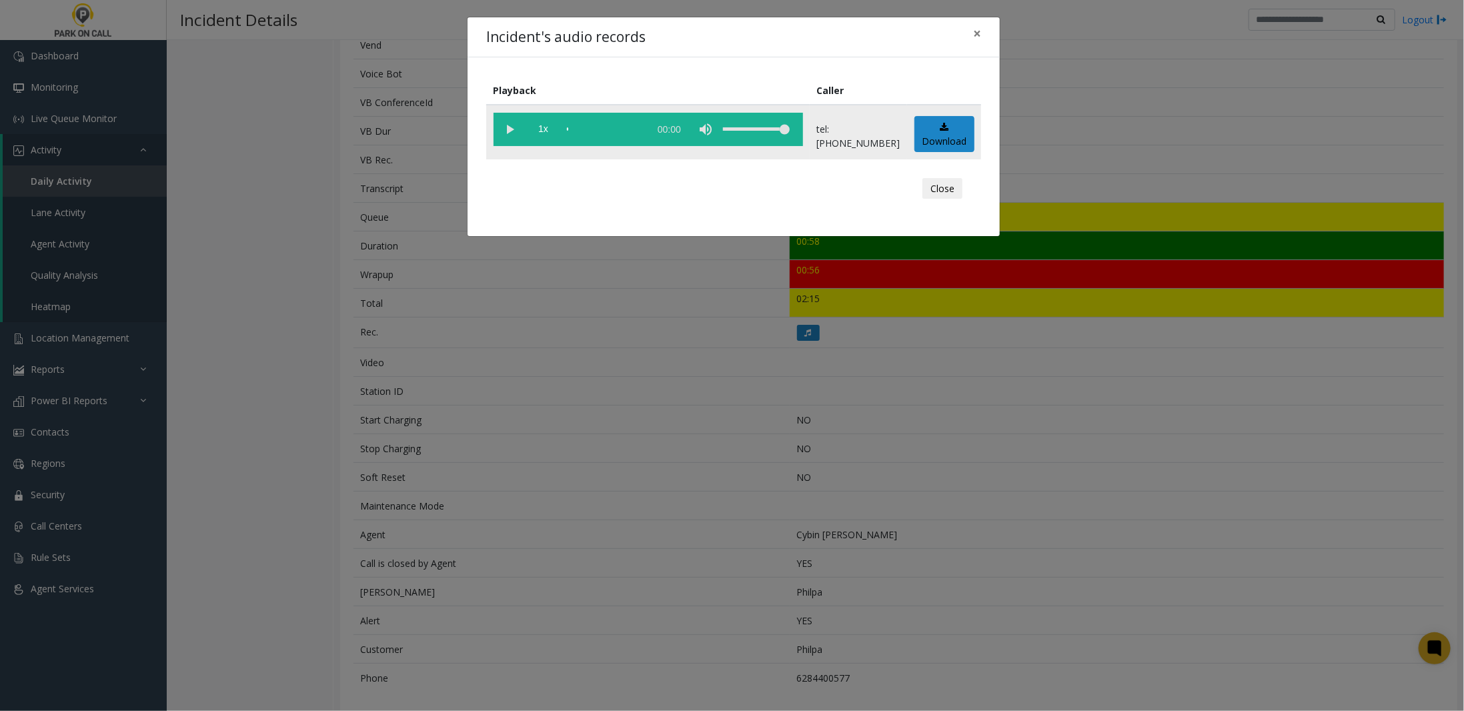
click at [510, 131] on vg-play-pause at bounding box center [510, 129] width 33 height 33
click at [928, 187] on button "Close" at bounding box center [942, 188] width 40 height 21
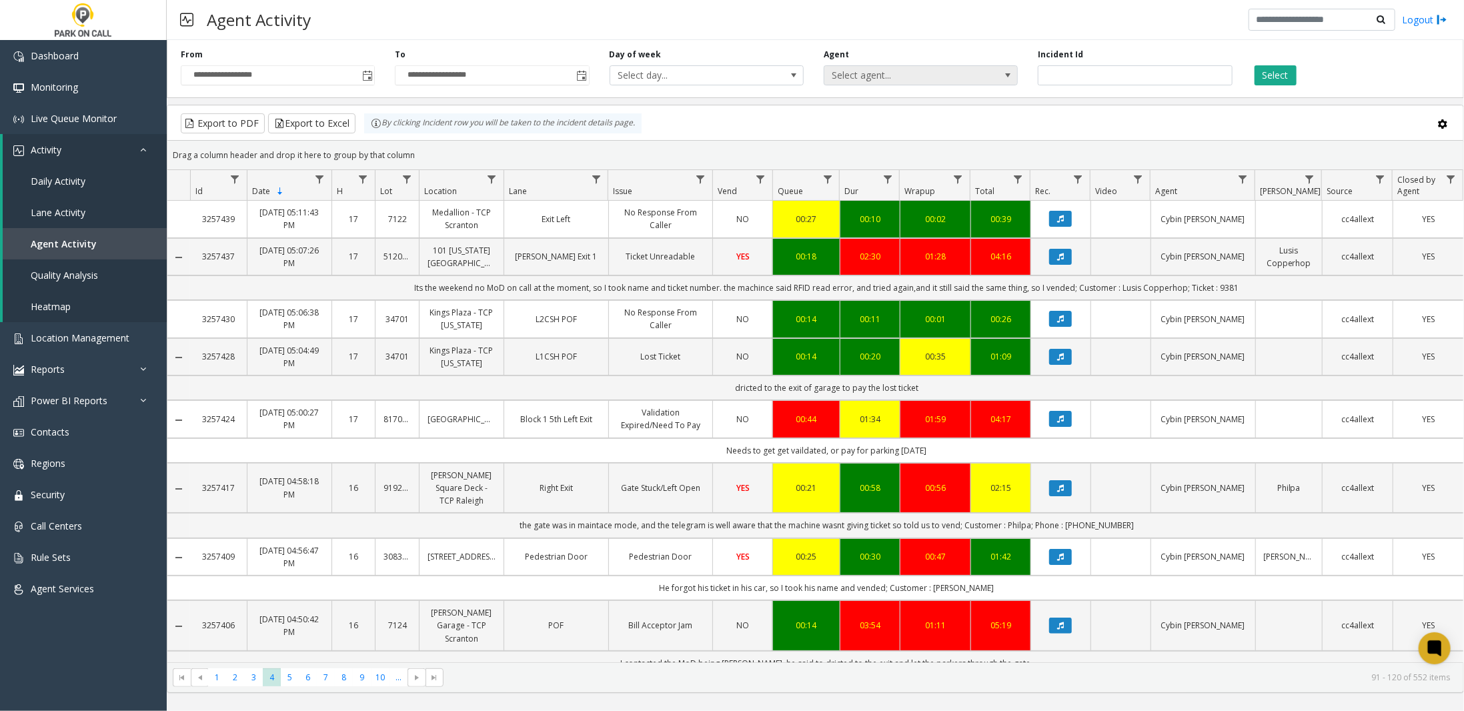
click at [911, 76] on span "Select agent..." at bounding box center [901, 75] width 154 height 19
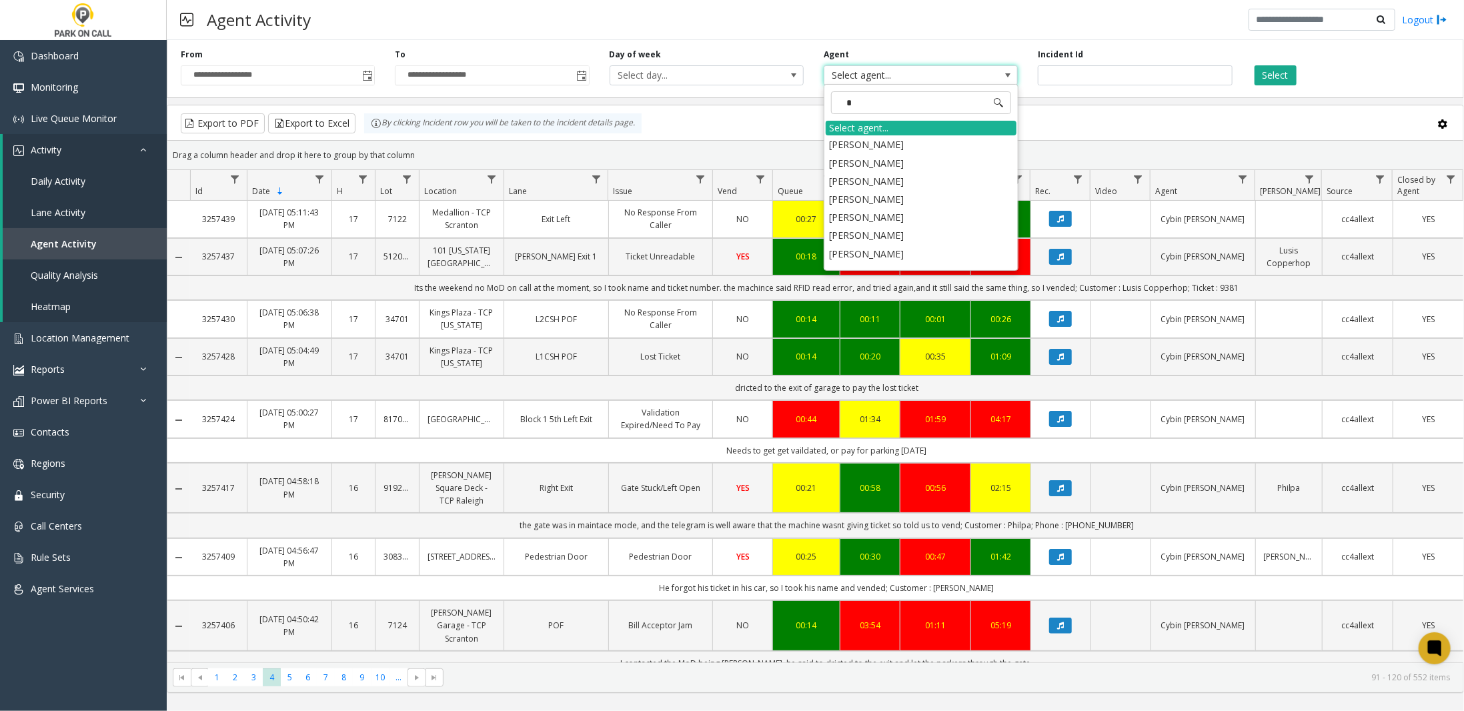
type input "**"
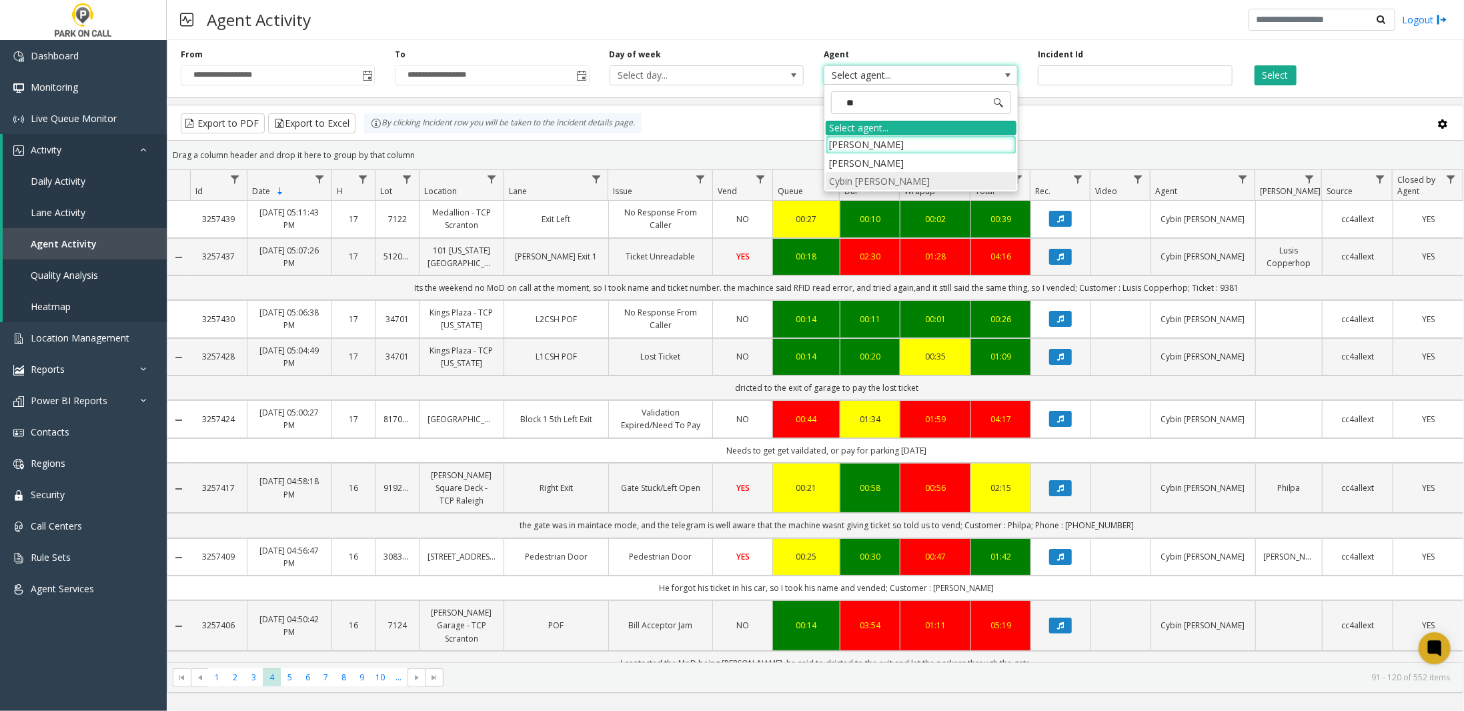
click at [889, 184] on li "Cybin [PERSON_NAME]" at bounding box center [921, 181] width 191 height 18
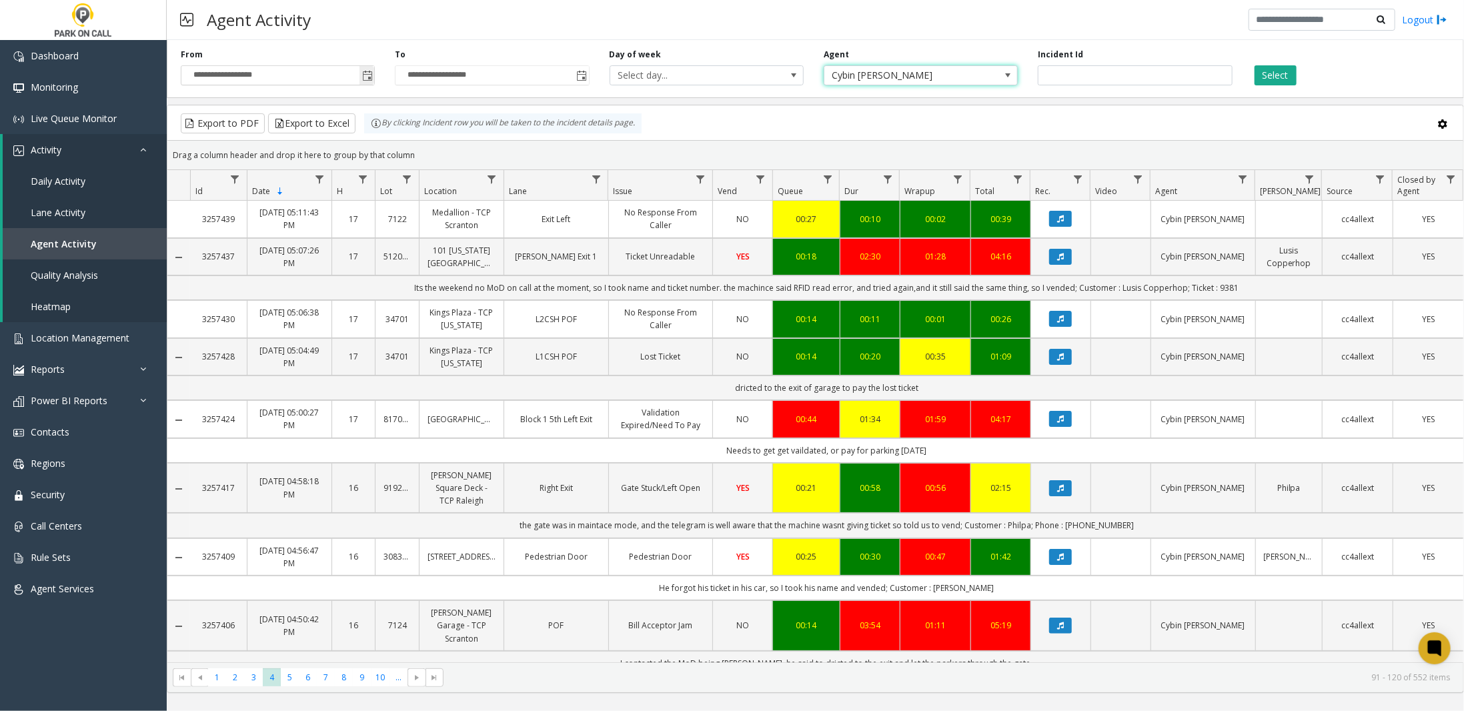
click at [374, 76] on span "Toggle popup" at bounding box center [367, 75] width 15 height 21
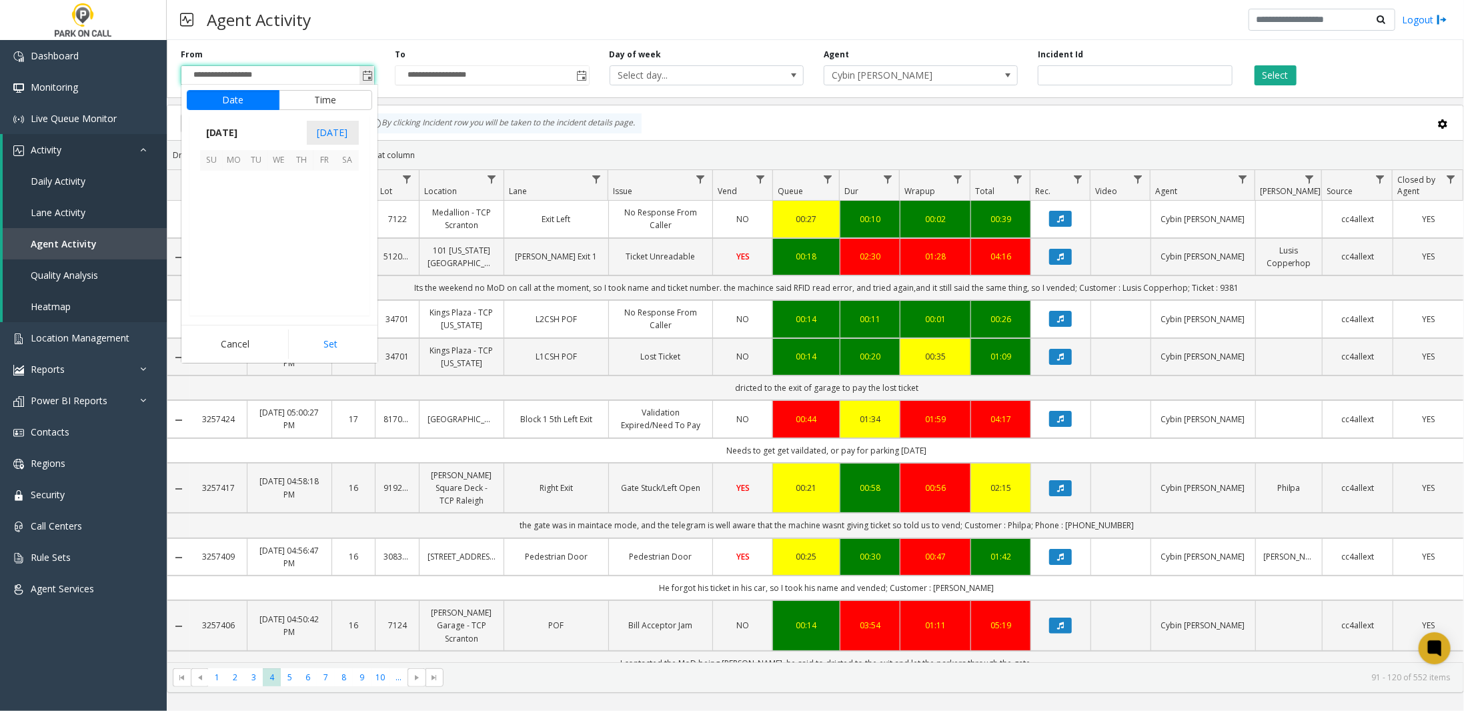
scroll to position [239228, 0]
click at [211, 272] on span "24" at bounding box center [211, 272] width 23 height 23
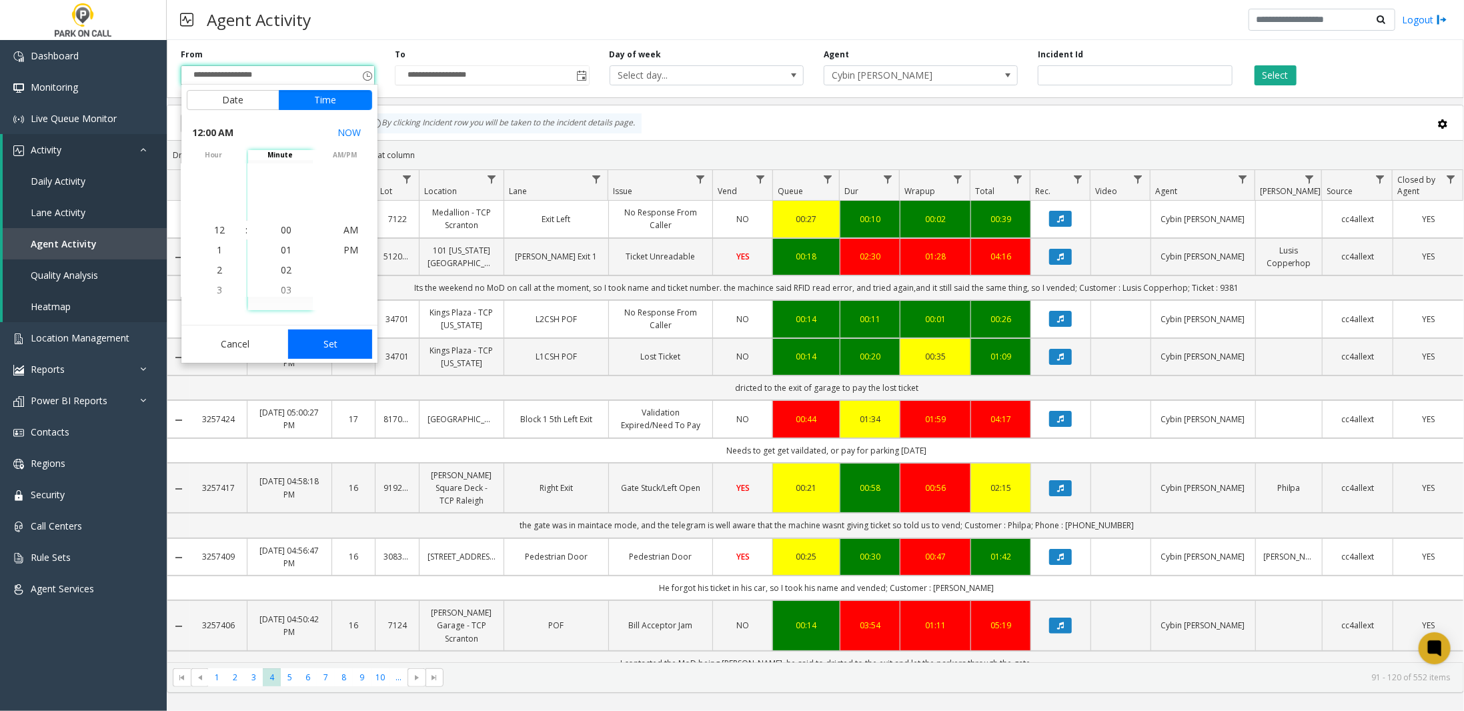
click at [332, 344] on button "Set" at bounding box center [330, 343] width 84 height 29
type input "**********"
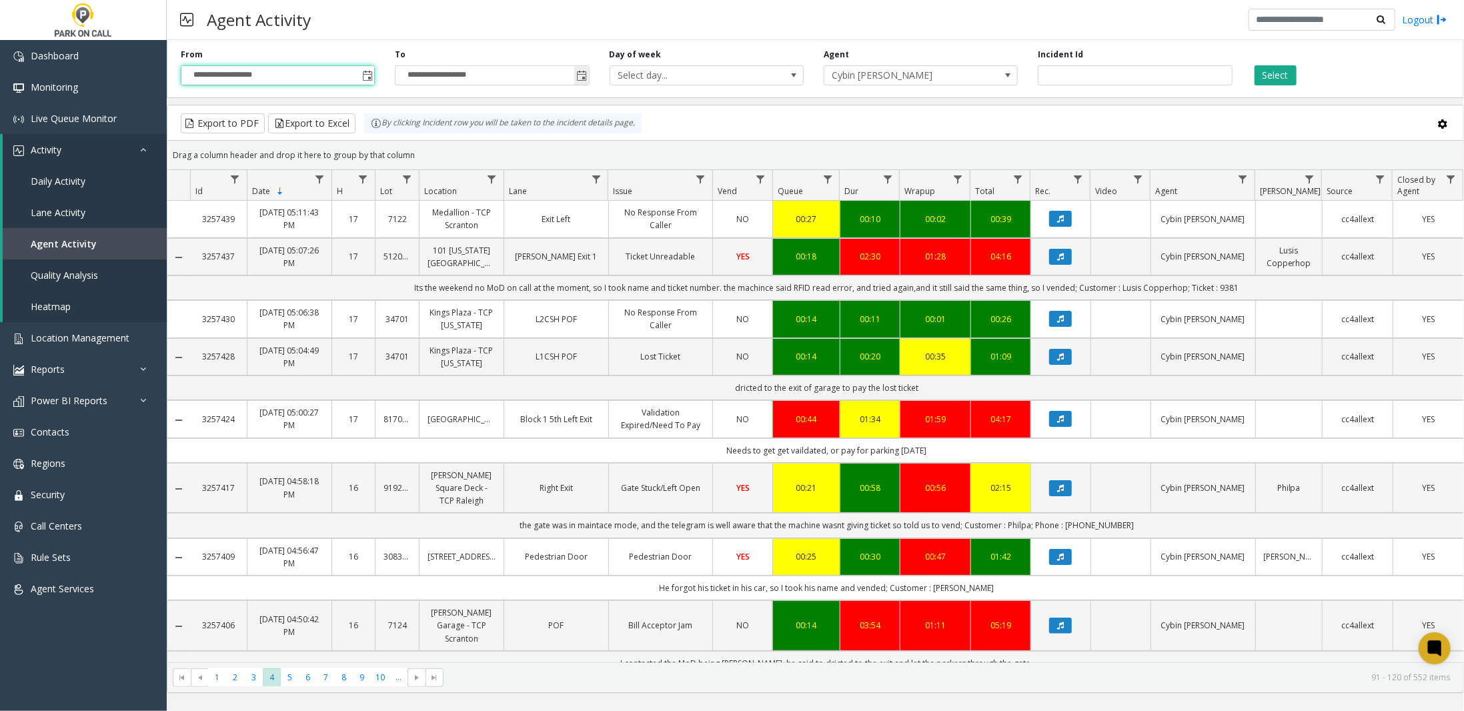
click at [586, 73] on span "Toggle popup" at bounding box center [582, 76] width 11 height 11
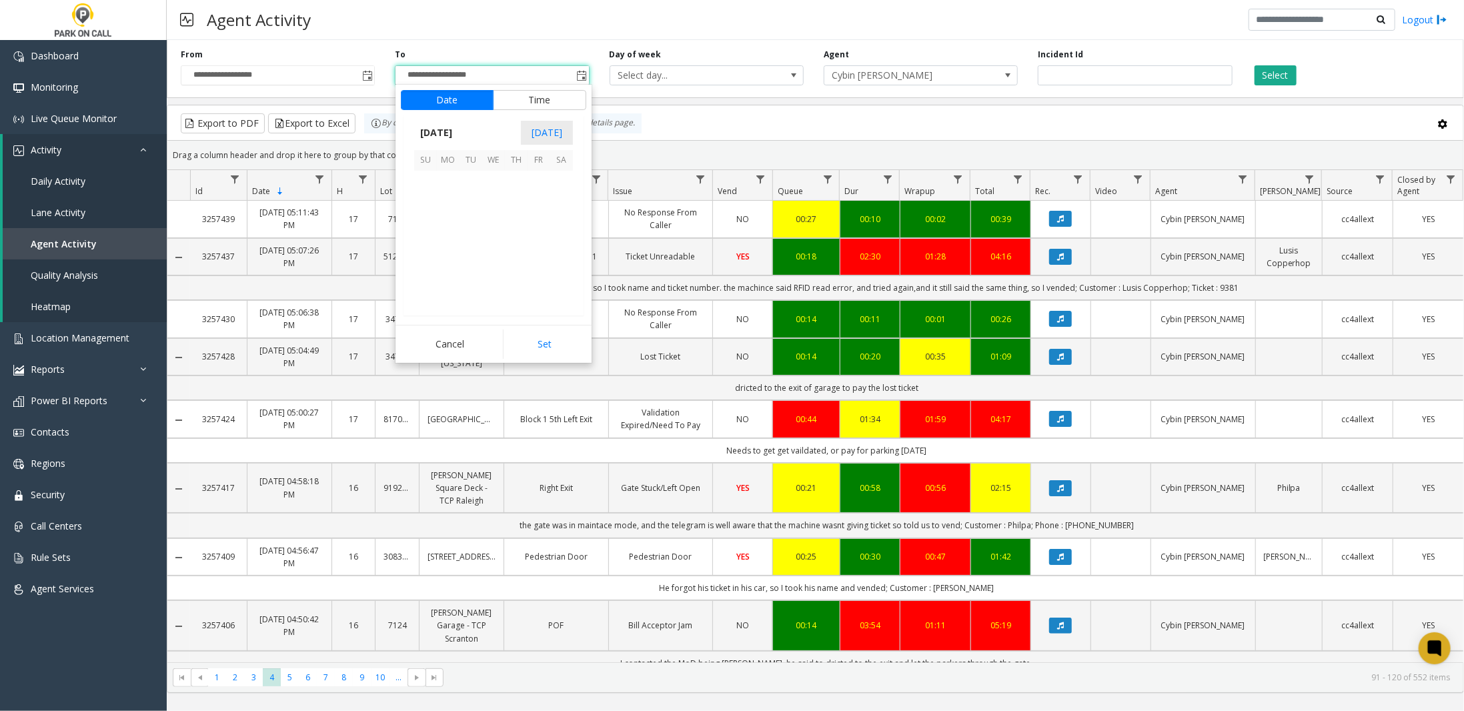
scroll to position [20, 0]
click at [556, 267] on span "30" at bounding box center [561, 272] width 23 height 23
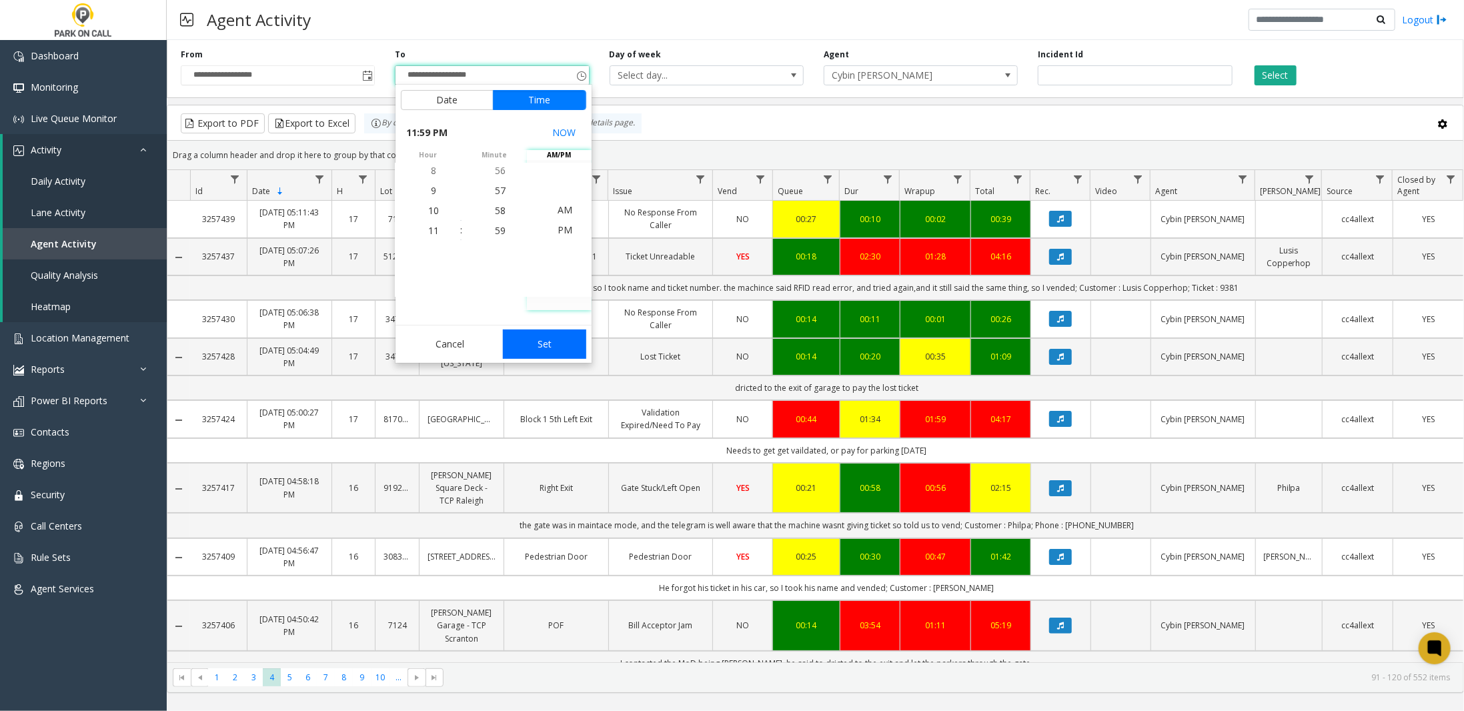
click at [548, 338] on button "Set" at bounding box center [545, 343] width 84 height 29
type input "**********"
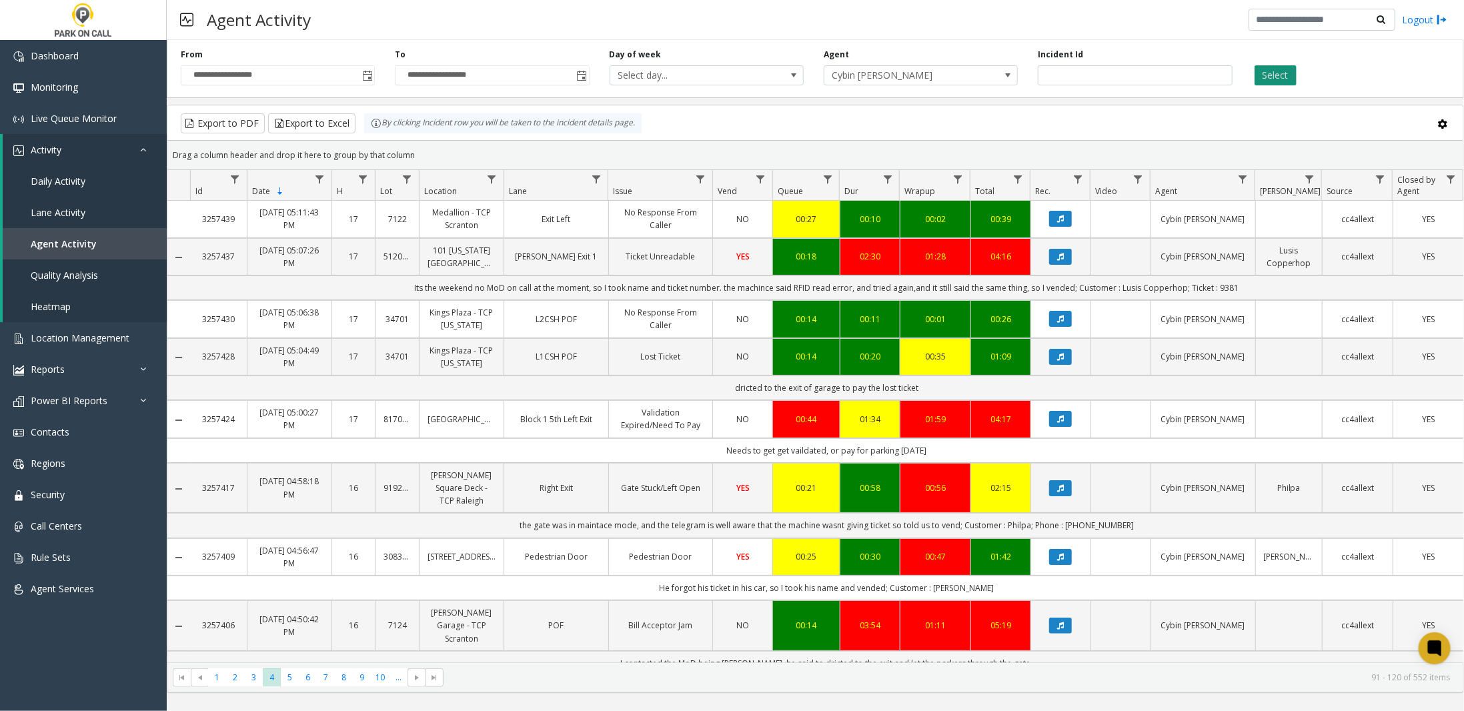
click at [1269, 72] on button "Select" at bounding box center [1276, 75] width 42 height 20
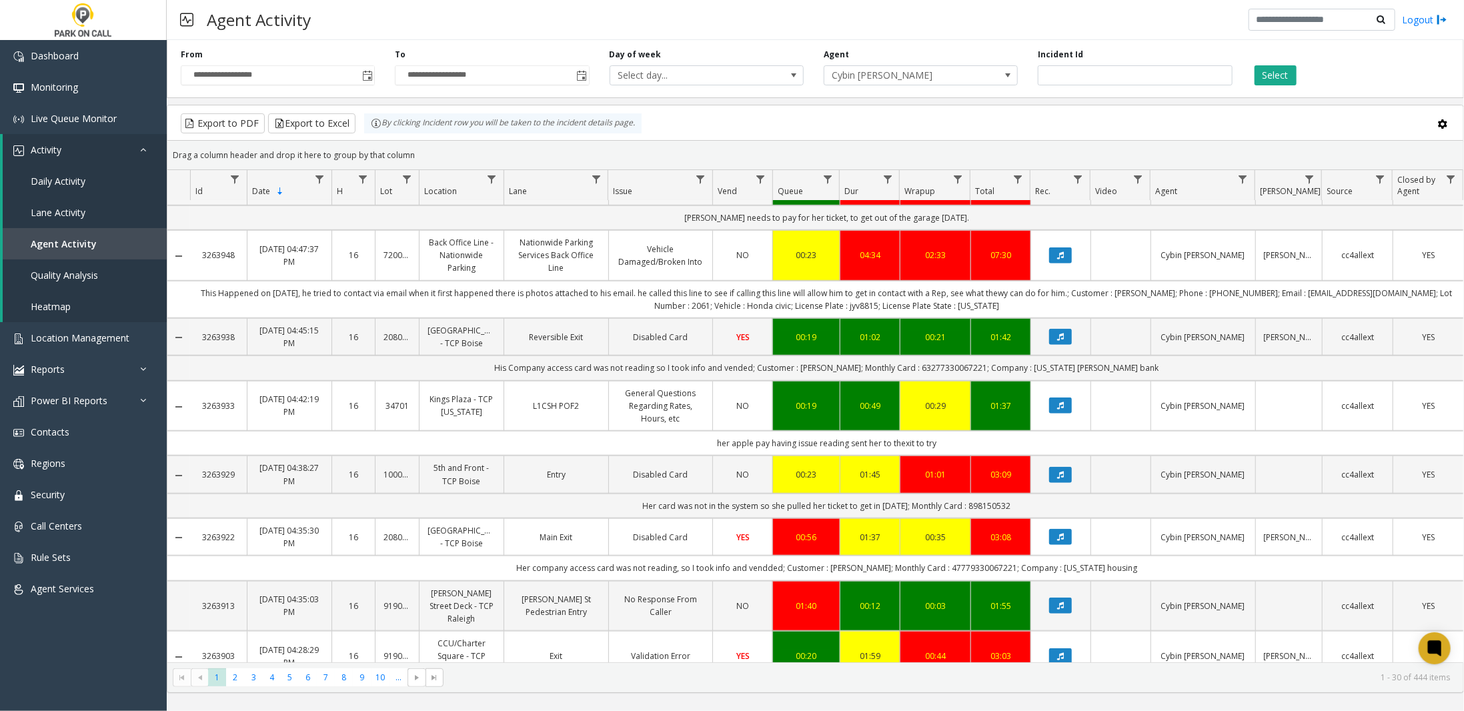
scroll to position [734, 0]
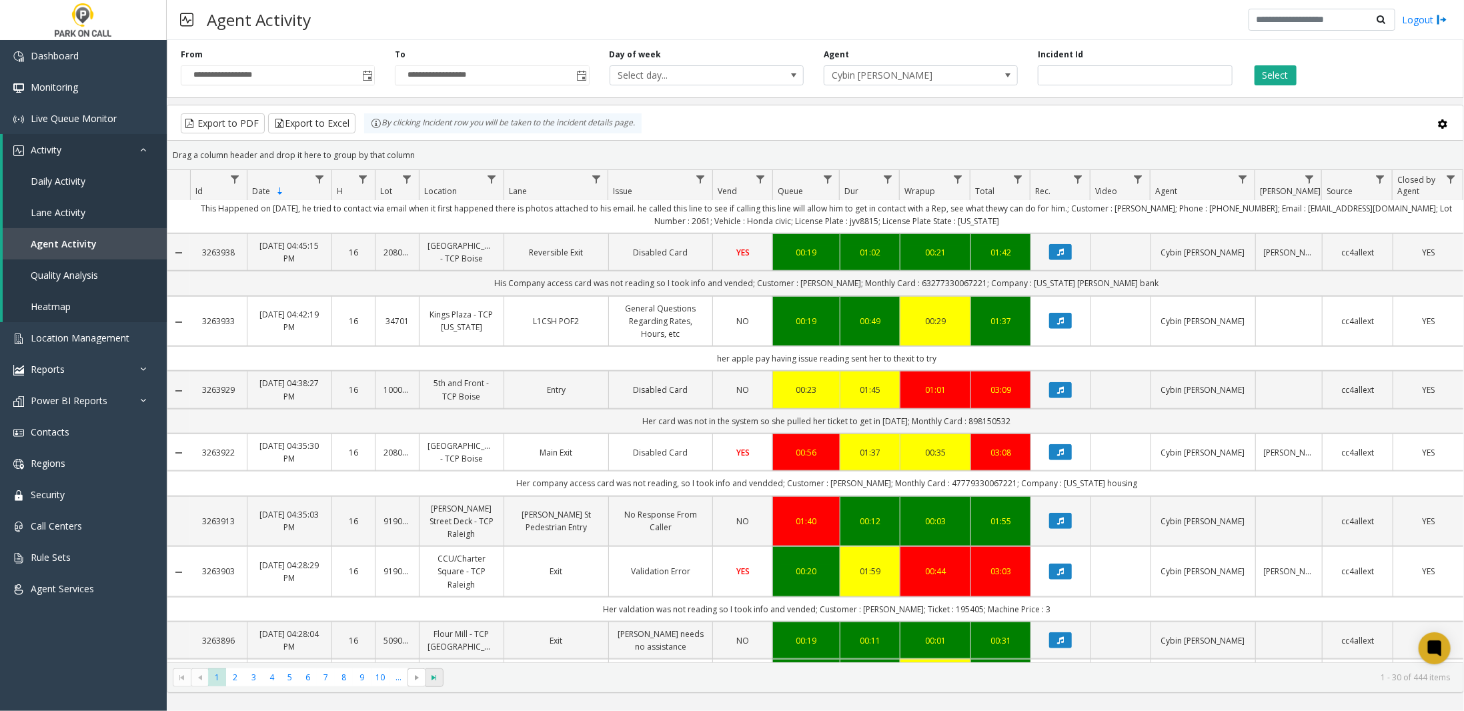
click at [432, 676] on span "Go to the last page" at bounding box center [435, 677] width 11 height 11
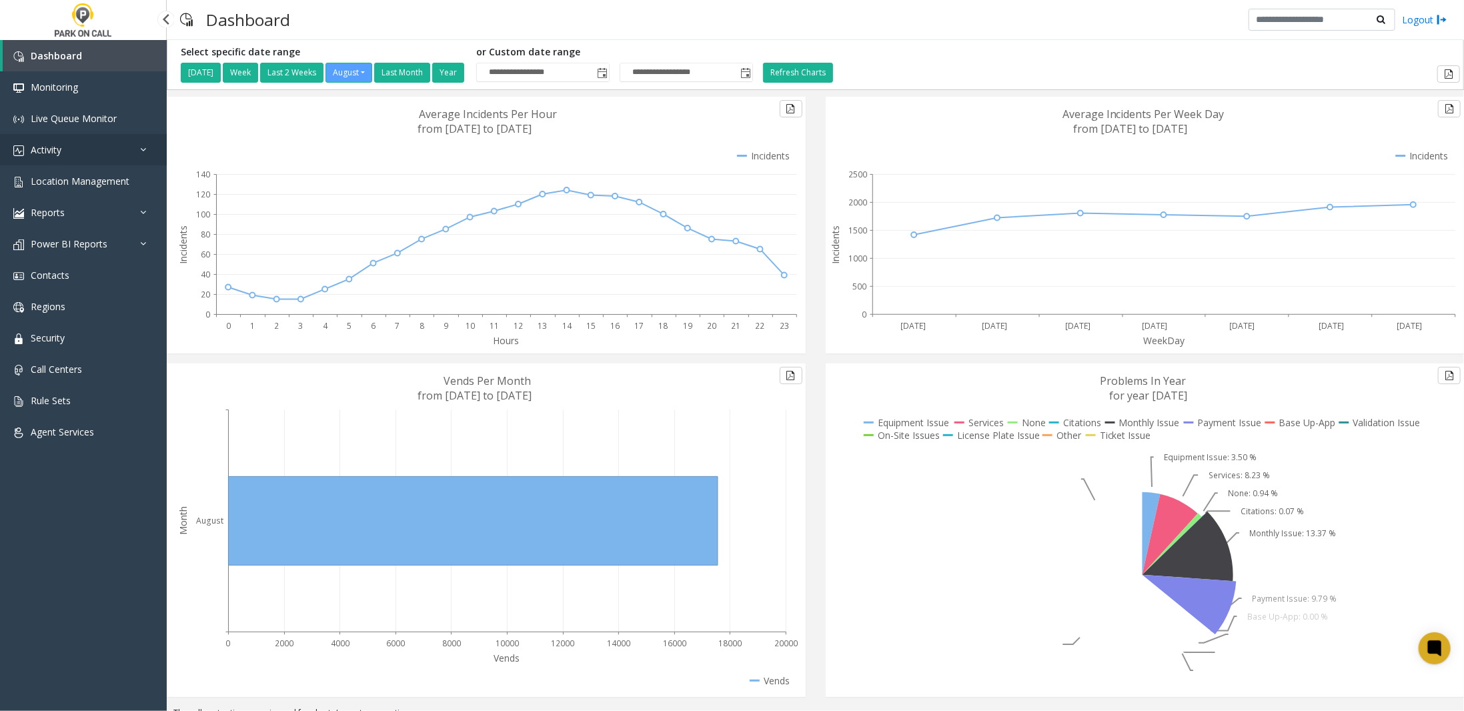
click at [45, 142] on link "Activity" at bounding box center [83, 149] width 167 height 31
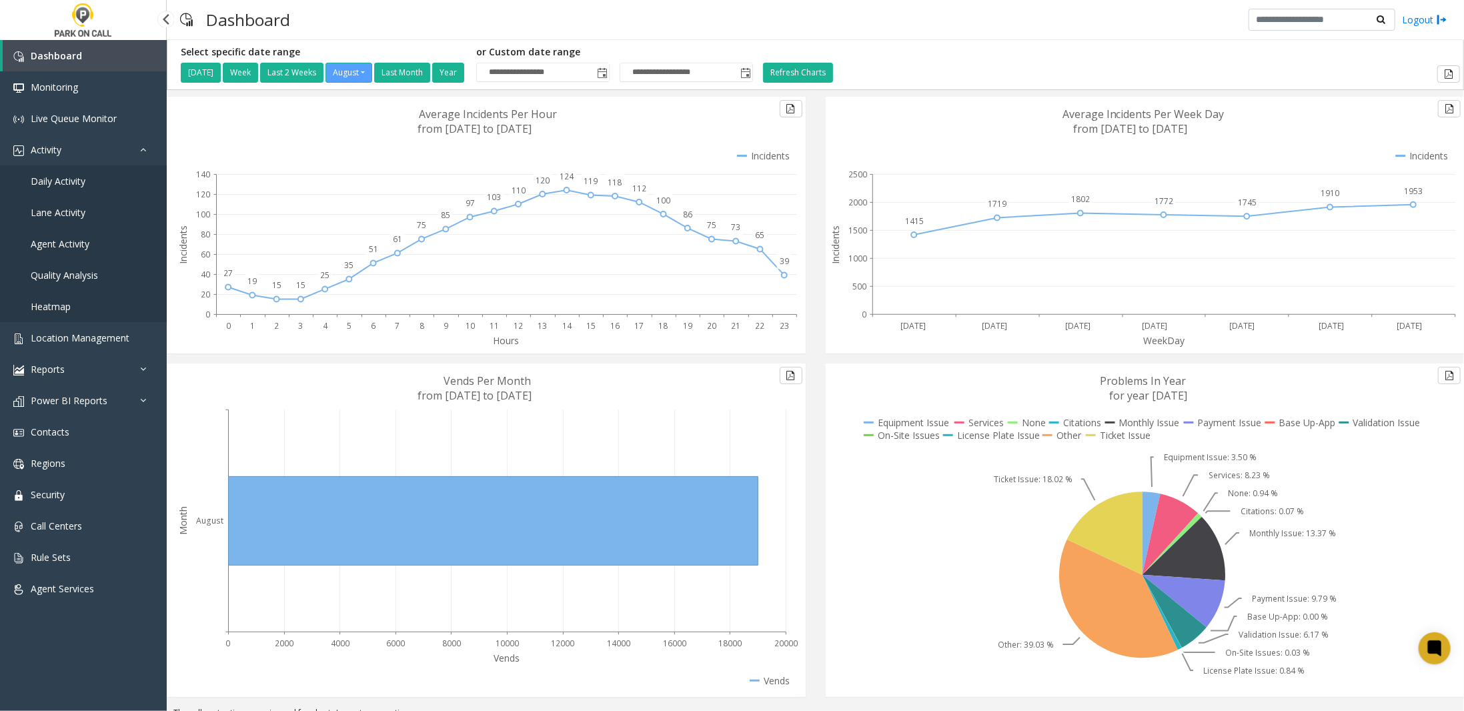
click at [59, 241] on span "Agent Activity" at bounding box center [60, 243] width 59 height 13
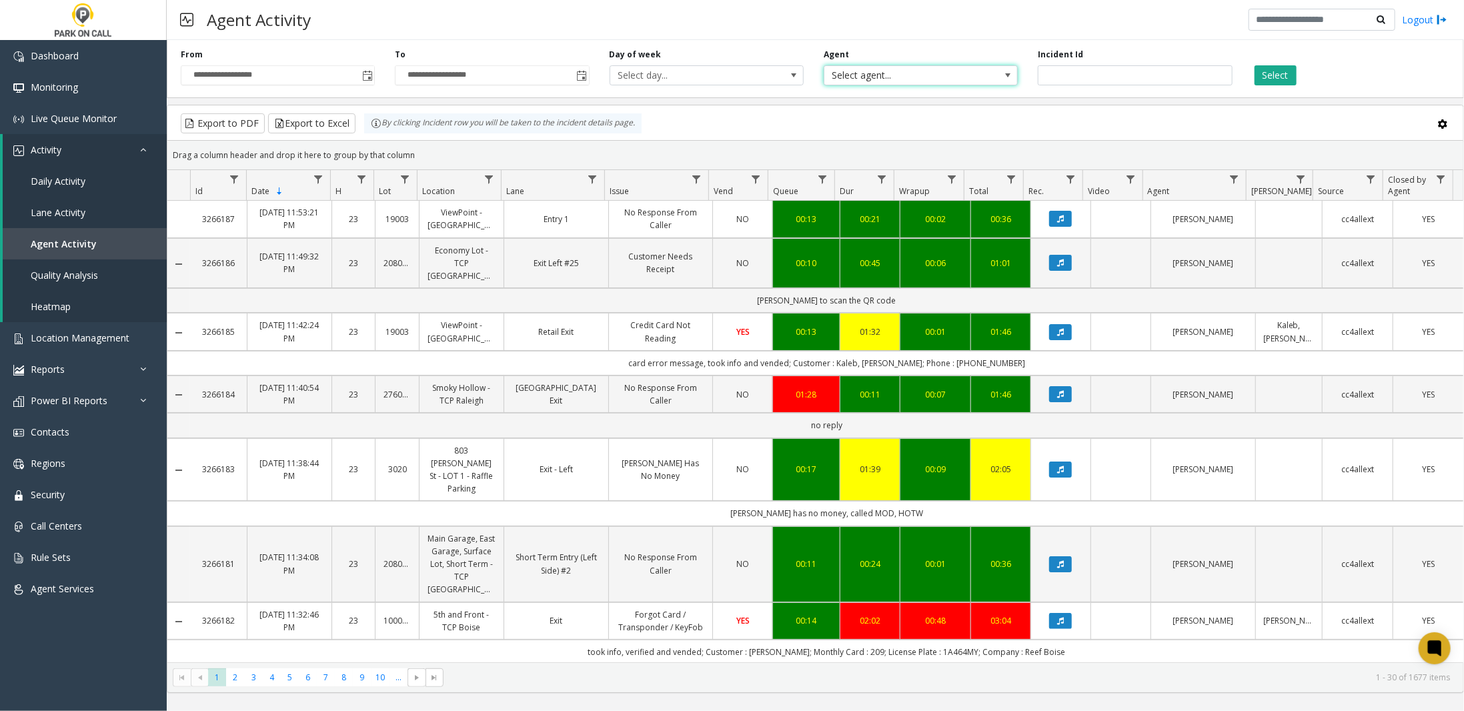
click at [1010, 77] on span at bounding box center [1007, 75] width 11 height 11
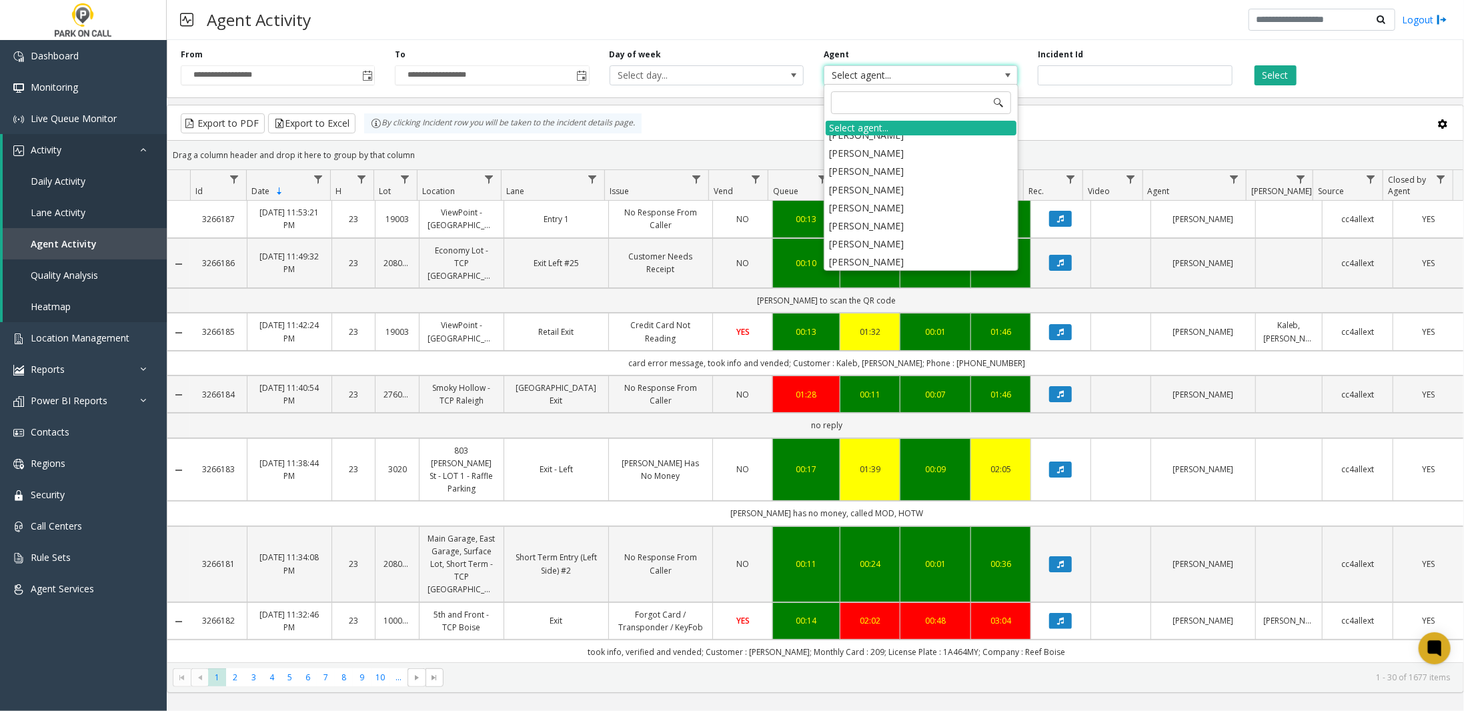
scroll to position [2554, 0]
click at [896, 303] on li "Cybin [PERSON_NAME]" at bounding box center [921, 312] width 191 height 18
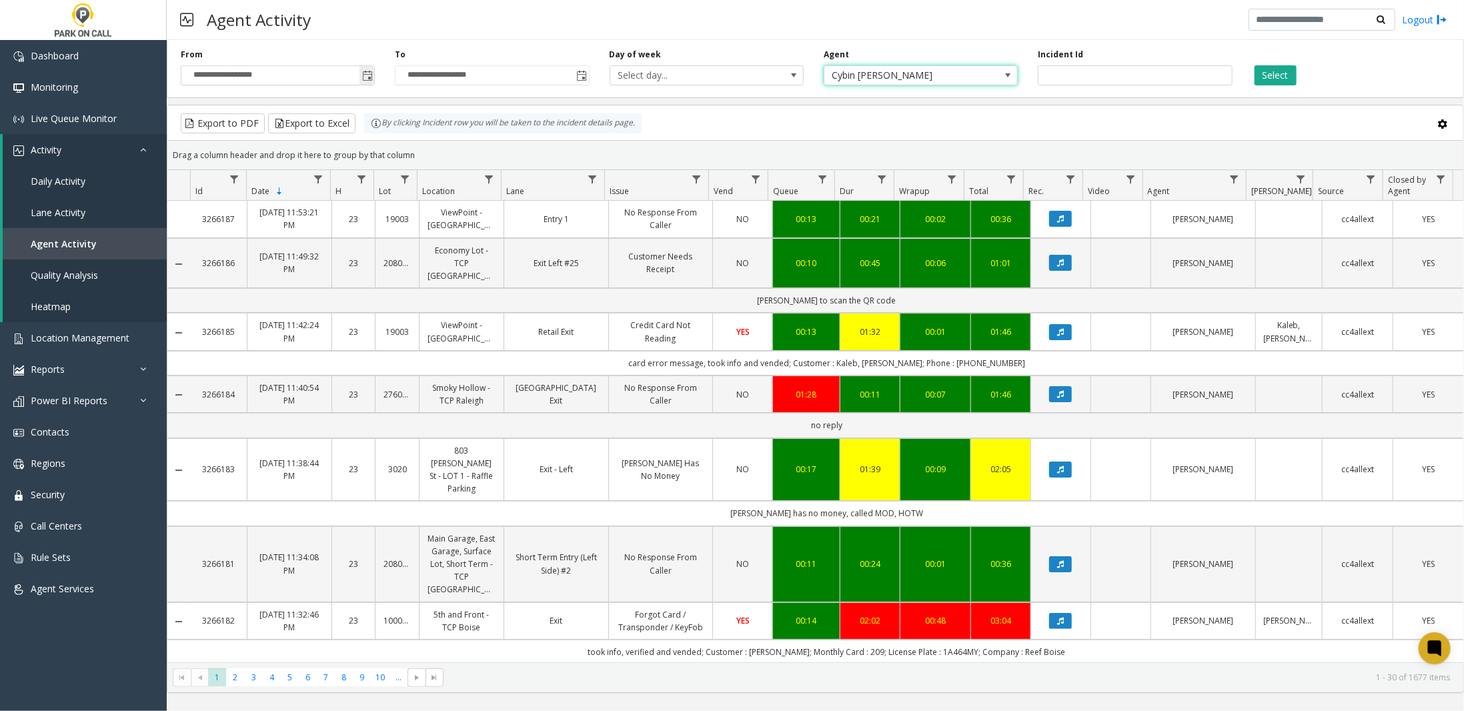
click at [363, 73] on span "Toggle popup" at bounding box center [367, 76] width 11 height 11
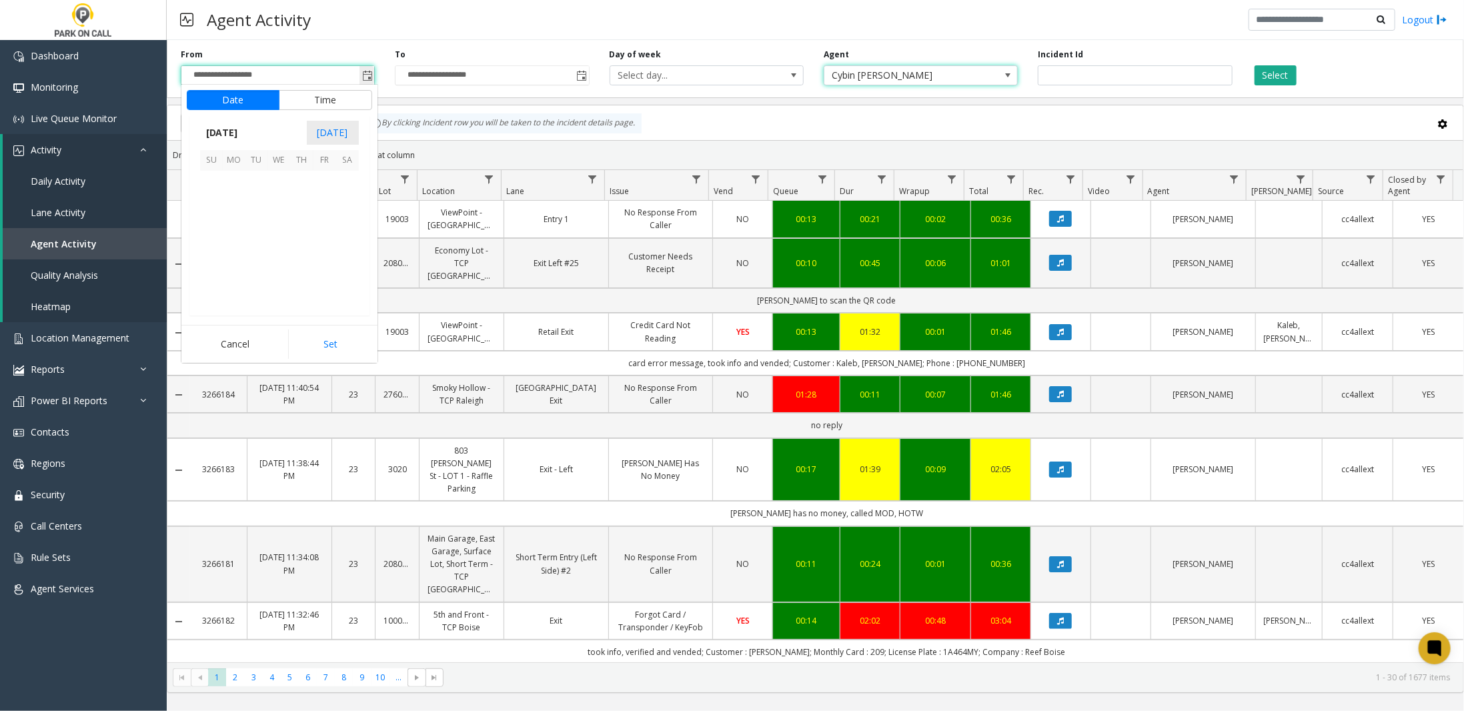
scroll to position [239228, 0]
click at [209, 270] on span "24" at bounding box center [211, 272] width 23 height 23
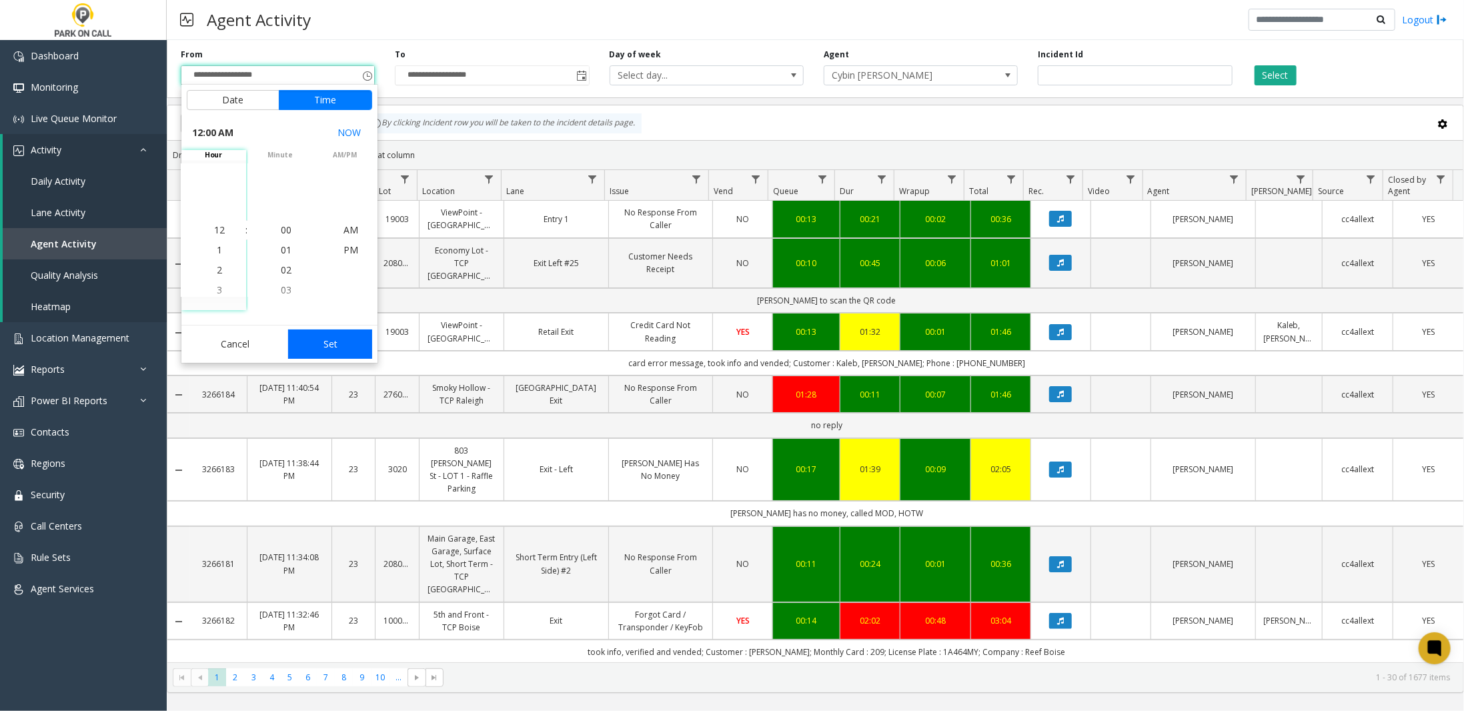
click at [331, 347] on button "Set" at bounding box center [330, 343] width 84 height 29
type input "**********"
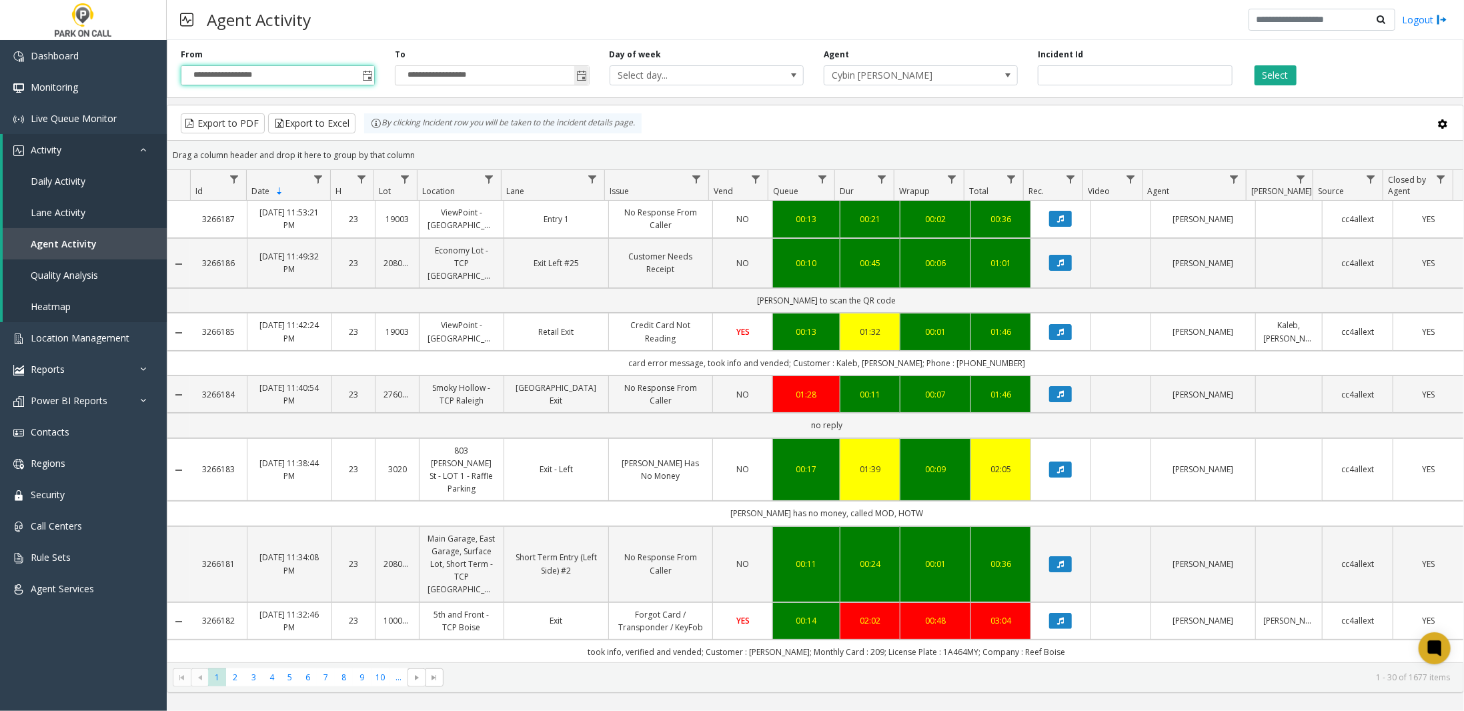
click at [586, 74] on span "Toggle popup" at bounding box center [582, 76] width 11 height 11
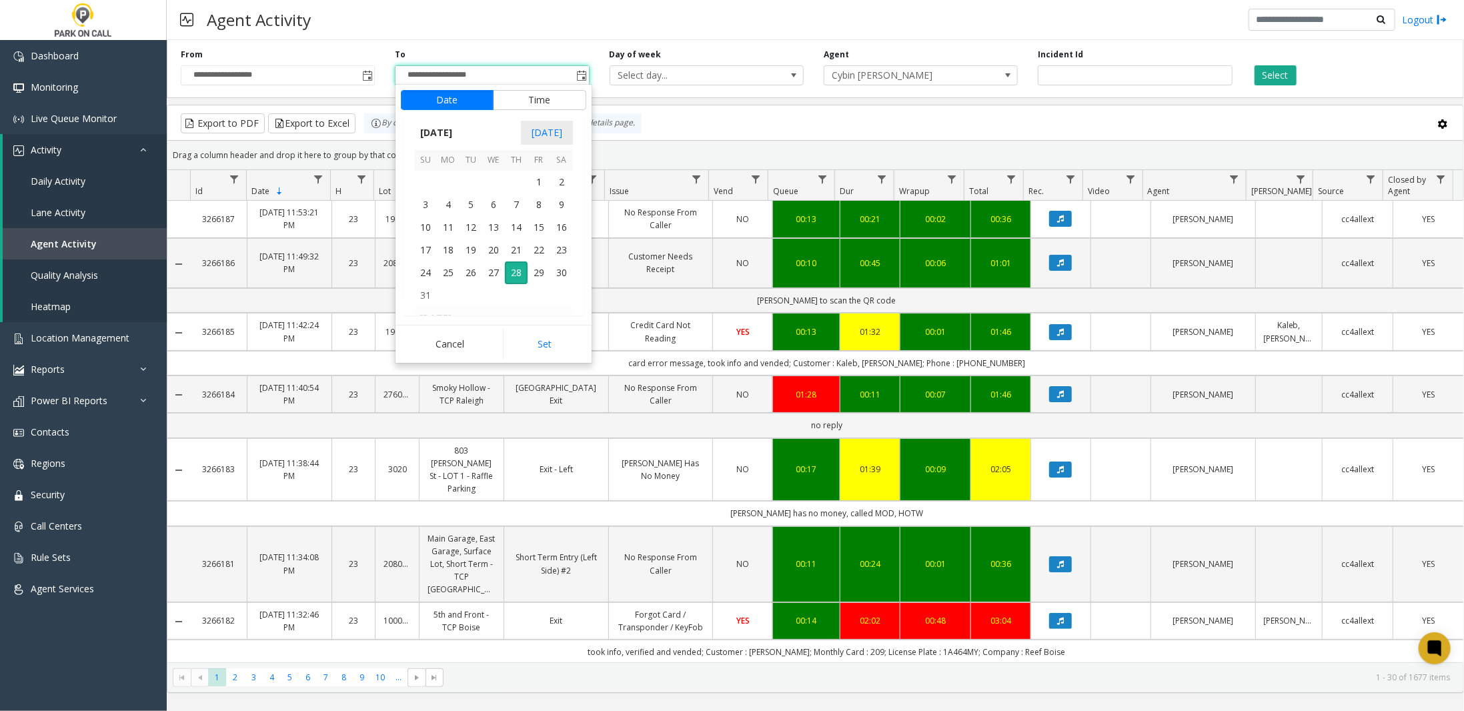
scroll to position [20, 0]
click at [566, 274] on span "30" at bounding box center [561, 272] width 23 height 23
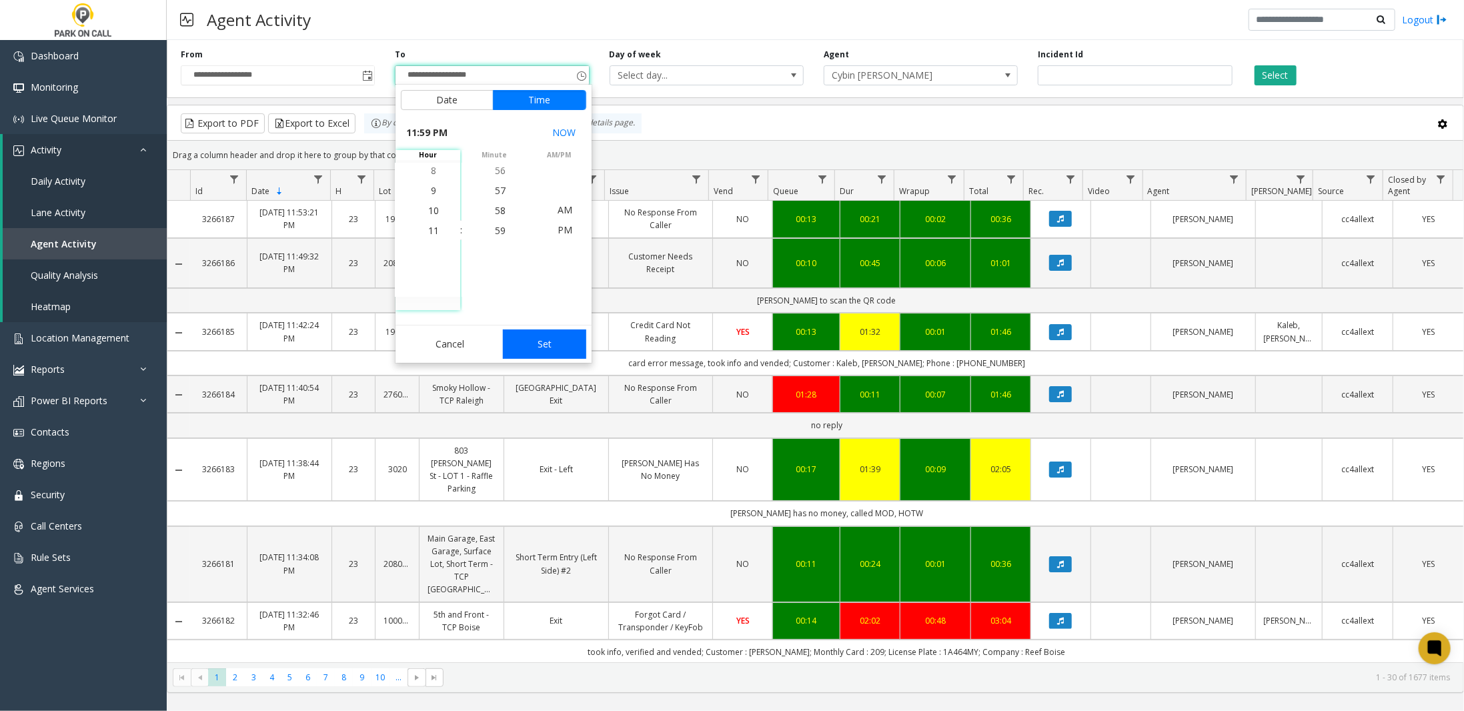
click at [544, 345] on button "Set" at bounding box center [545, 343] width 84 height 29
type input "**********"
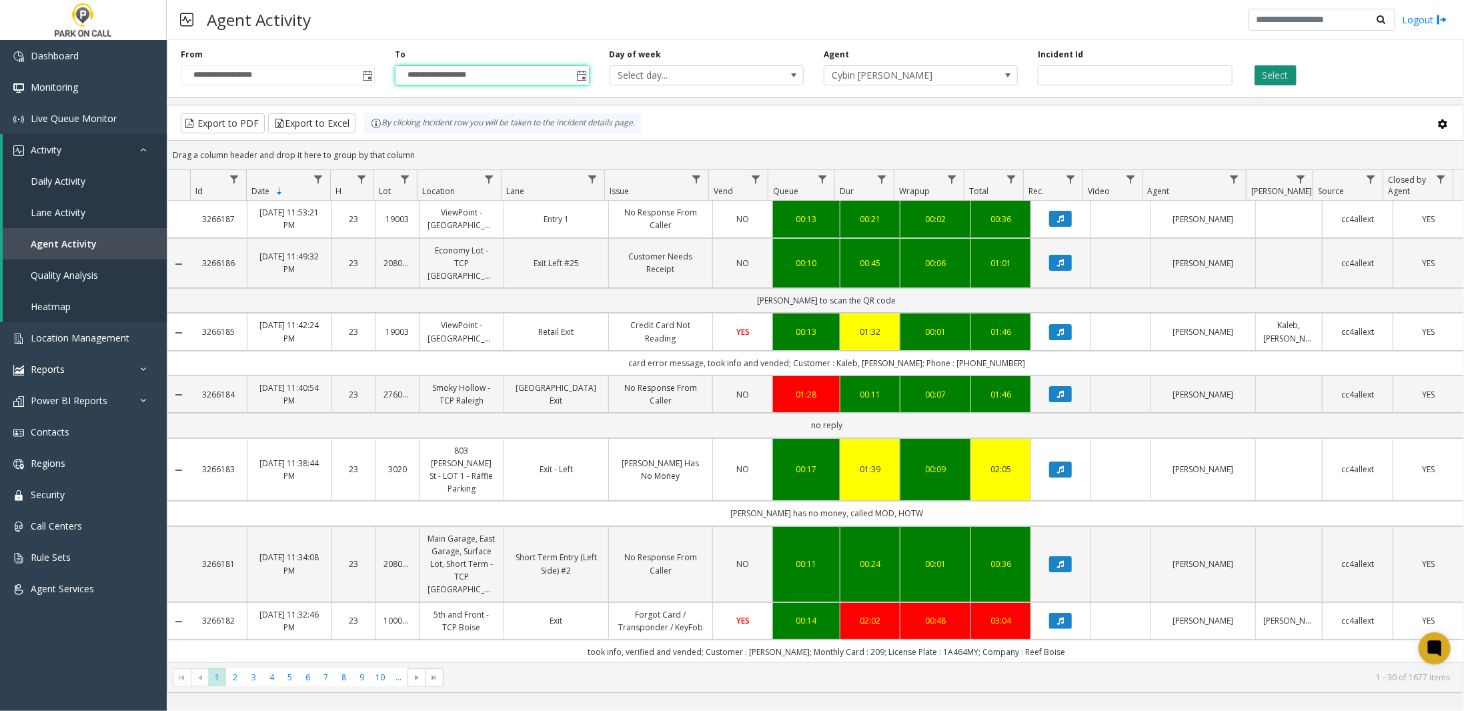
click at [1273, 74] on button "Select" at bounding box center [1276, 75] width 42 height 20
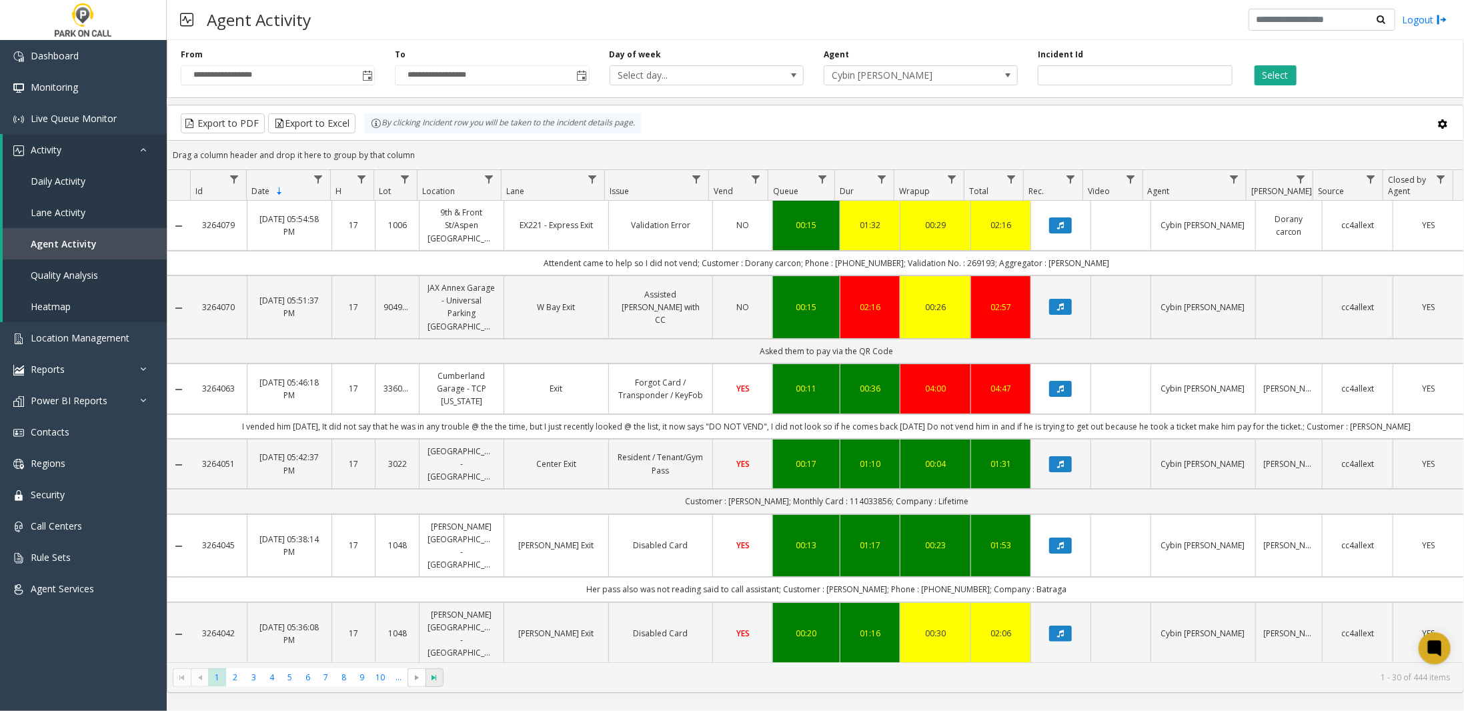
click at [430, 681] on span "Go to the last page" at bounding box center [435, 677] width 11 height 11
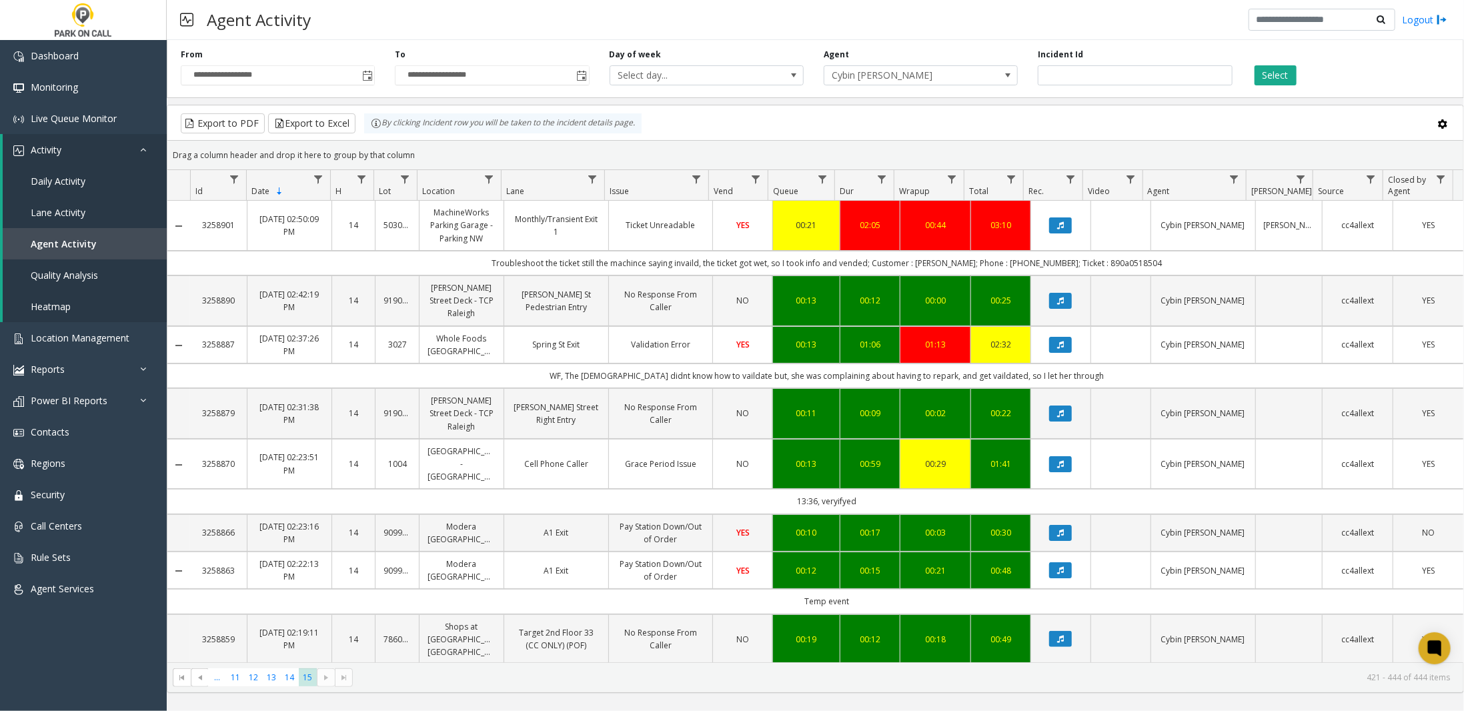
click at [498, 692] on div "**********" at bounding box center [815, 375] width 1297 height 671
click at [233, 678] on span "11" at bounding box center [235, 677] width 18 height 18
